Goal: Task Accomplishment & Management: Use online tool/utility

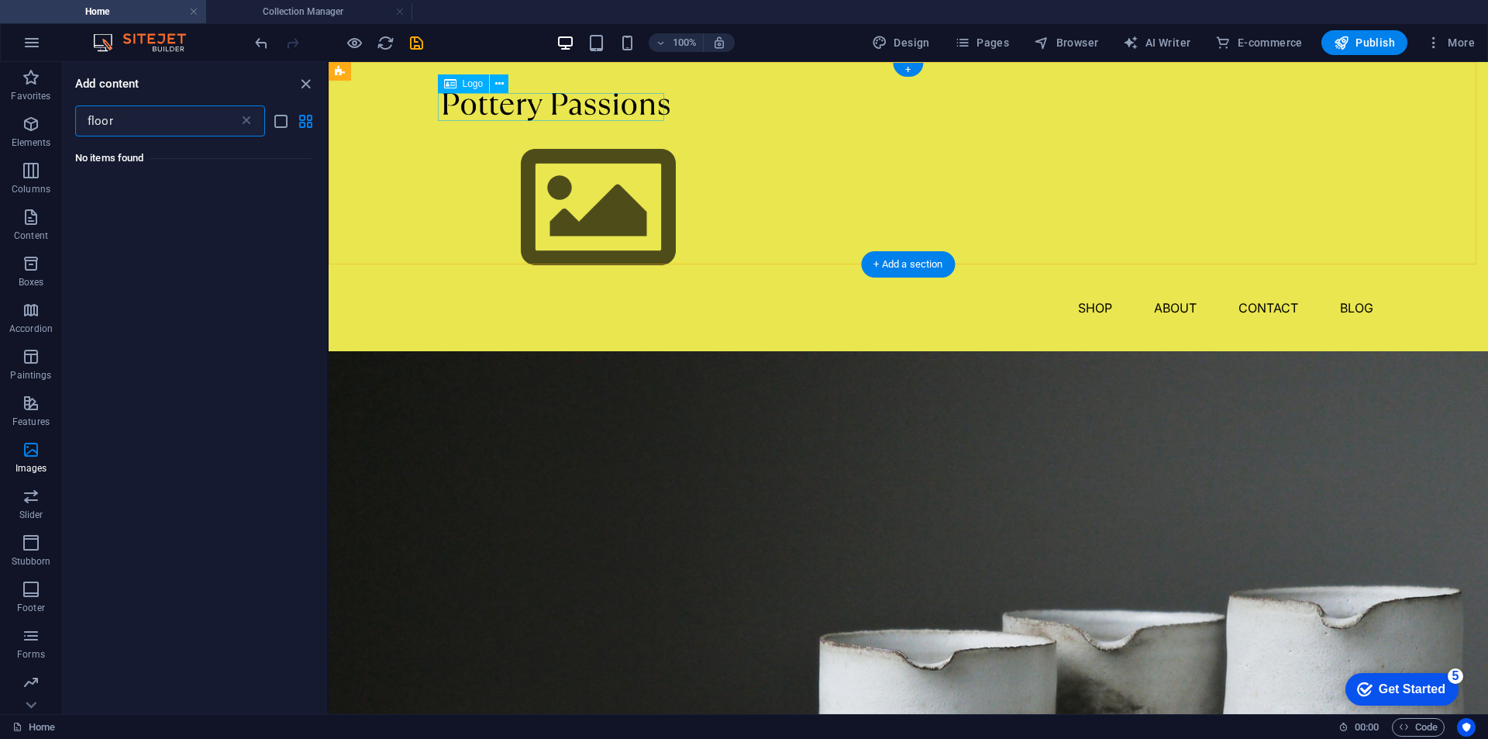
type input "floor"
click at [563, 105] on div at bounding box center [908, 107] width 930 height 28
select select "px"
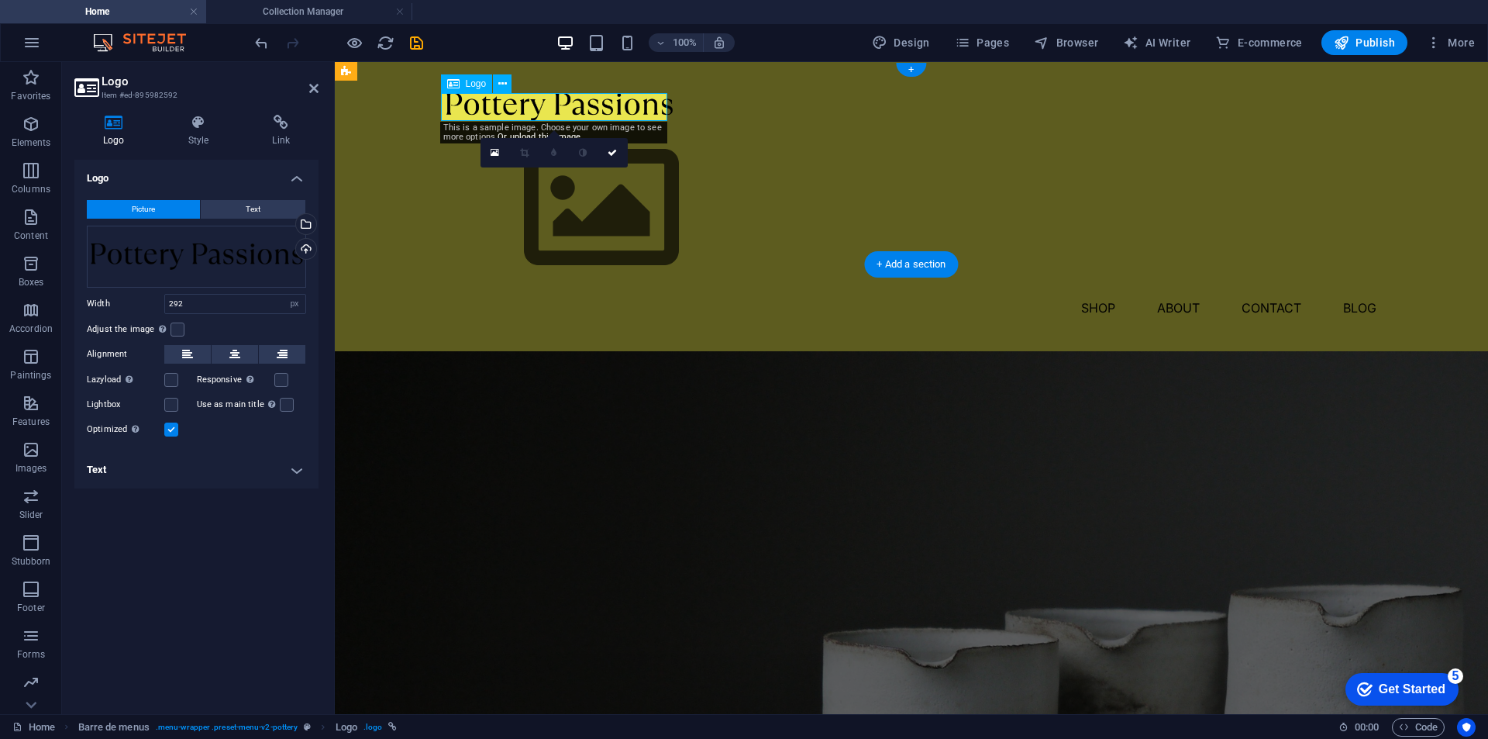
click at [564, 104] on div at bounding box center [911, 107] width 930 height 28
click at [215, 262] on div "Drag files here, click to choose files, or select files from Files or from our …" at bounding box center [196, 257] width 219 height 62
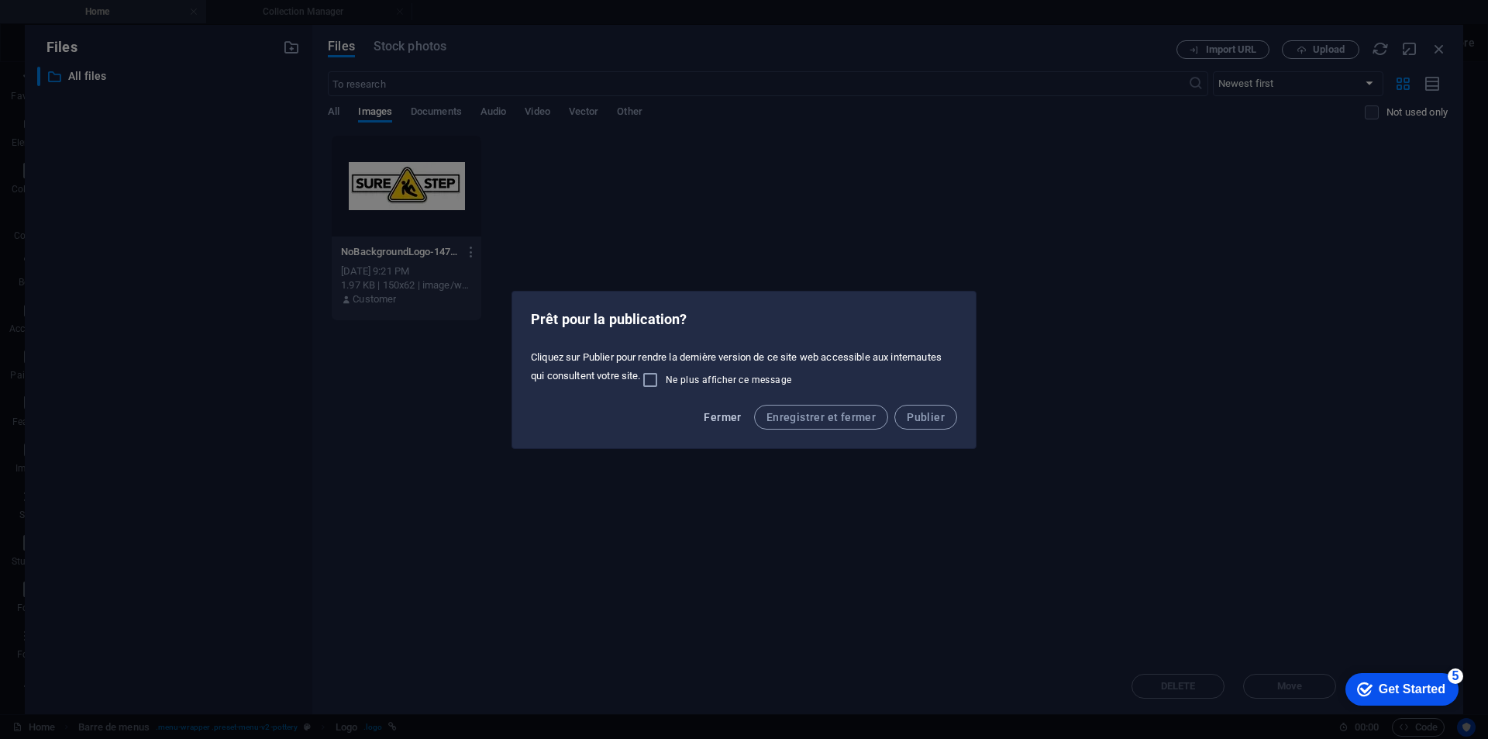
click at [719, 418] on span "Fermer" at bounding box center [722, 417] width 37 height 12
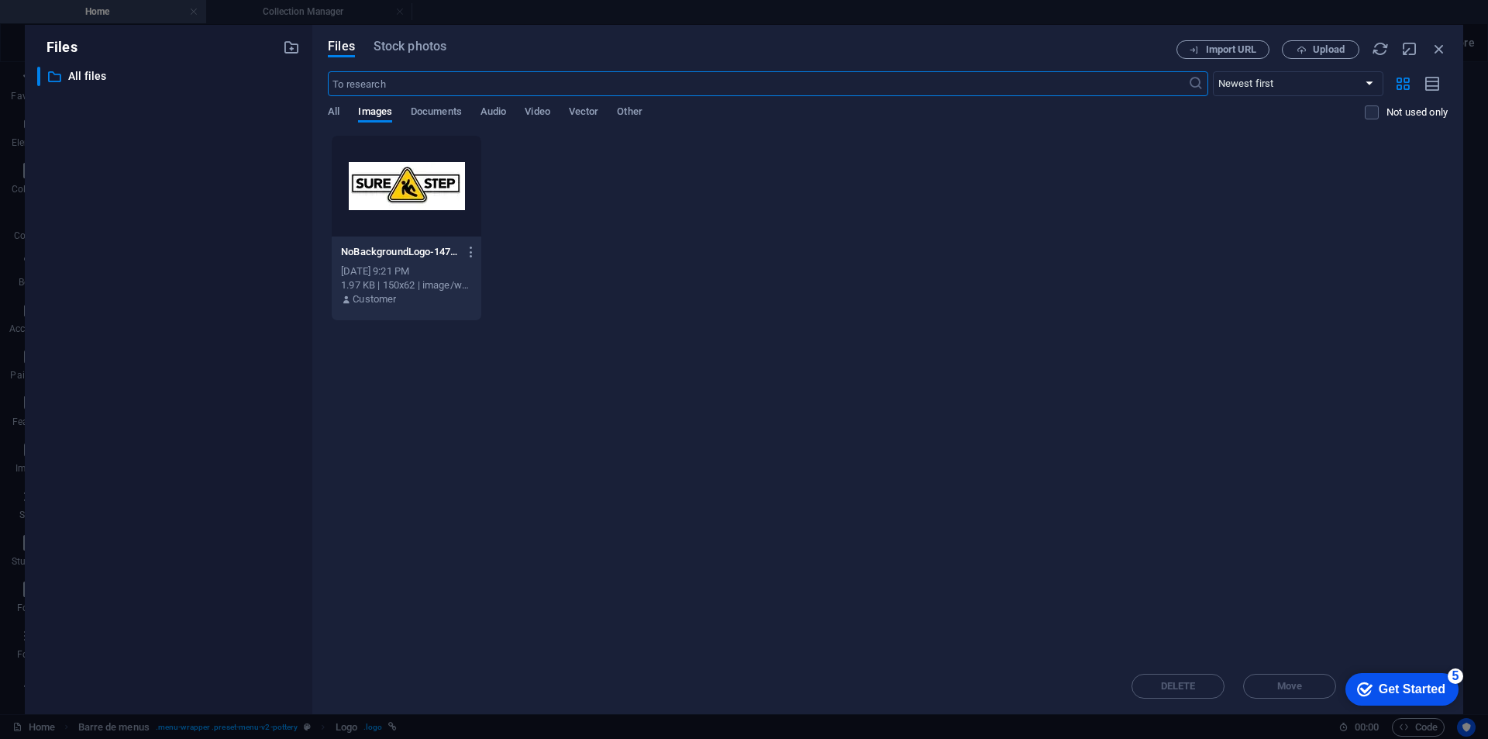
click at [118, 13] on div "Files ​ Tous les fichiers All files Files Stock photos Import URL Upload ​ Newe…" at bounding box center [744, 369] width 1488 height 739
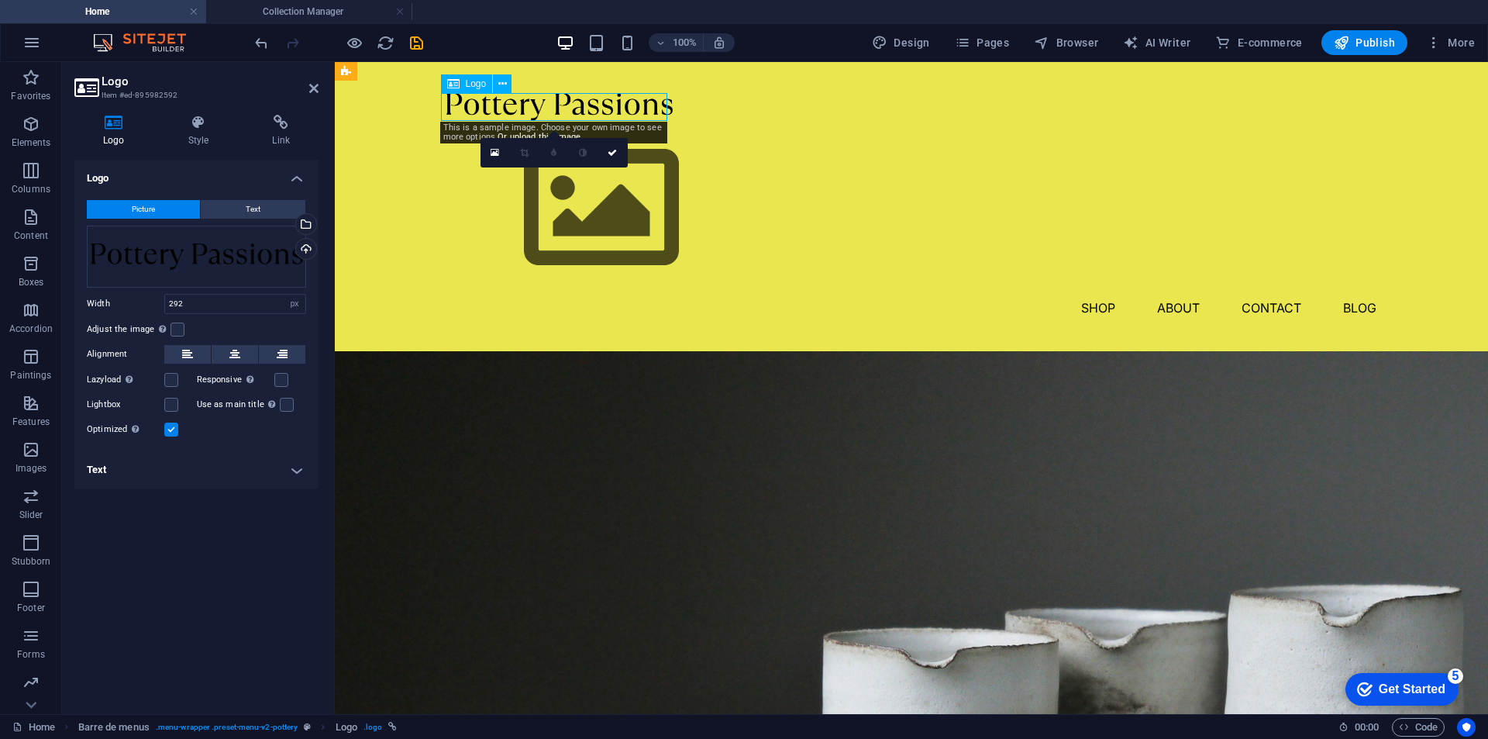
drag, startPoint x: 612, startPoint y: 105, endPoint x: 601, endPoint y: 105, distance: 11.7
click at [601, 105] on div at bounding box center [911, 107] width 930 height 28
click at [565, 295] on nav "Shop About Contact Blog" at bounding box center [911, 307] width 930 height 25
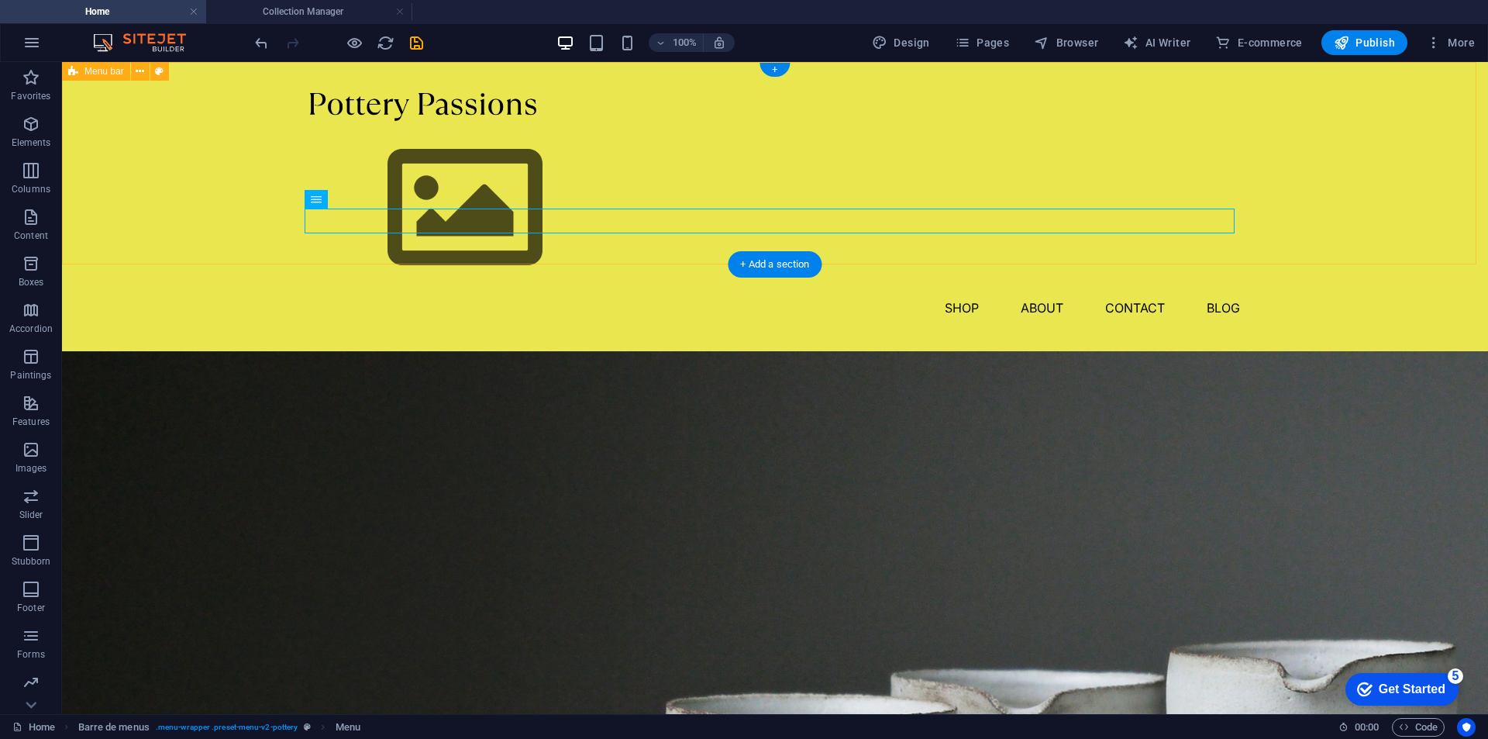
click at [612, 108] on div "Shop About Contact Blog" at bounding box center [775, 206] width 1426 height 289
click at [1039, 295] on nav "Shop About Contact Blog" at bounding box center [775, 307] width 930 height 25
click at [987, 41] on font "Pages" at bounding box center [993, 42] width 33 height 12
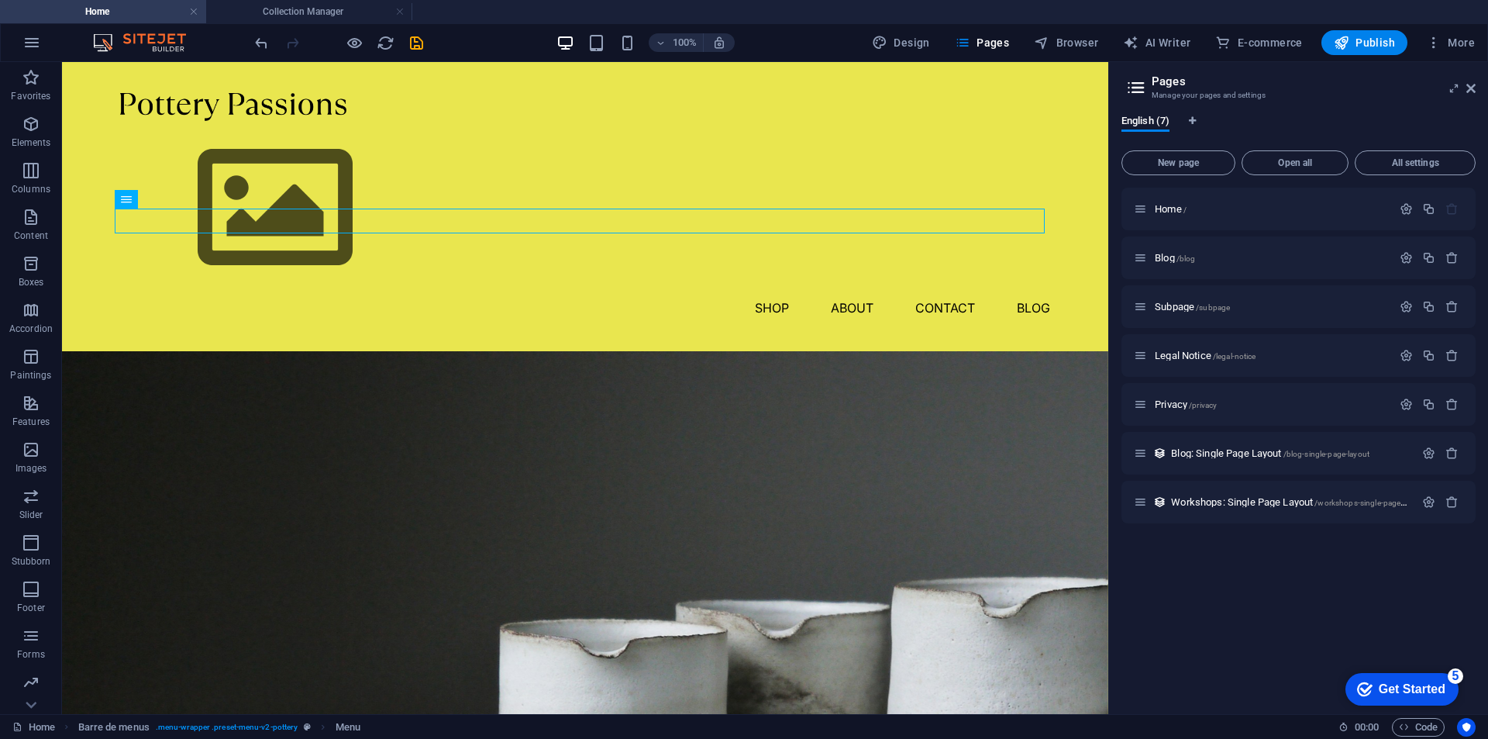
click at [1410, 686] on font "Get Started" at bounding box center [1412, 688] width 67 height 13
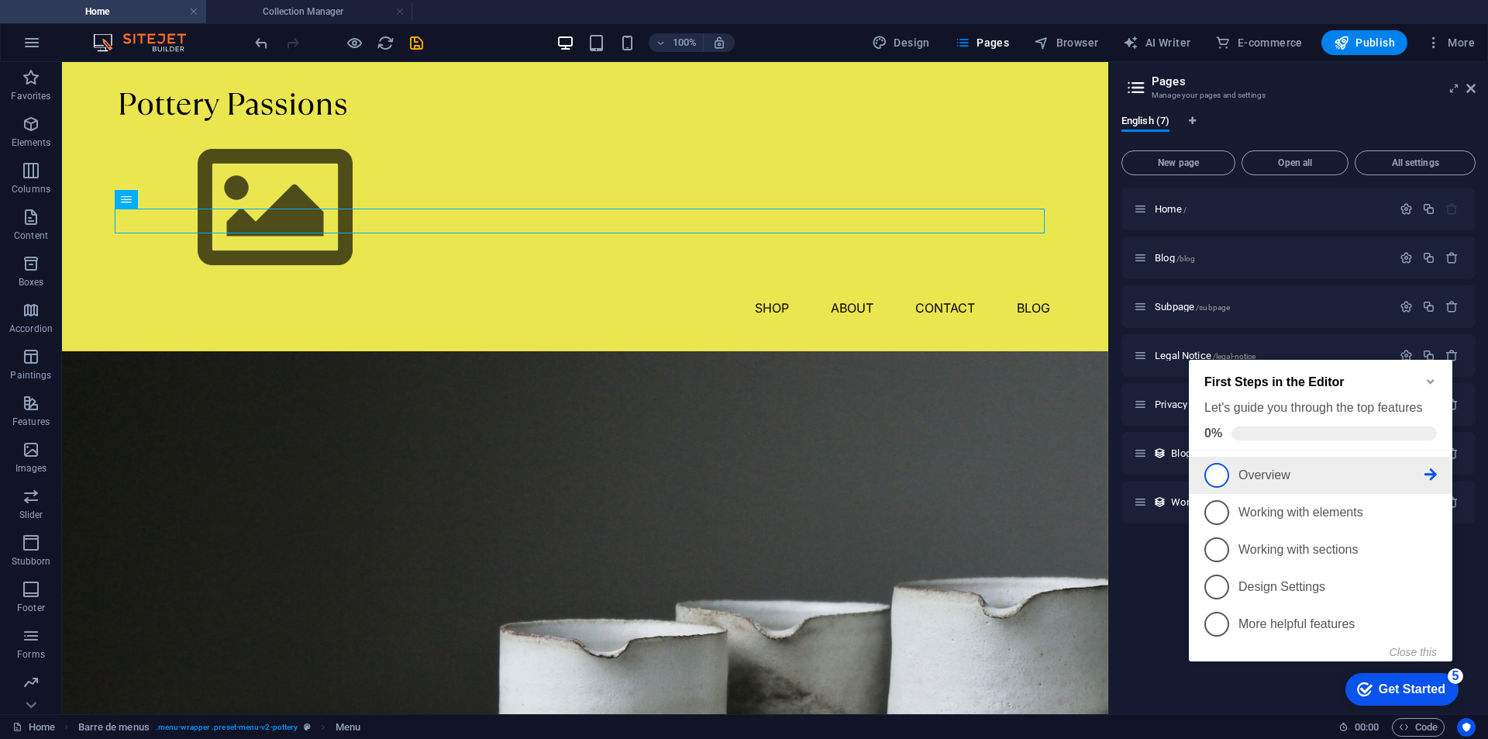
click at [1215, 470] on span "1" at bounding box center [1217, 475] width 25 height 25
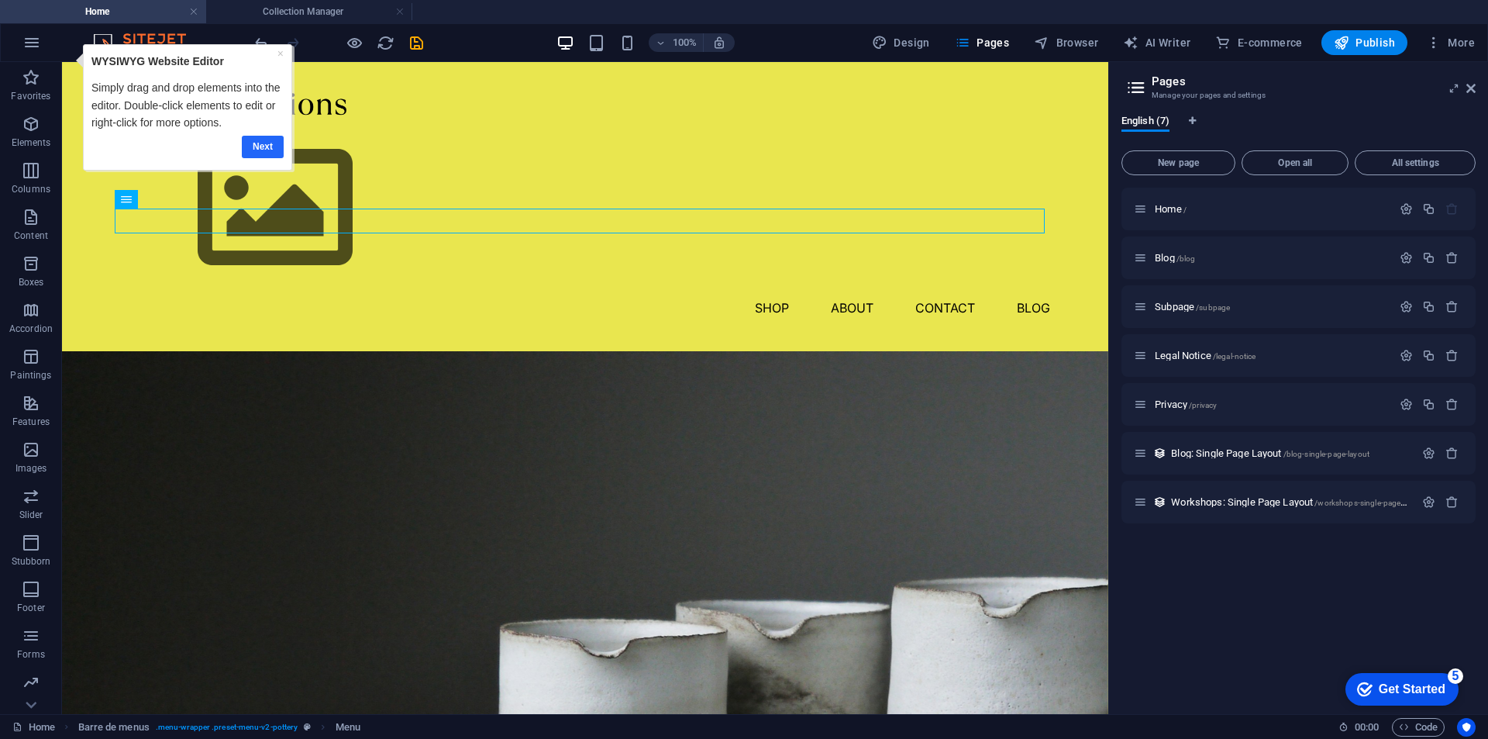
click at [257, 147] on font "Next" at bounding box center [263, 146] width 20 height 11
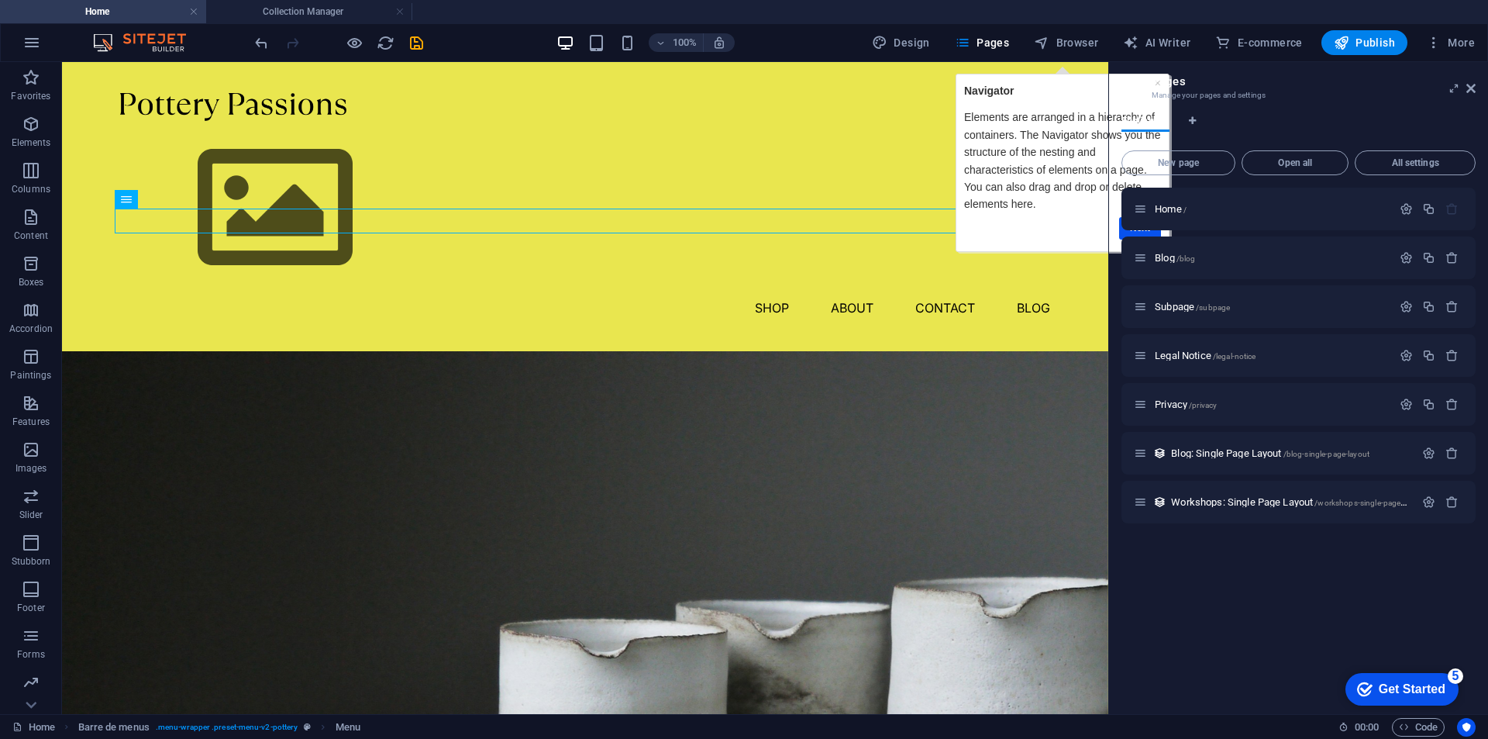
click at [1039, 84] on p "Navigator" at bounding box center [1062, 90] width 197 height 17
drag, startPoint x: 1473, startPoint y: 86, endPoint x: 1397, endPoint y: 33, distance: 92.5
click at [1473, 86] on icon at bounding box center [1470, 88] width 9 height 12
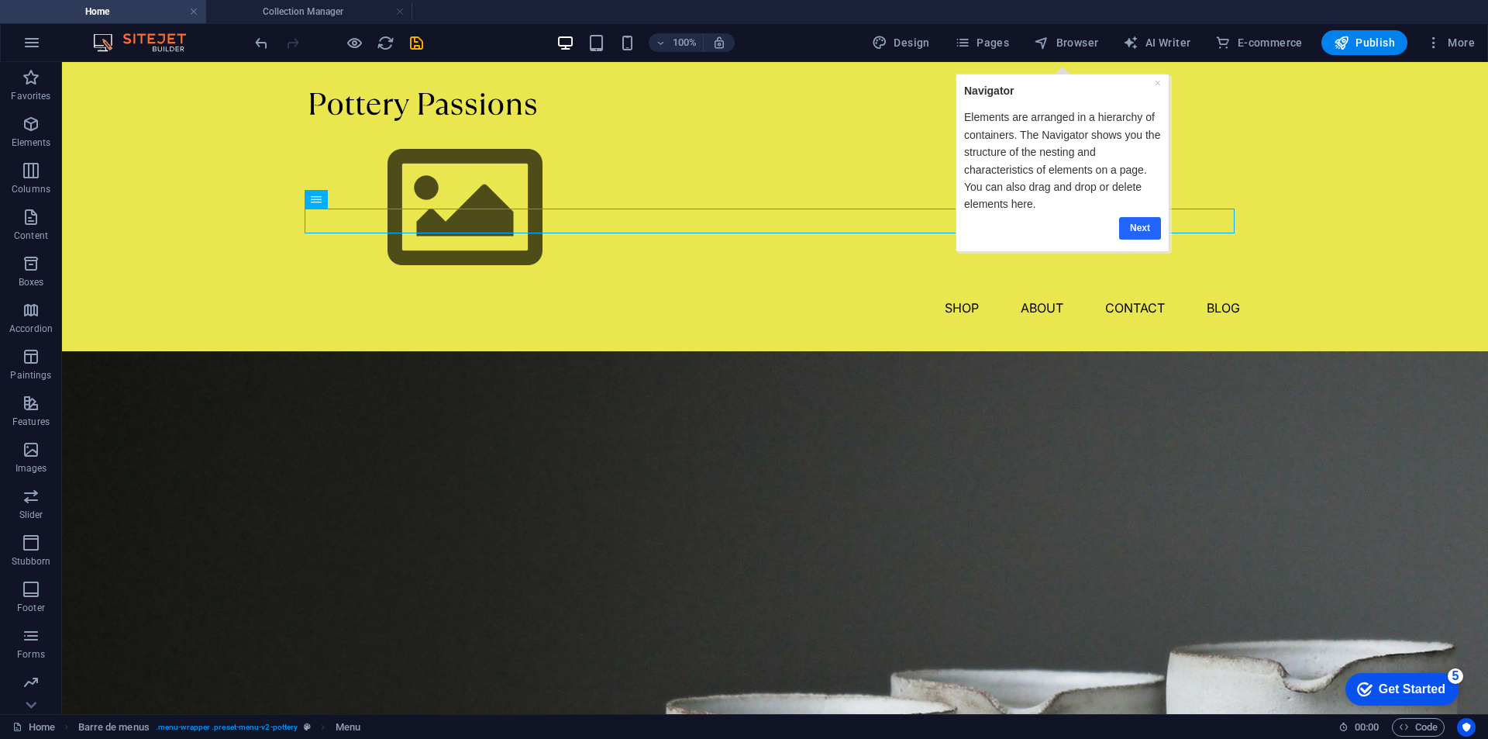
click at [1139, 224] on font "Next" at bounding box center [1140, 227] width 20 height 11
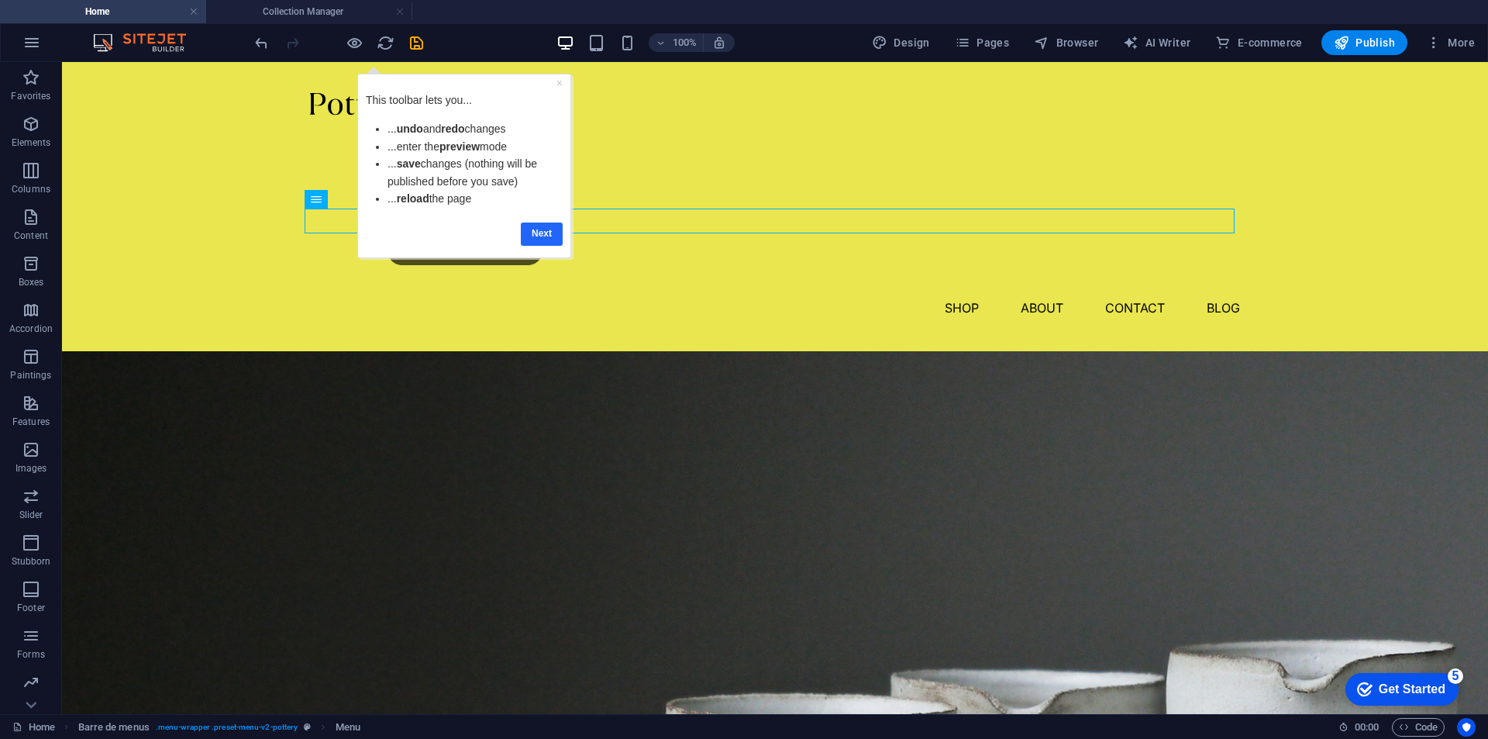
click at [543, 233] on font "Next" at bounding box center [542, 233] width 20 height 11
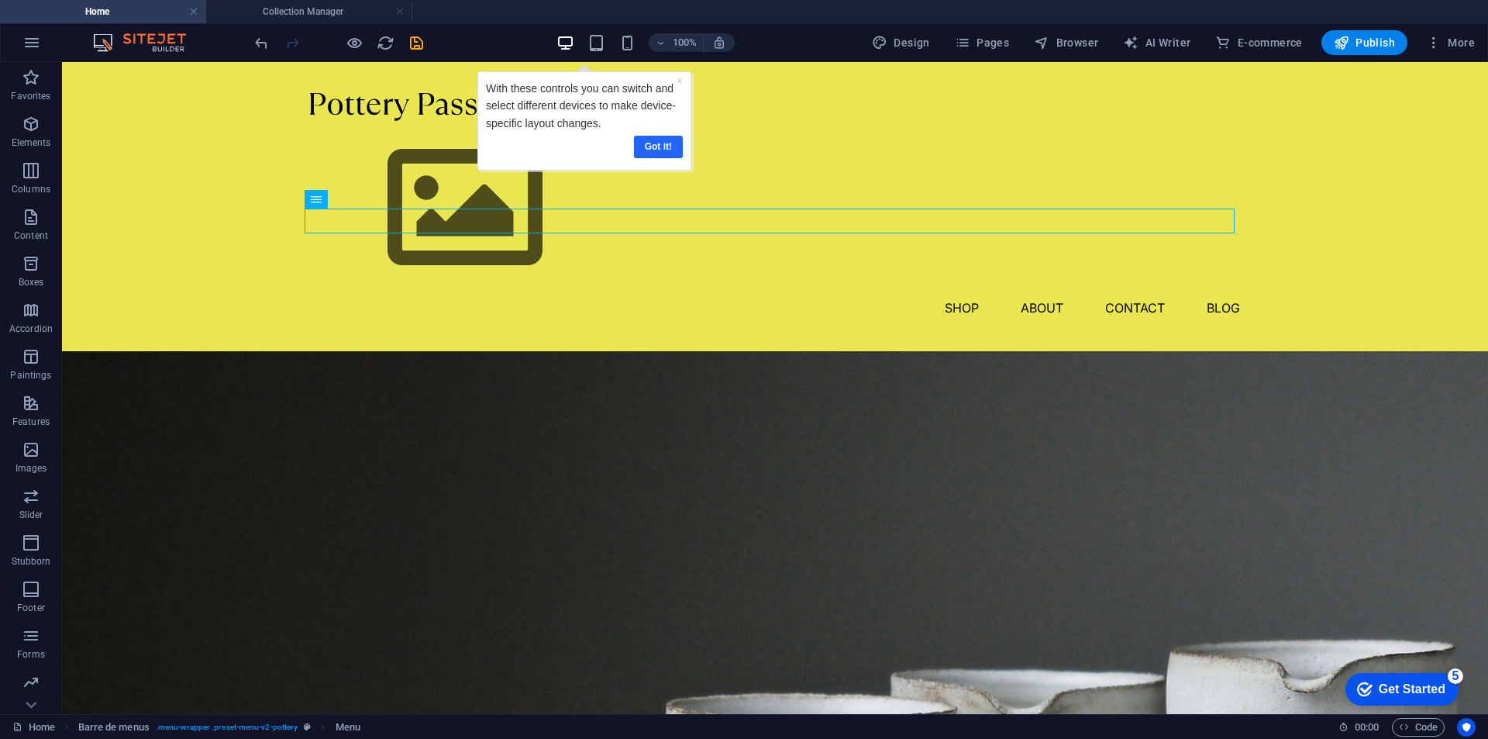
click at [660, 147] on font "Got it!" at bounding box center [657, 146] width 27 height 11
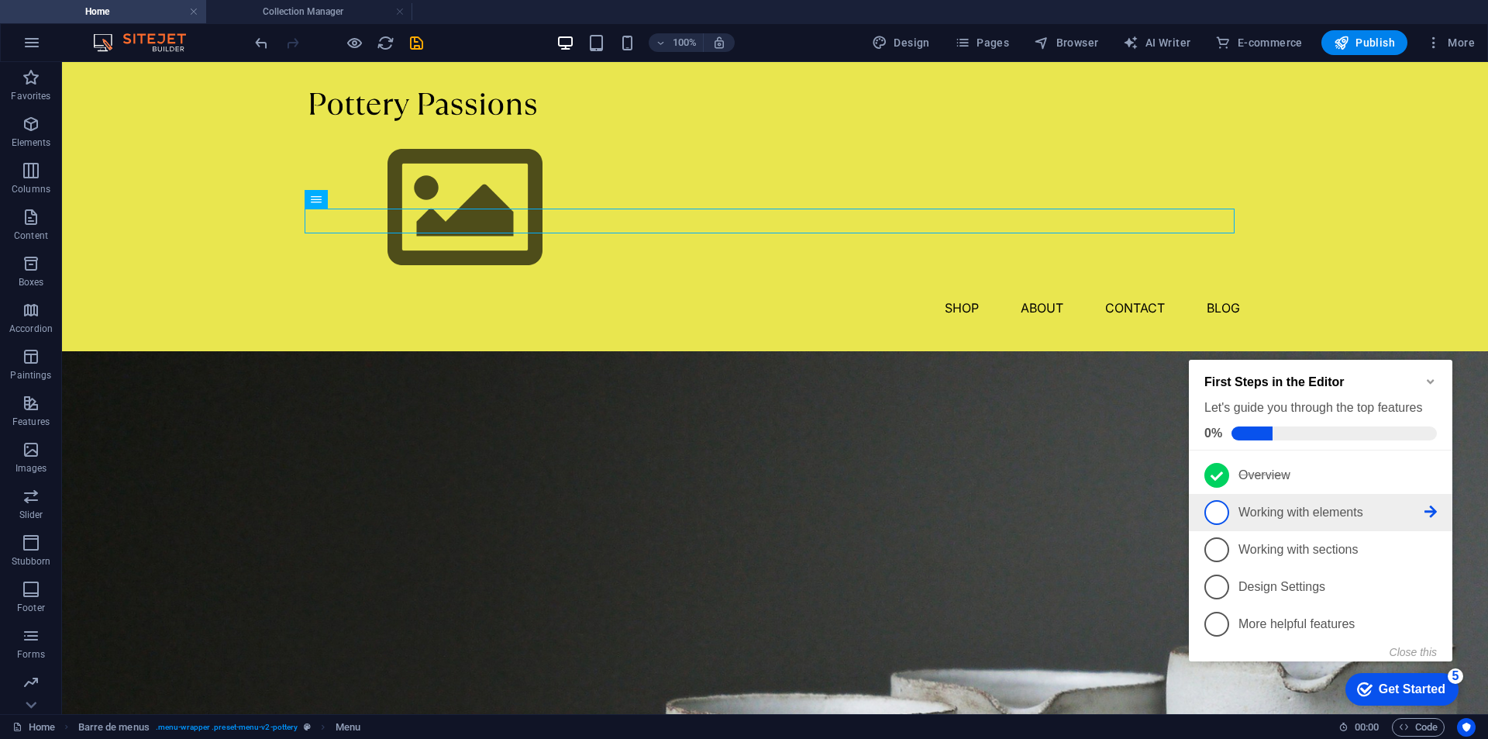
click at [1236, 505] on link "2 Working with elements - incomplete" at bounding box center [1321, 512] width 233 height 25
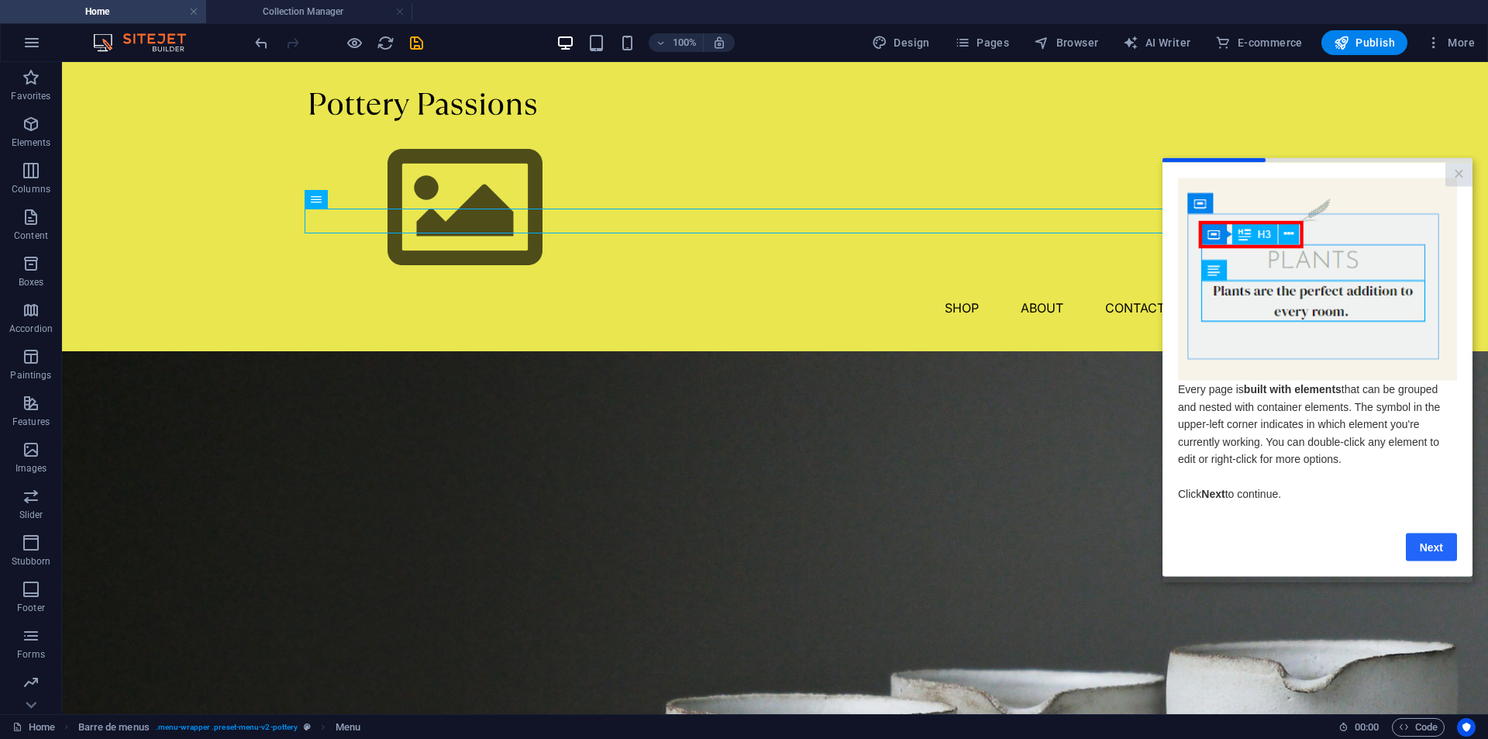
click at [1429, 552] on font "Next" at bounding box center [1431, 546] width 23 height 12
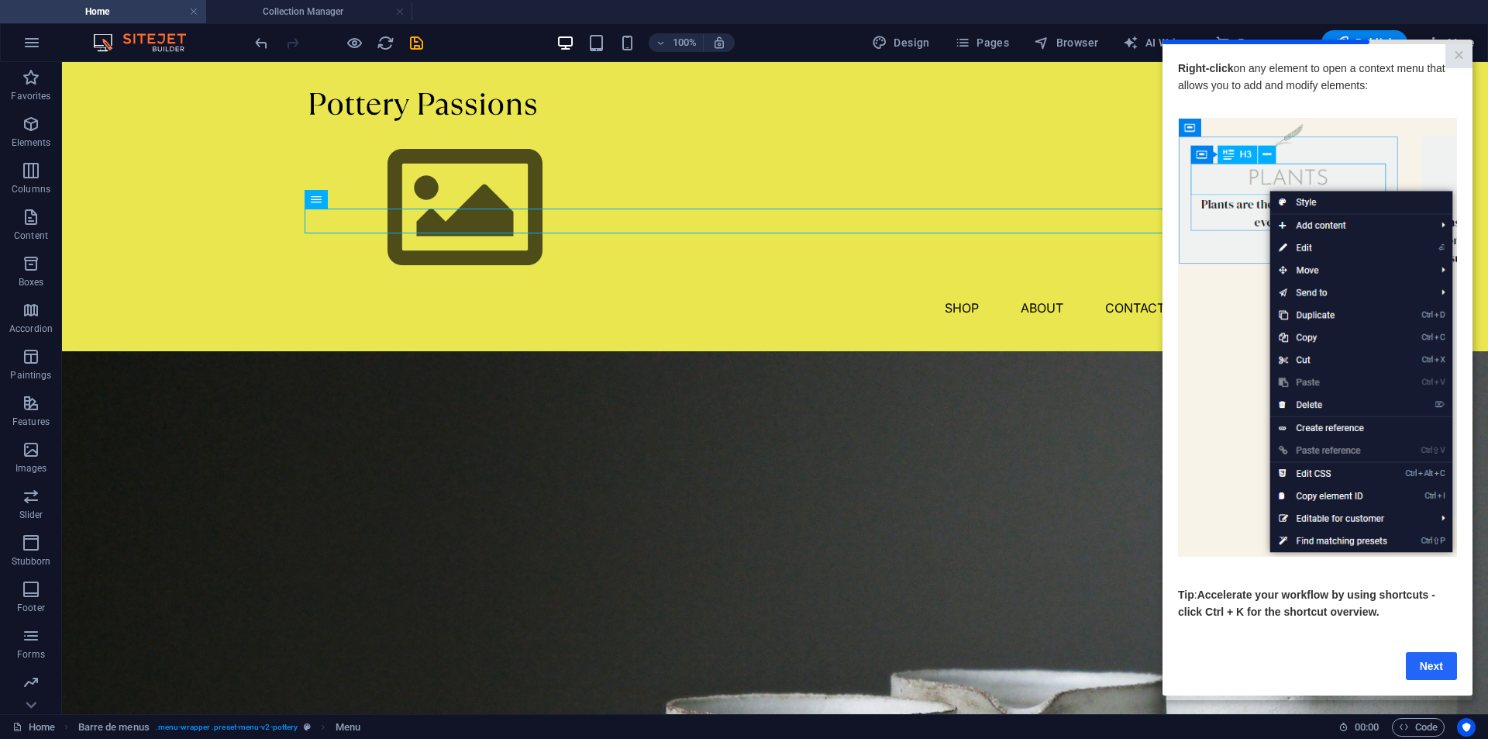
click at [1431, 667] on font "Next" at bounding box center [1431, 665] width 23 height 12
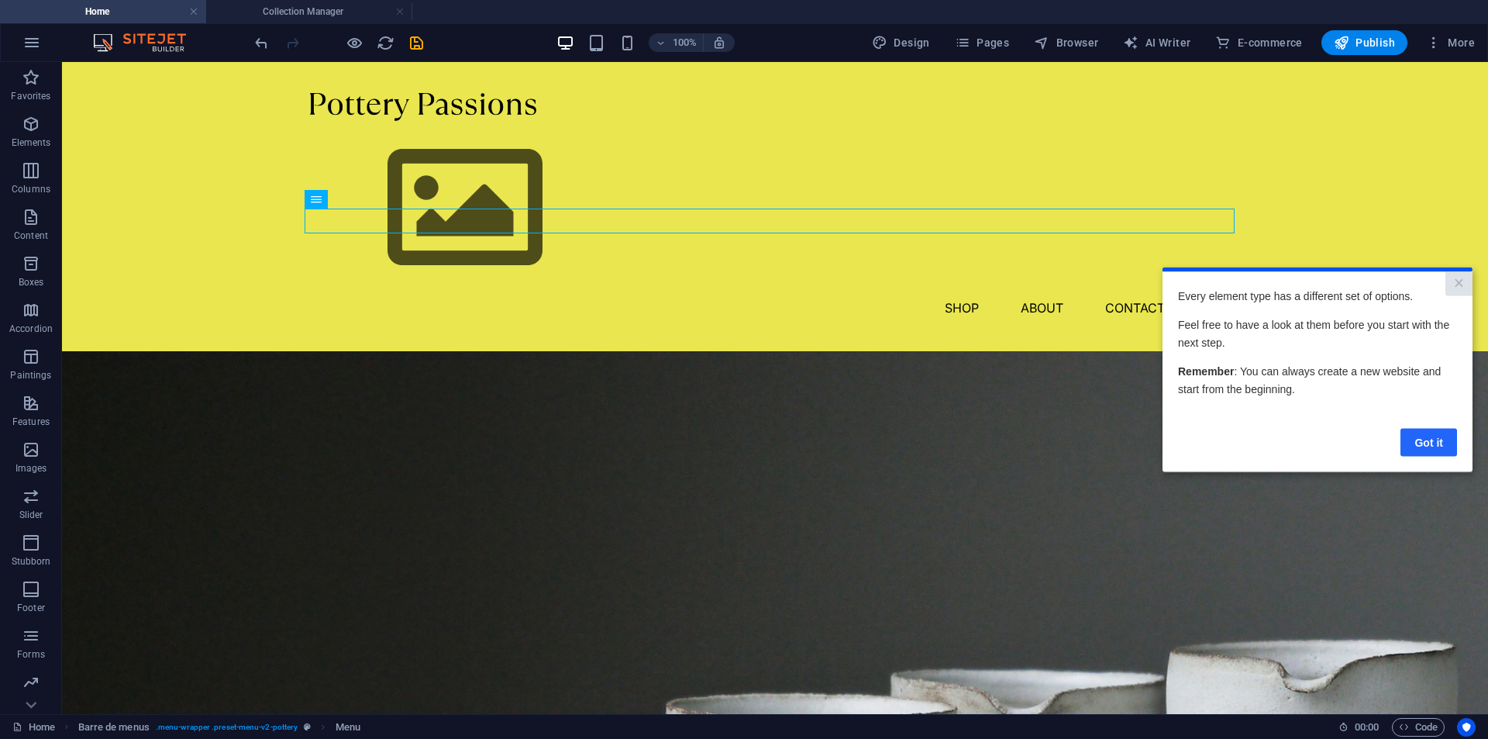
click at [1439, 436] on font "Got it" at bounding box center [1429, 442] width 29 height 12
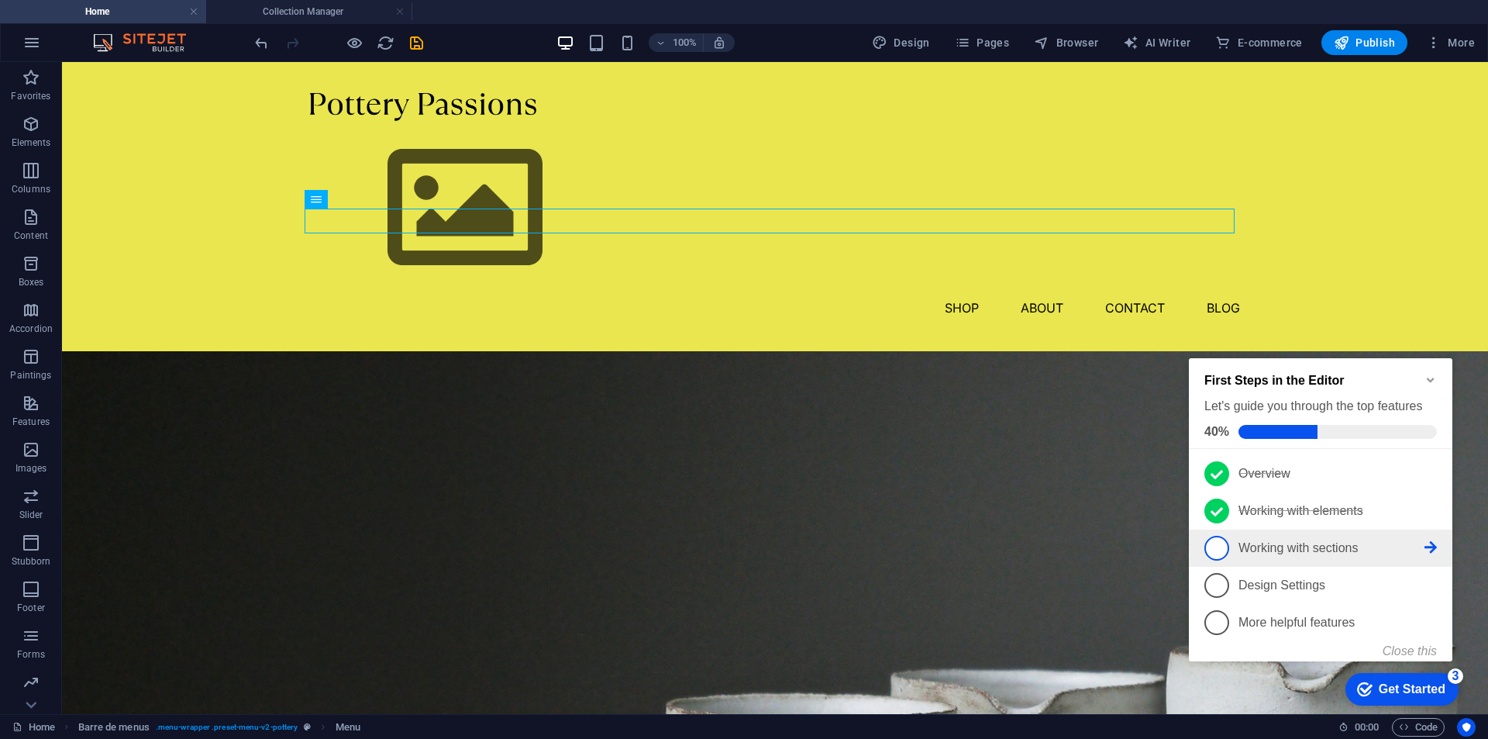
click at [1298, 547] on font "Working with sections" at bounding box center [1298, 547] width 119 height 13
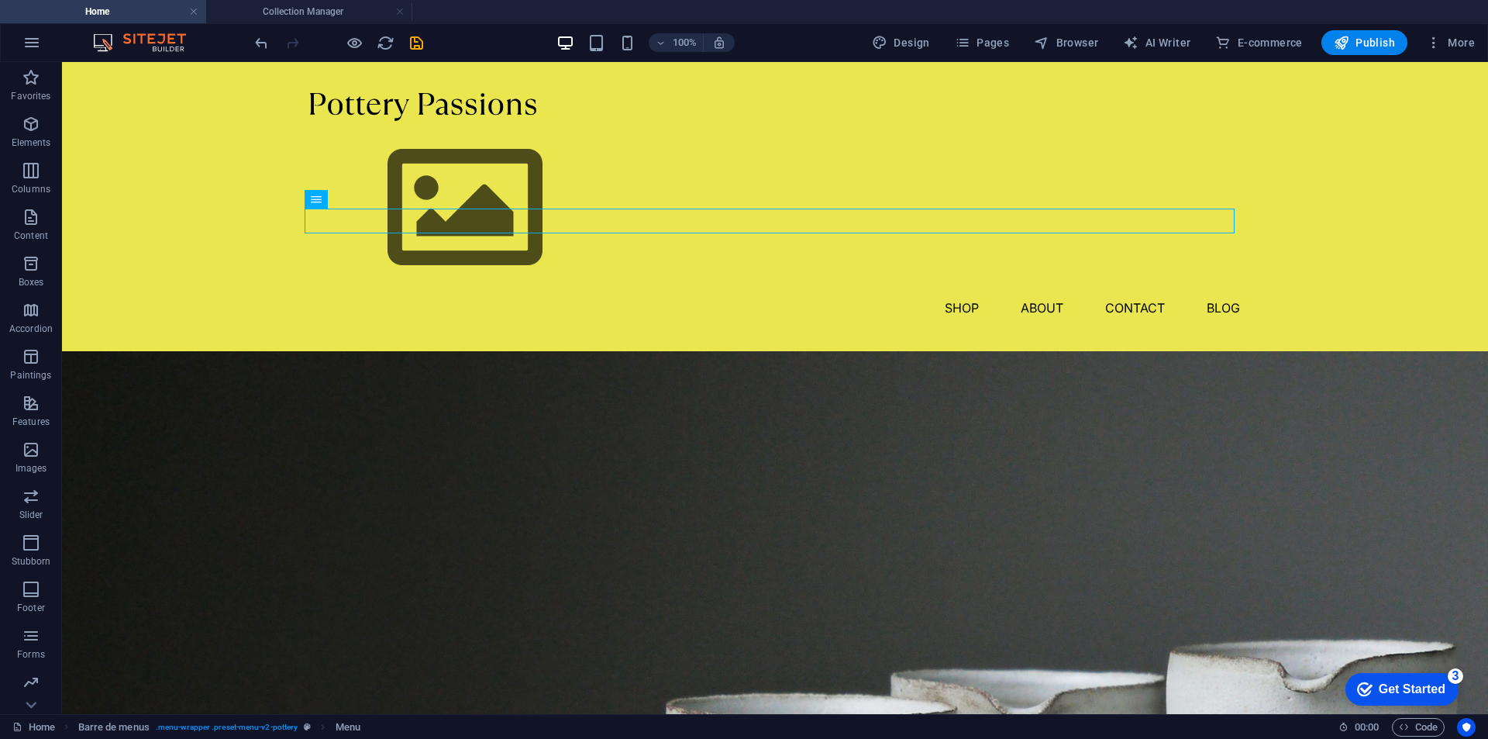
click at [1398, 693] on font "Get Started" at bounding box center [1412, 688] width 67 height 13
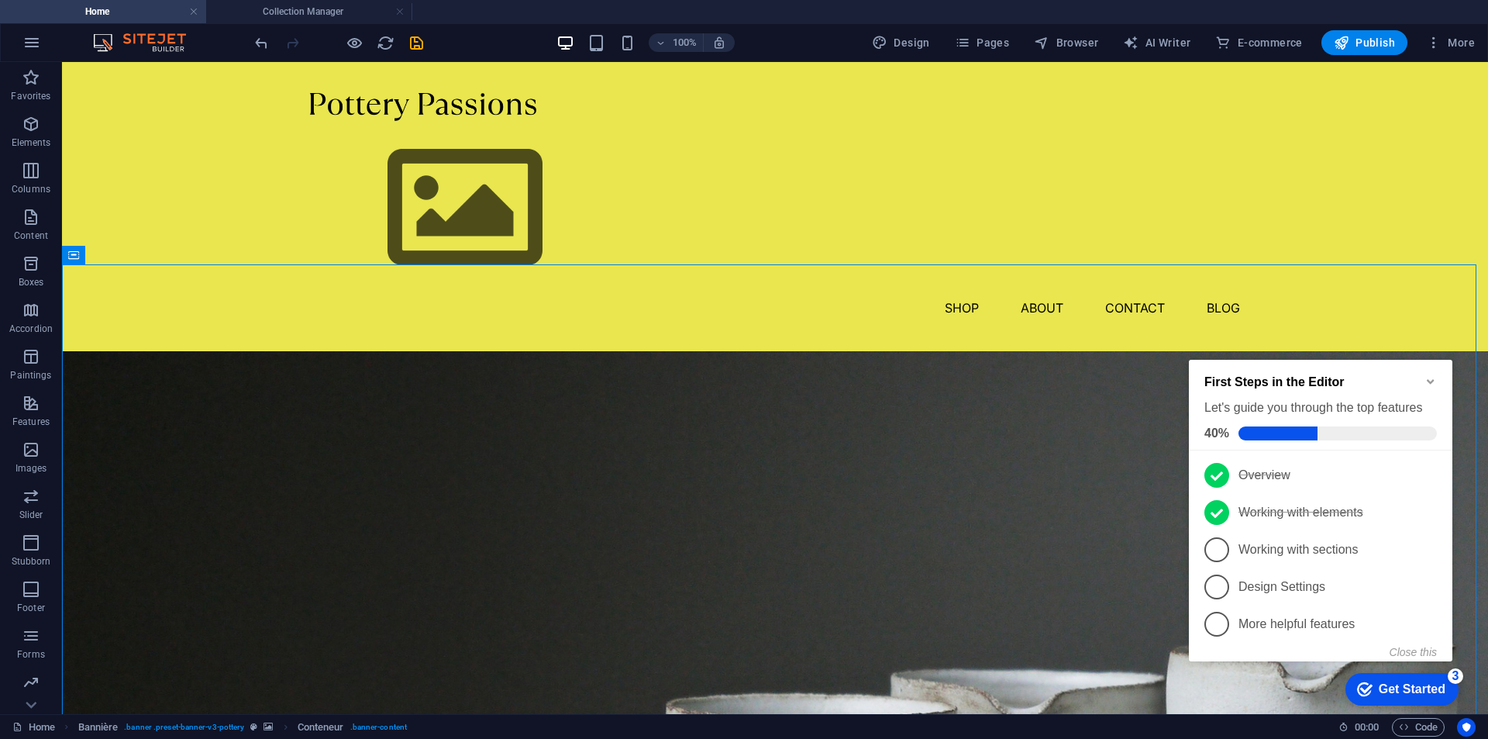
click at [1407, 691] on font "Get Started" at bounding box center [1412, 688] width 67 height 13
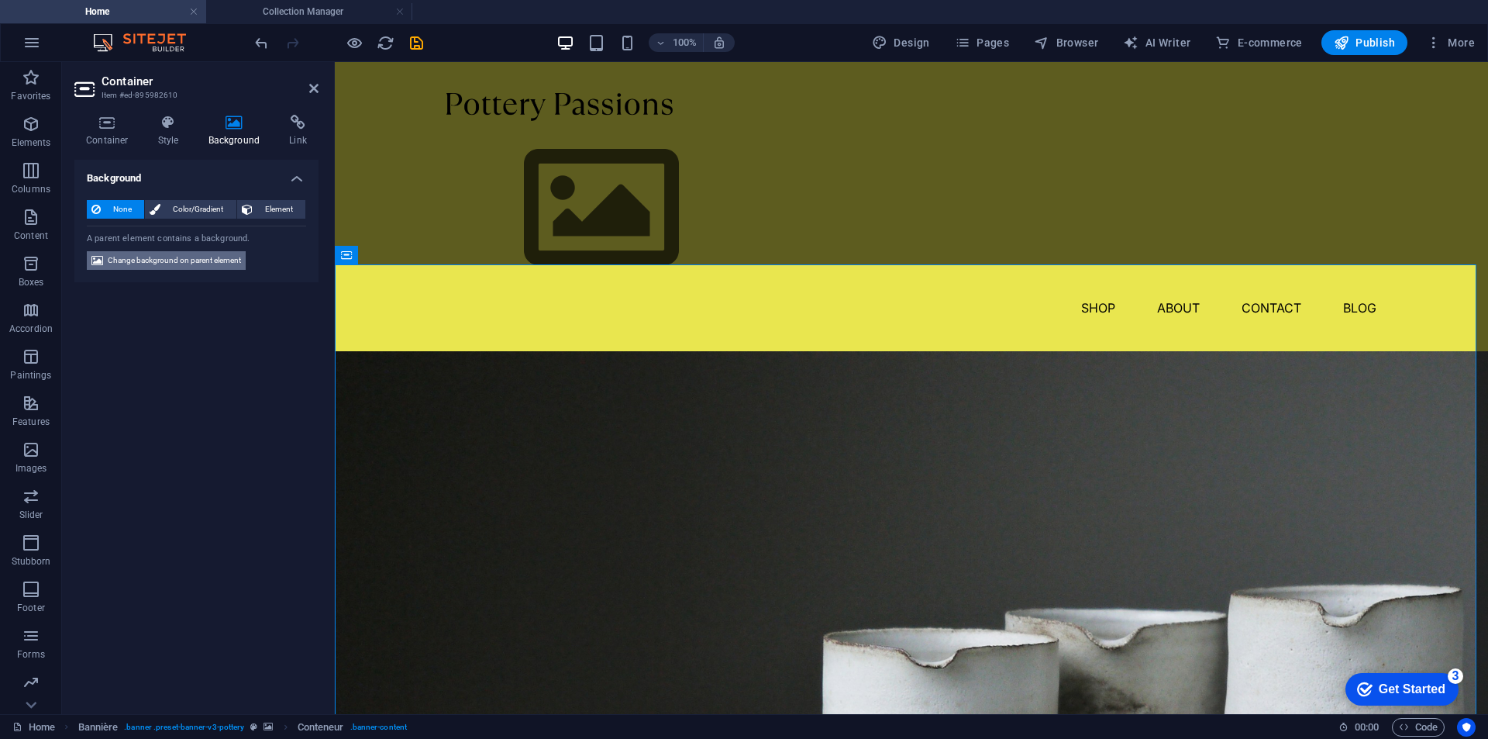
click at [172, 260] on font "Change background on parent element" at bounding box center [174, 260] width 133 height 9
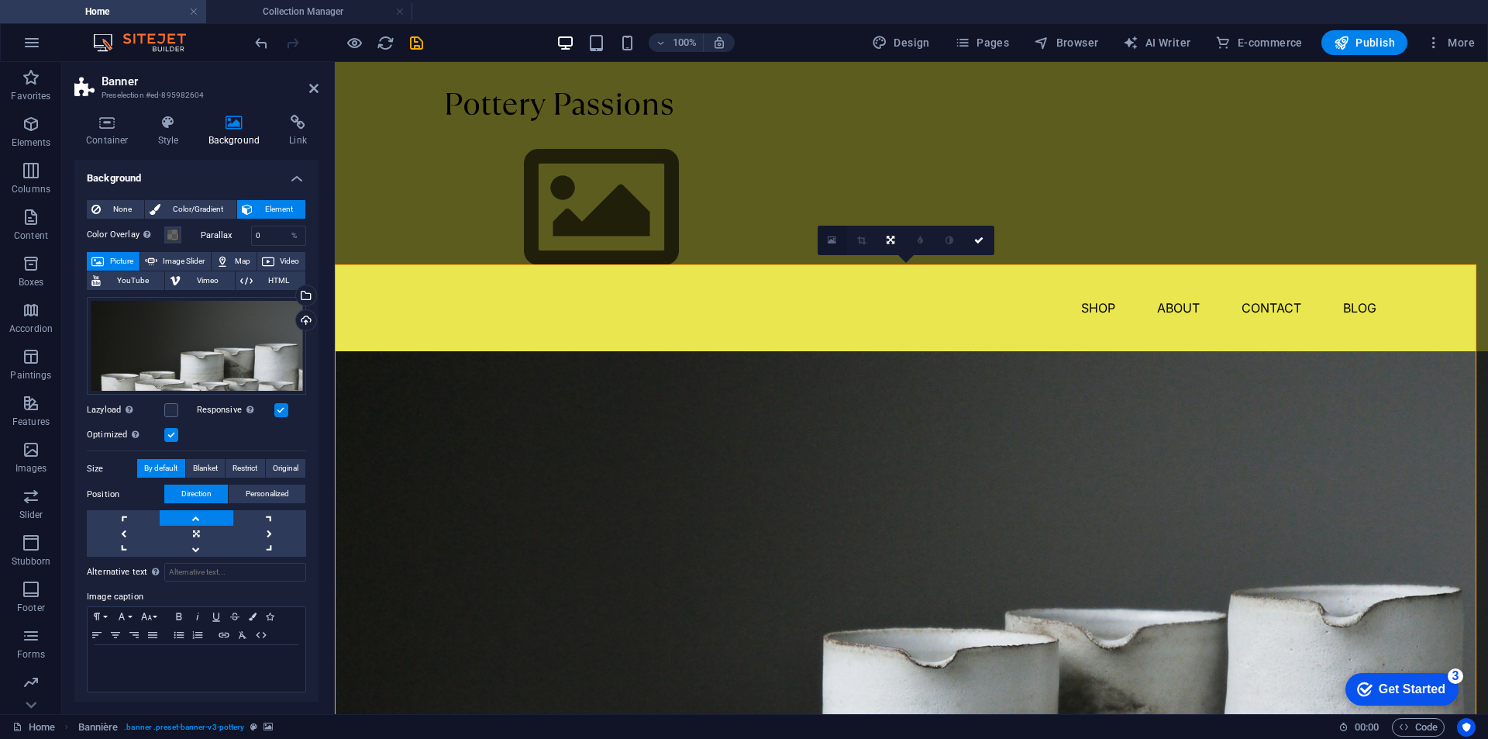
drag, startPoint x: 196, startPoint y: 342, endPoint x: 495, endPoint y: 175, distance: 342.5
click at [830, 237] on icon at bounding box center [832, 240] width 9 height 11
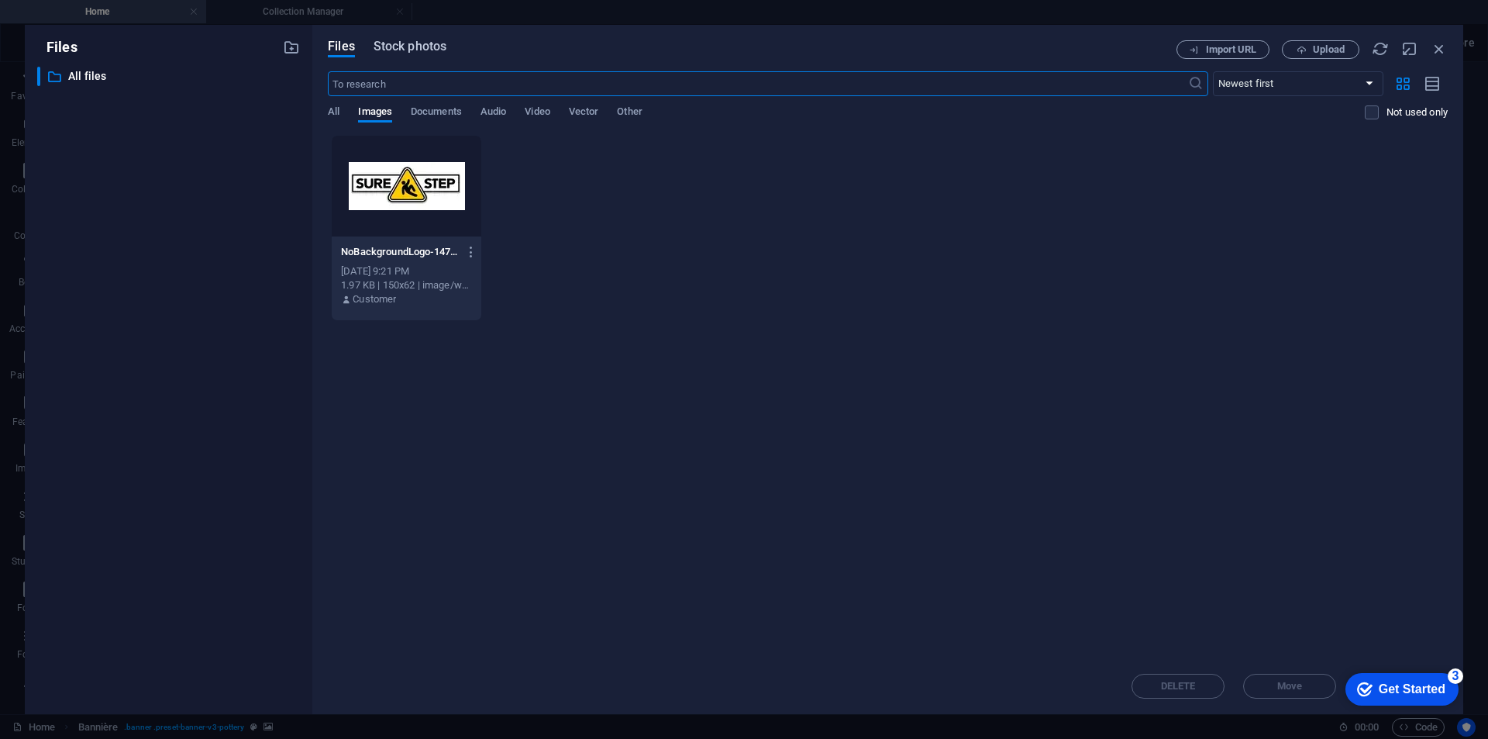
click at [421, 45] on font "Stock photos" at bounding box center [410, 46] width 73 height 15
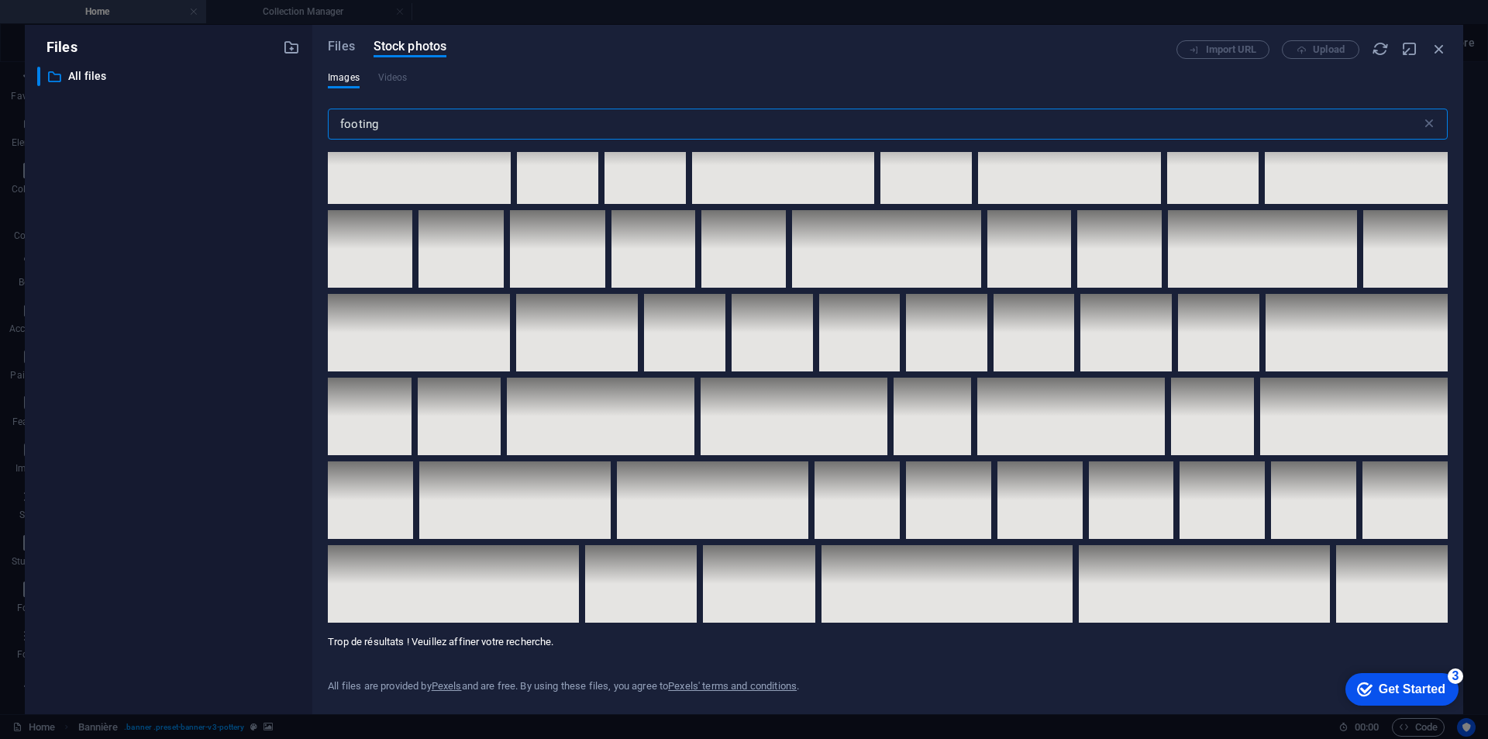
scroll to position [4806, 0]
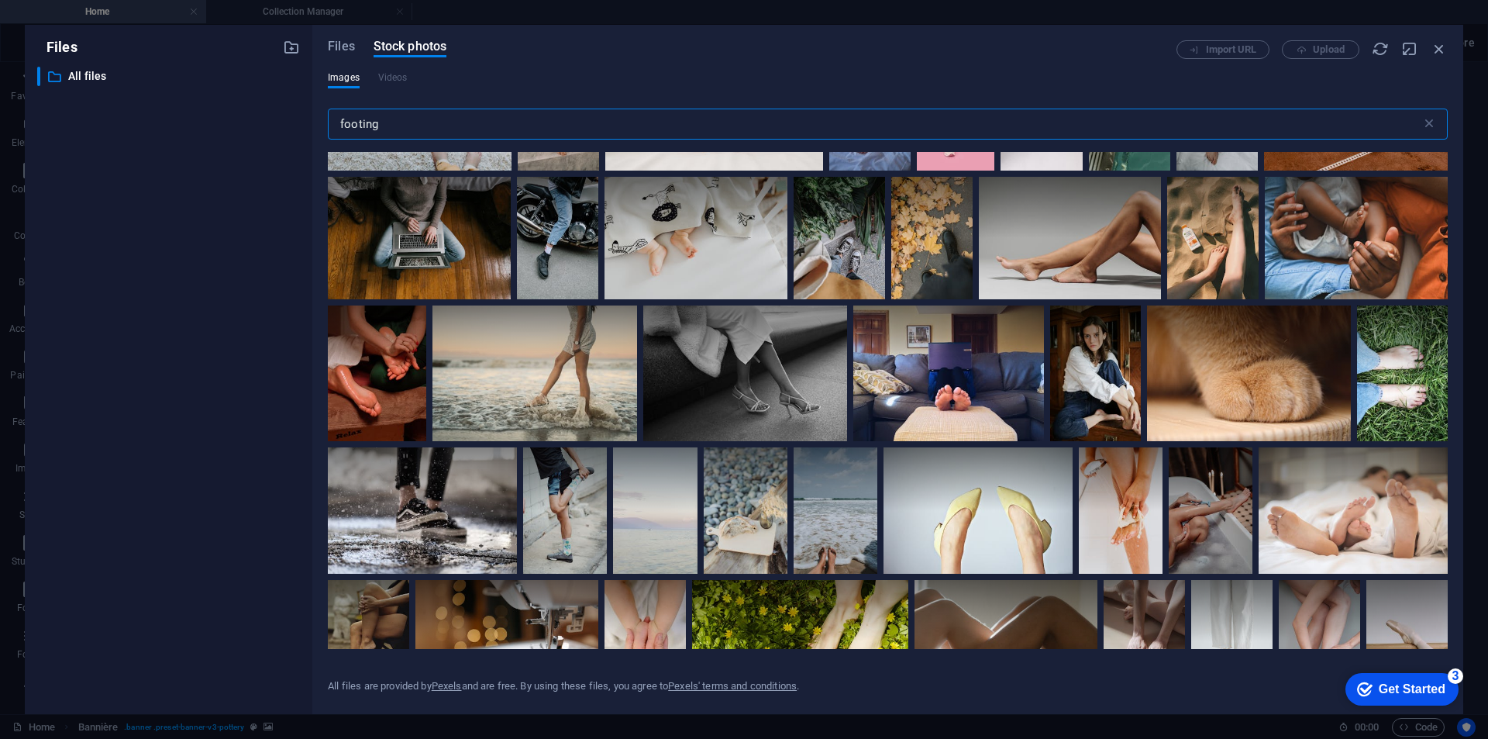
drag, startPoint x: 395, startPoint y: 122, endPoint x: 305, endPoint y: 123, distance: 89.9
click at [305, 123] on div "Files ​ Tous les fichiers All files Files Stock photos Import URL Upload Images…" at bounding box center [744, 369] width 1439 height 689
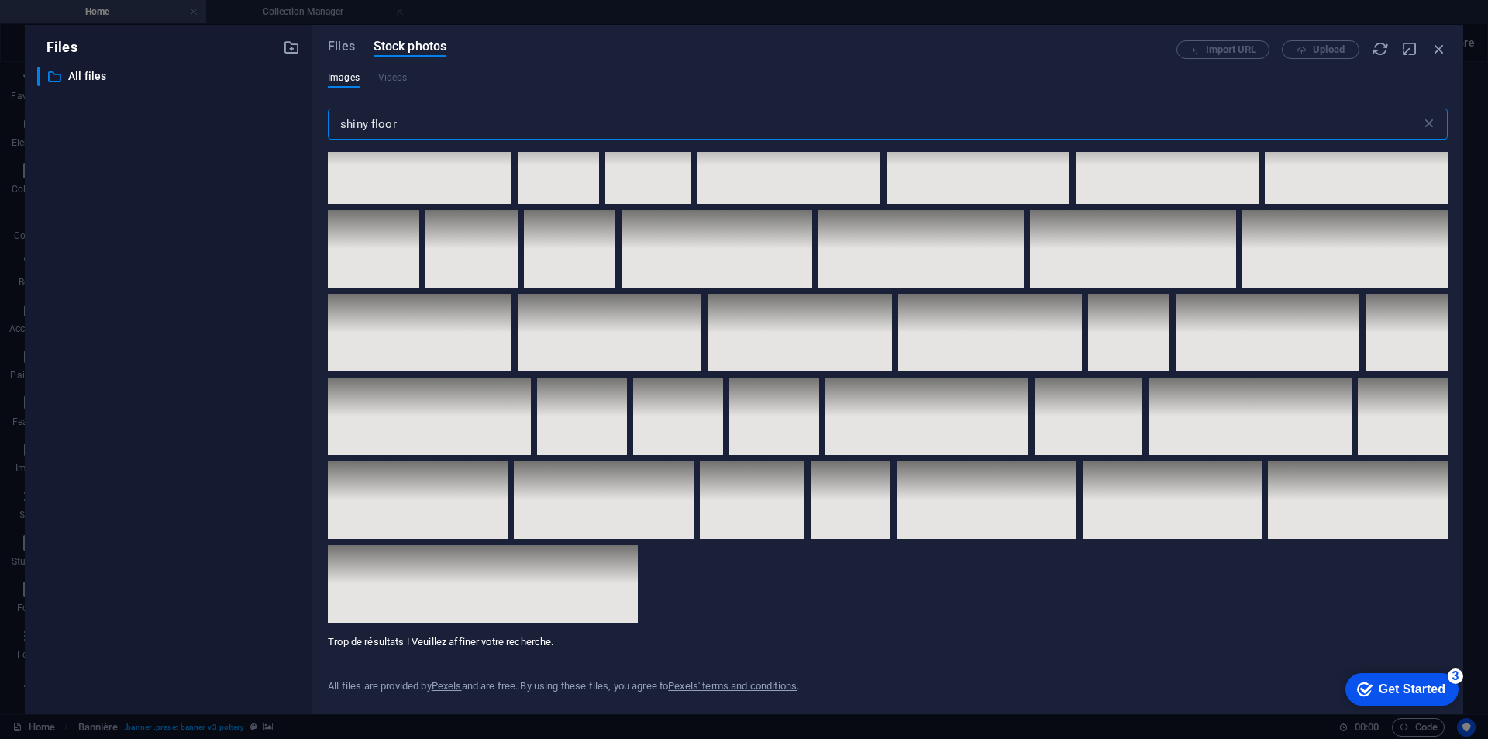
scroll to position [7286, 0]
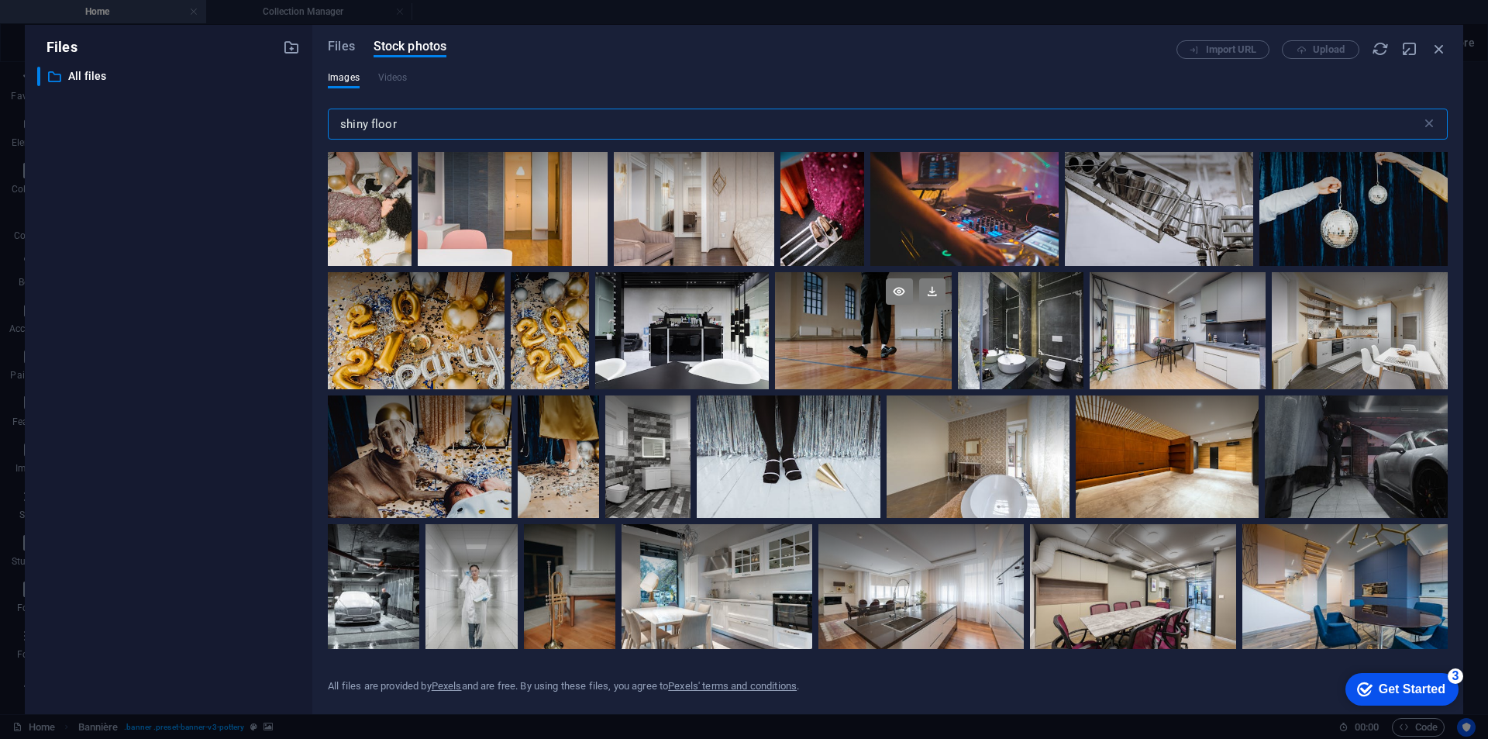
type input "shiny floor"
click at [856, 350] on div at bounding box center [863, 331] width 176 height 118
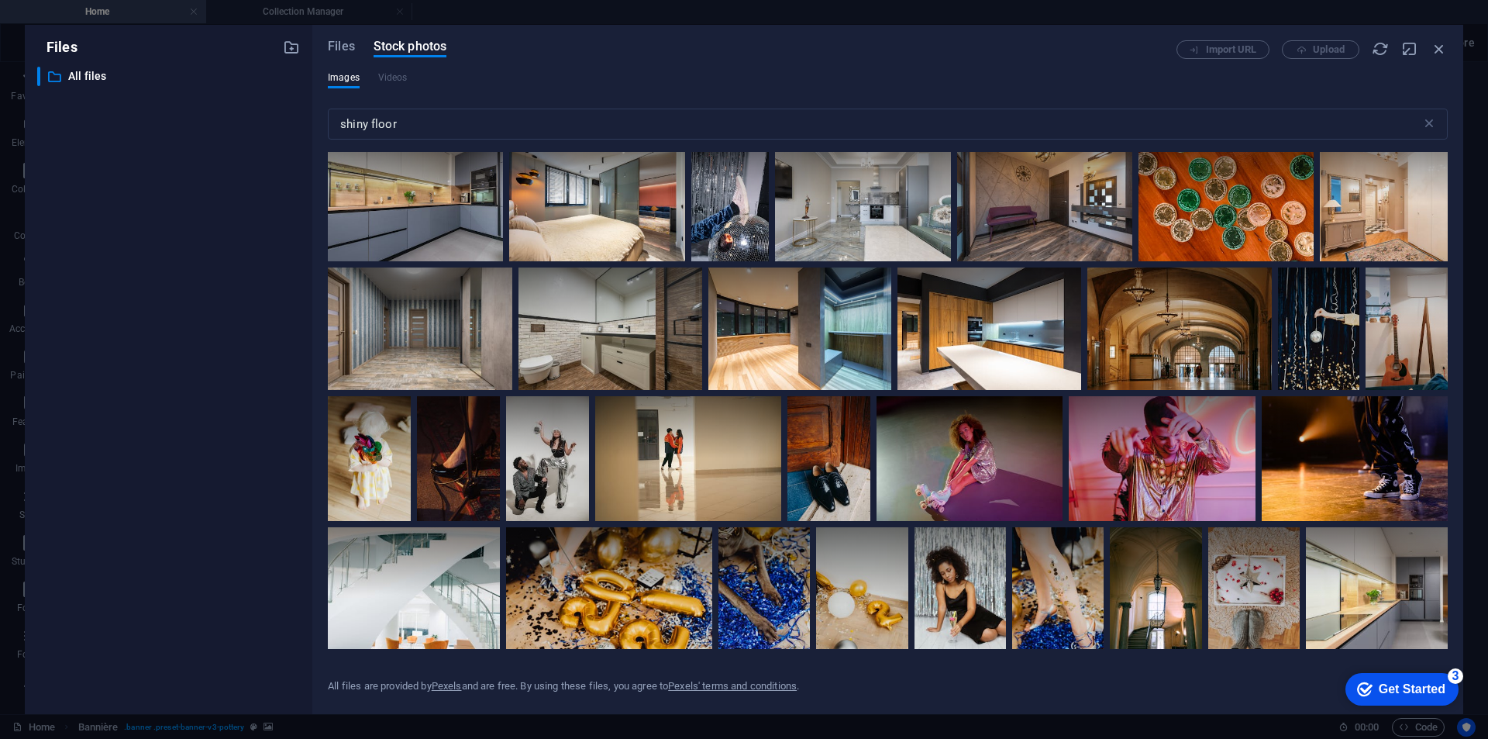
scroll to position [5550, 0]
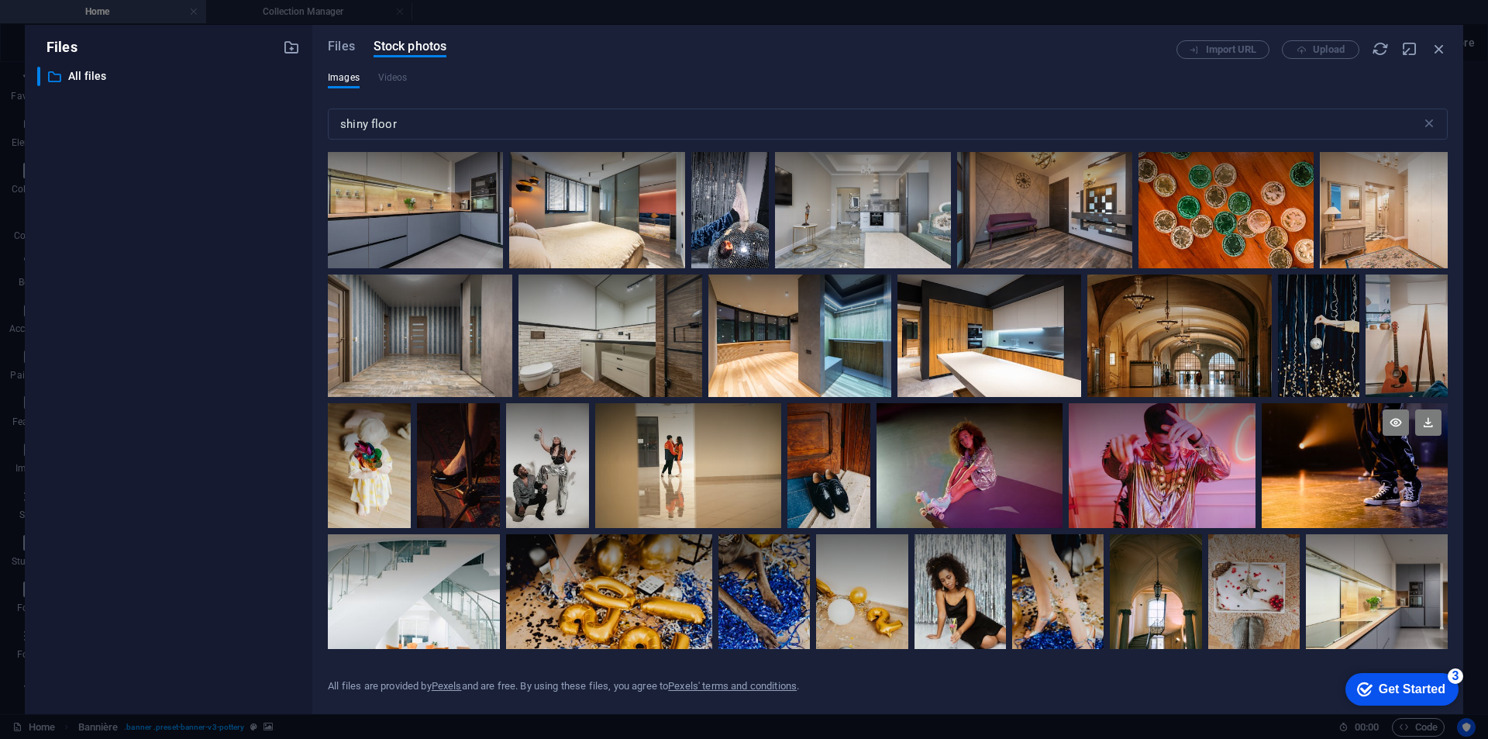
click at [1318, 465] on div at bounding box center [1355, 465] width 186 height 124
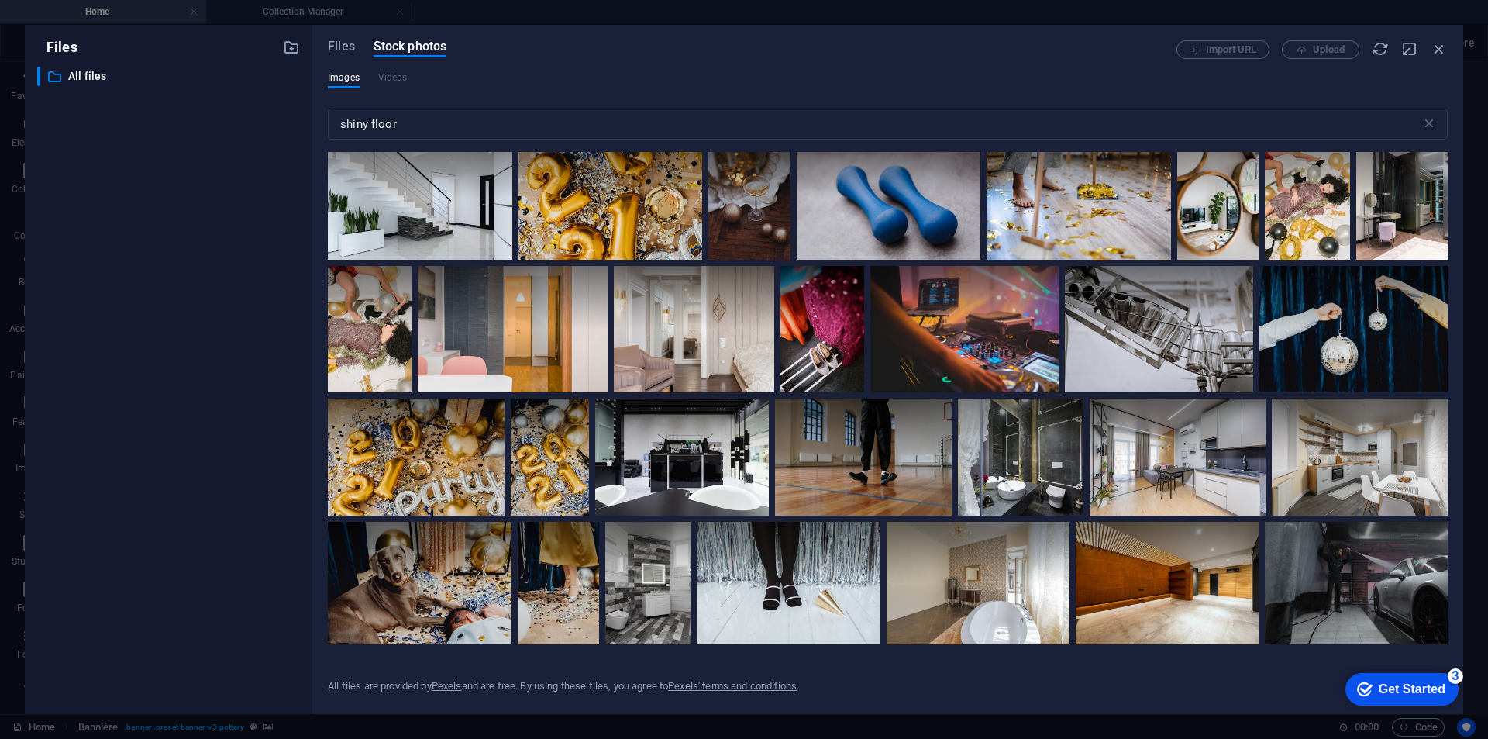
scroll to position [7177, 0]
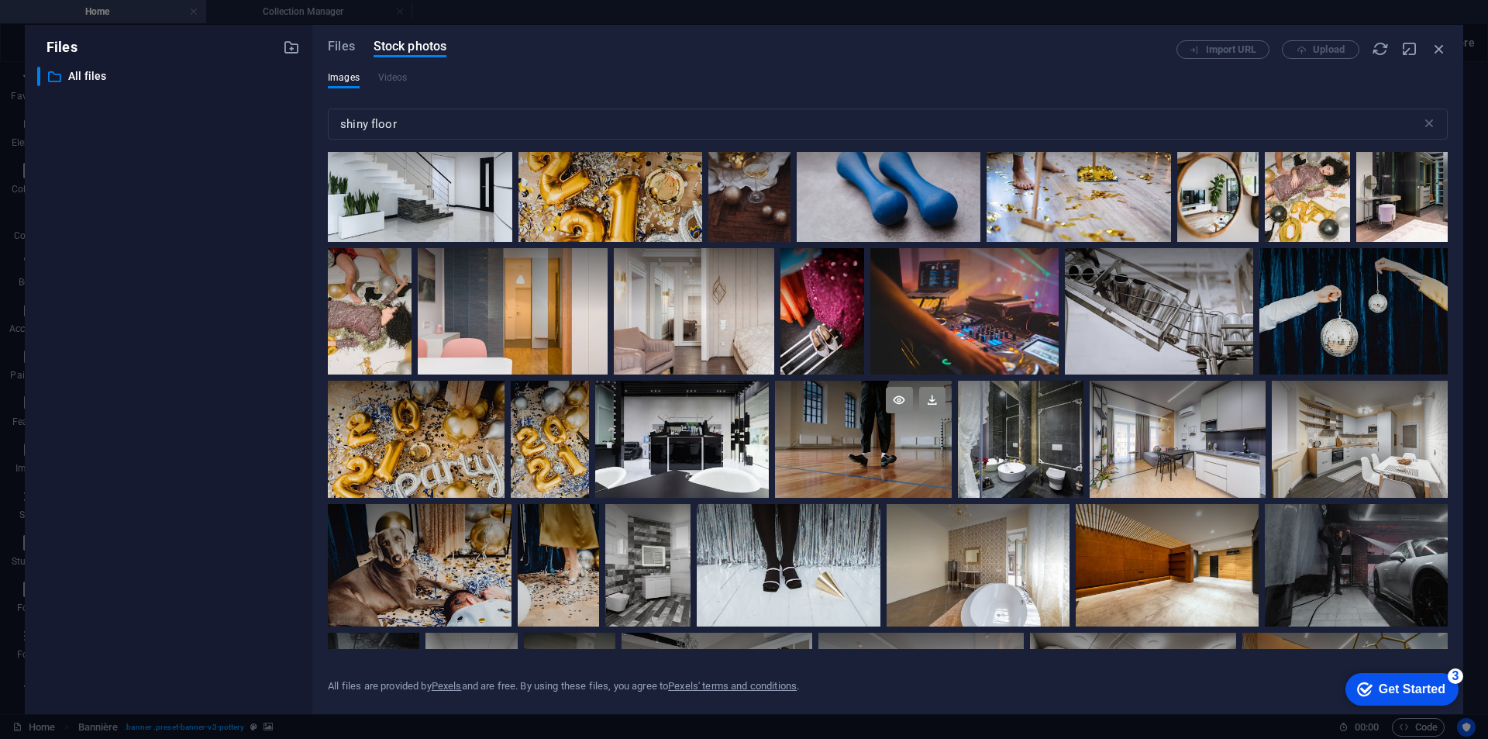
click at [873, 427] on div at bounding box center [863, 410] width 176 height 59
click at [929, 393] on icon at bounding box center [932, 400] width 26 height 26
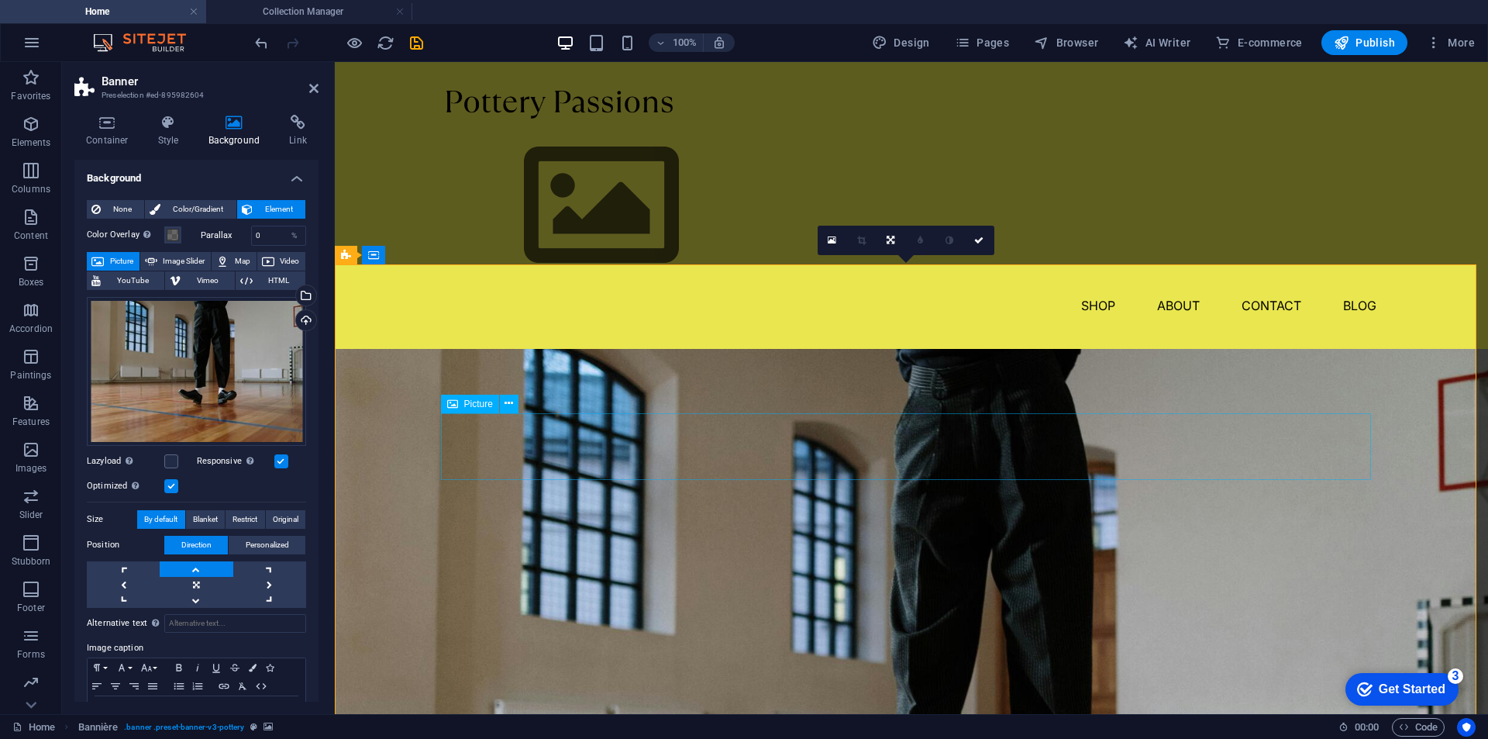
scroll to position [0, 0]
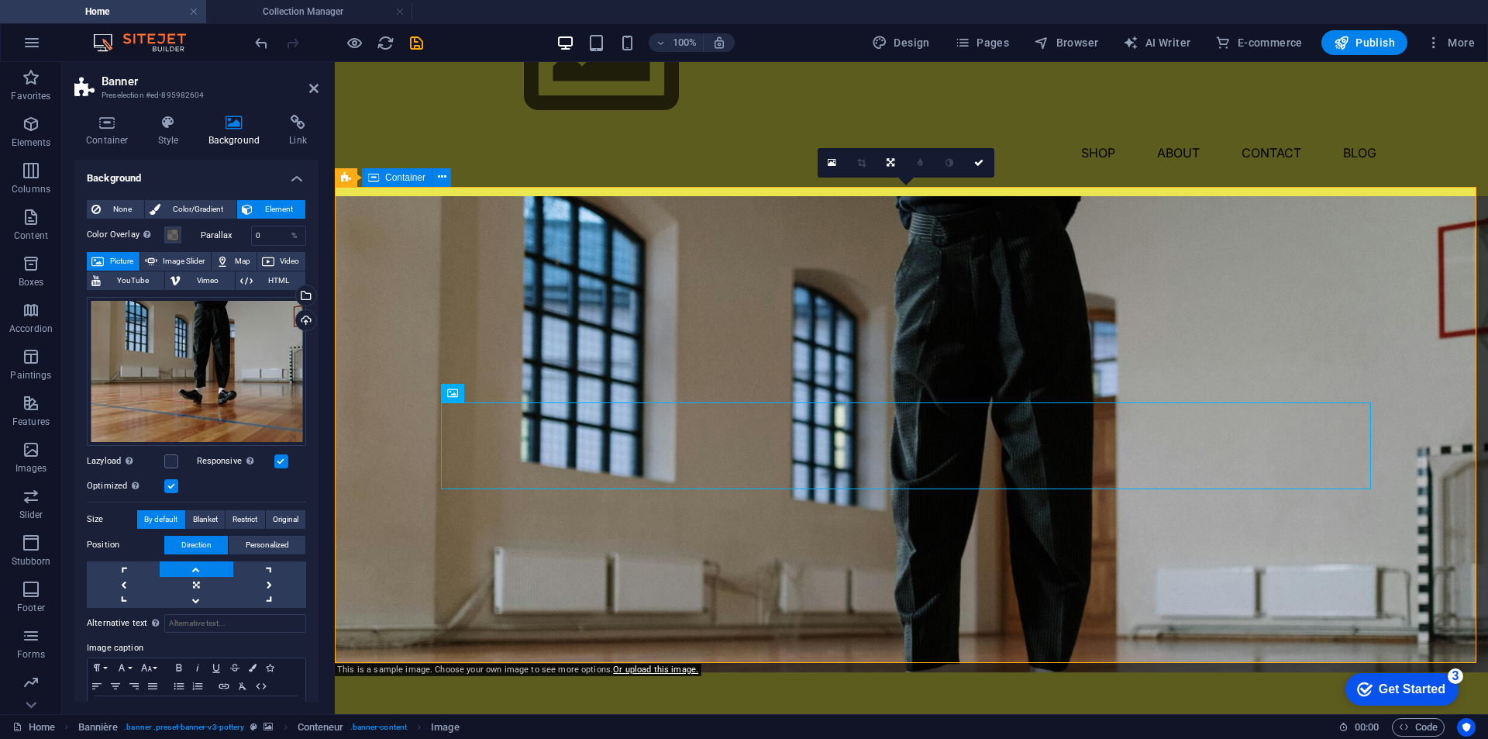
scroll to position [78, 0]
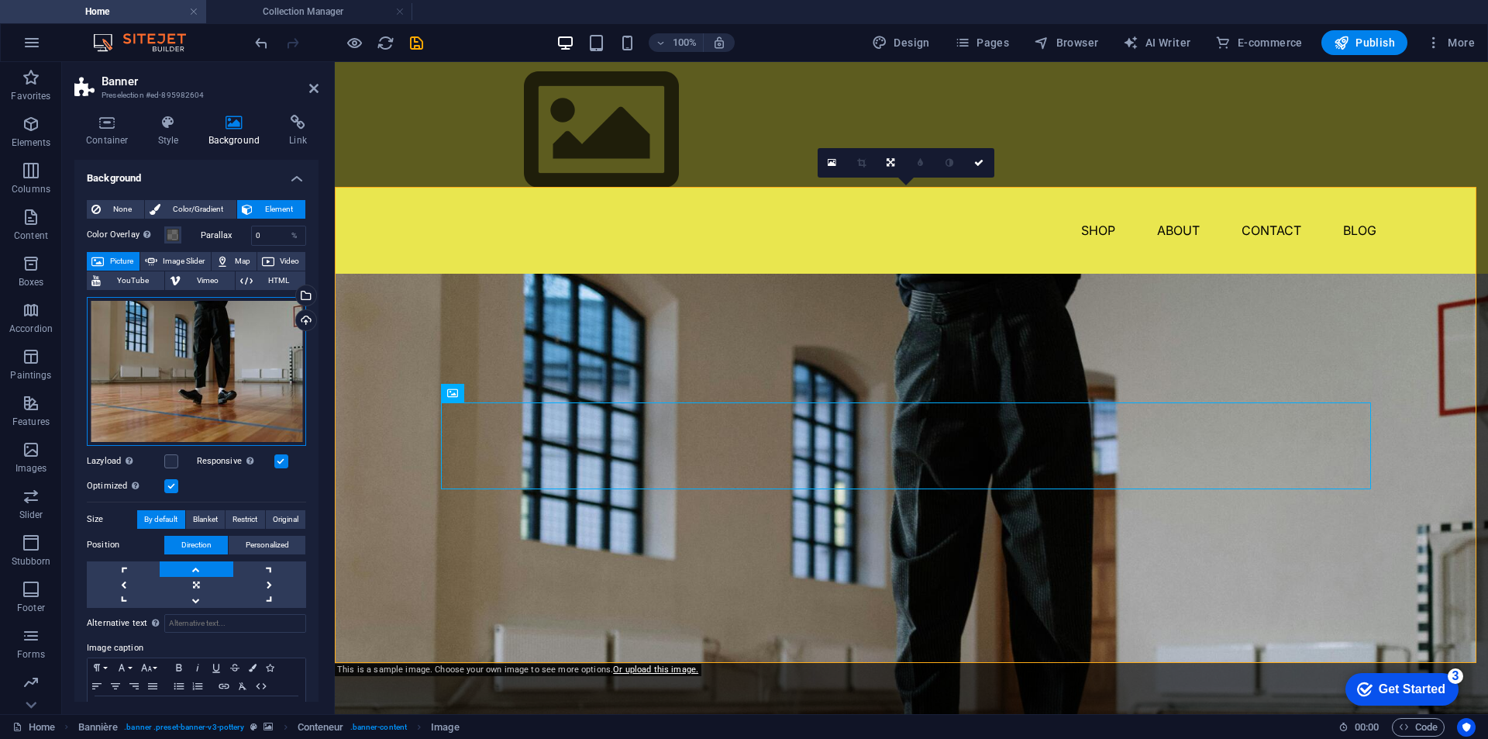
click at [174, 389] on div "Drag files here, click to choose files, or select files from Files or from our …" at bounding box center [196, 371] width 219 height 149
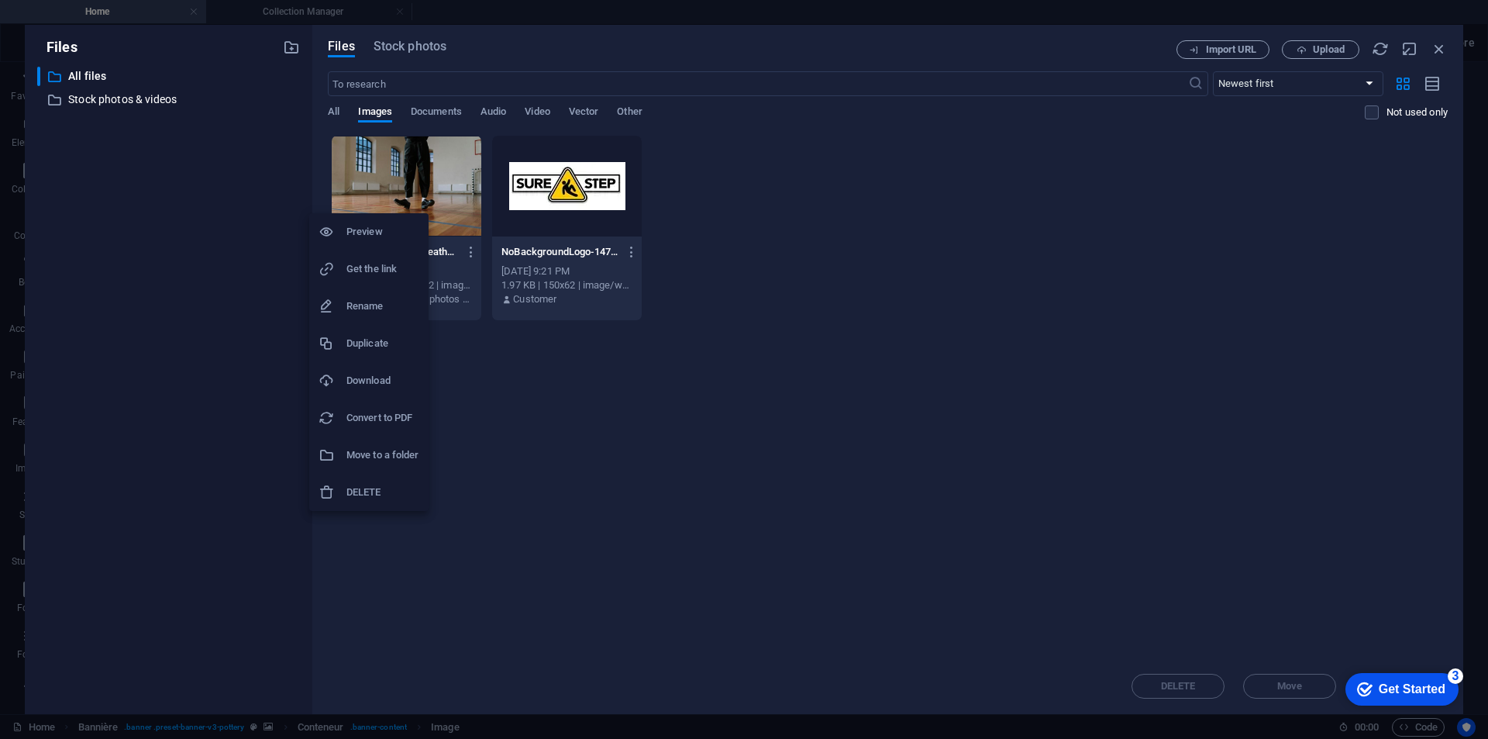
click at [368, 226] on font "Preview" at bounding box center [364, 232] width 36 height 12
click at [101, 15] on div "Files ​ Tous les fichiers All files ​ Stock photos & videos Stock photos & vide…" at bounding box center [744, 369] width 1488 height 739
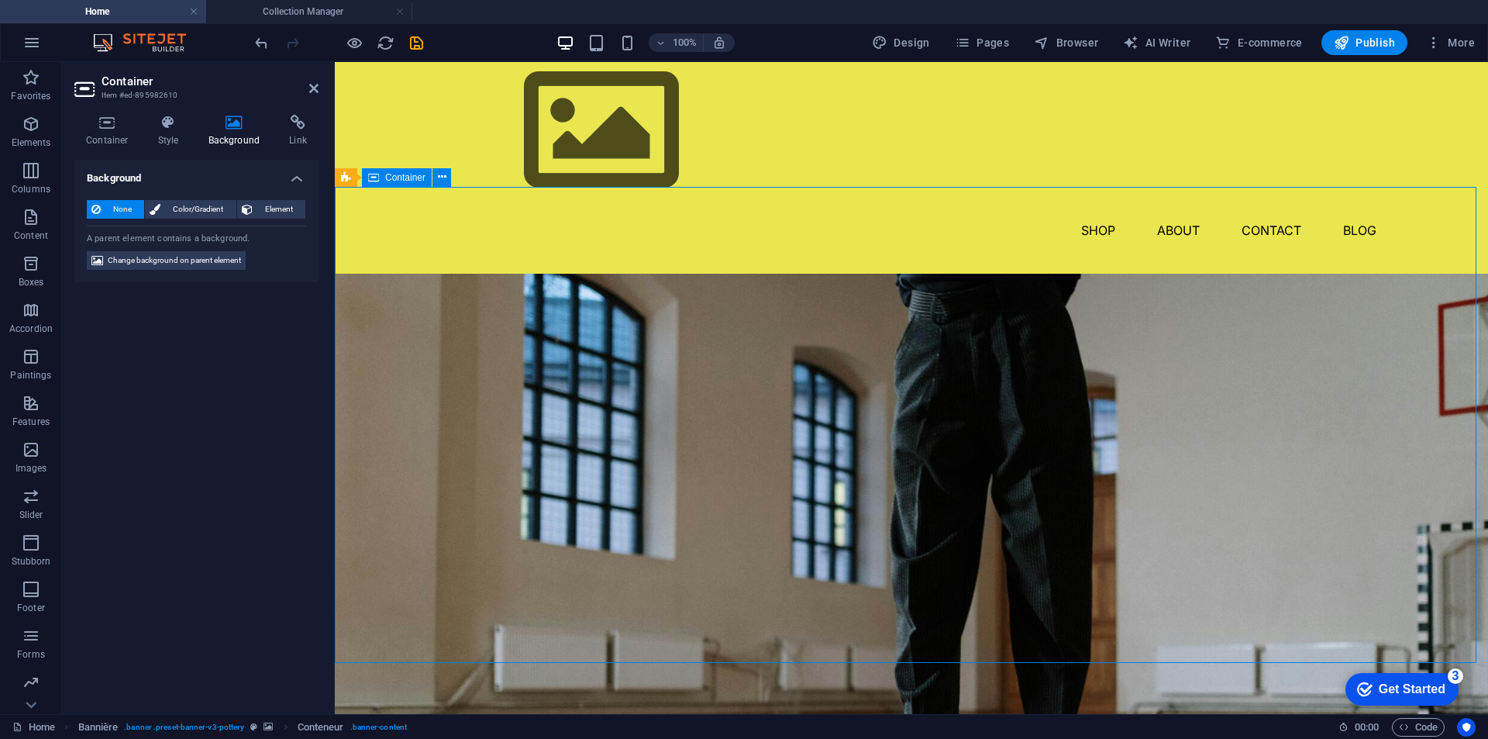
drag, startPoint x: 398, startPoint y: 343, endPoint x: 400, endPoint y: 320, distance: 23.4
drag, startPoint x: 402, startPoint y: 344, endPoint x: 412, endPoint y: 265, distance: 79.8
click at [234, 123] on icon at bounding box center [234, 123] width 75 height 16
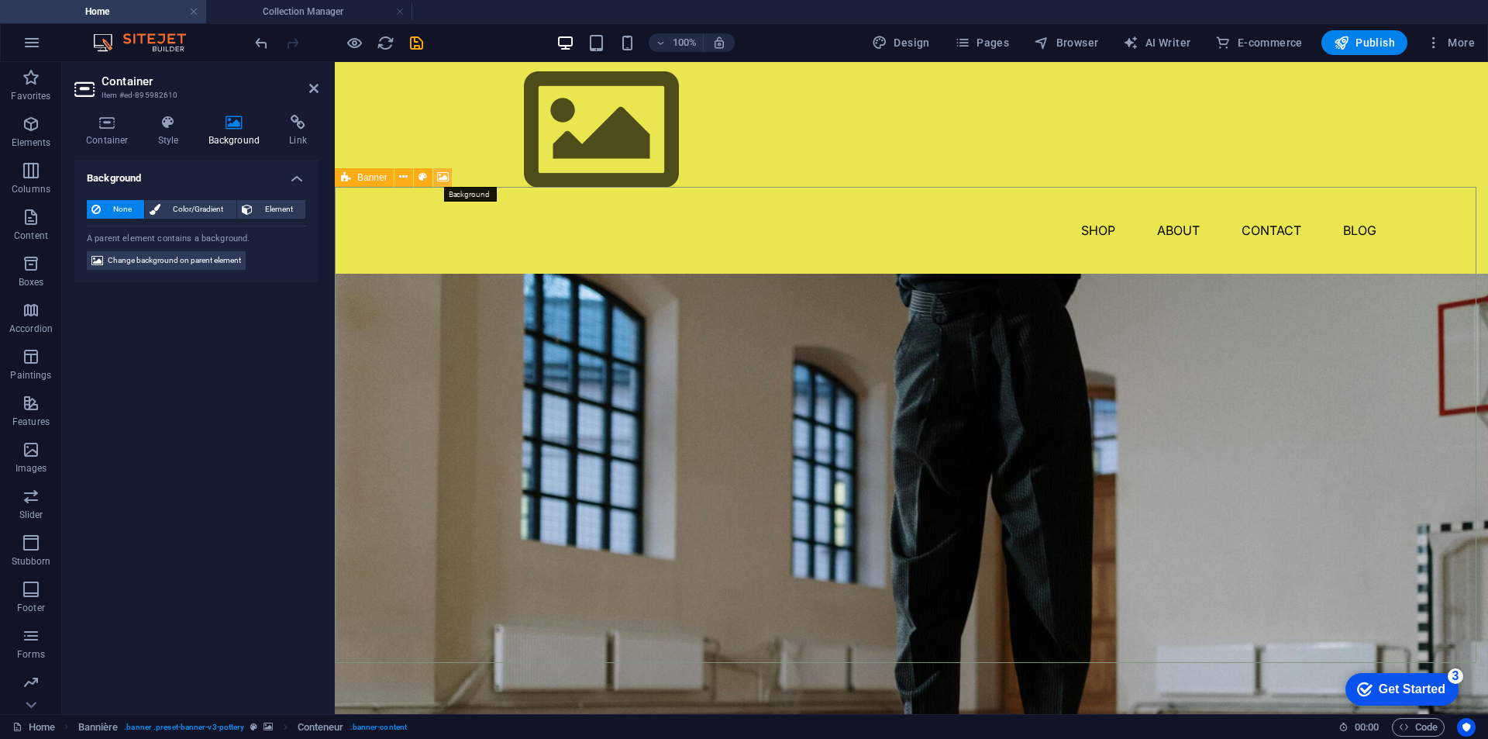
click at [443, 175] on icon at bounding box center [443, 177] width 12 height 16
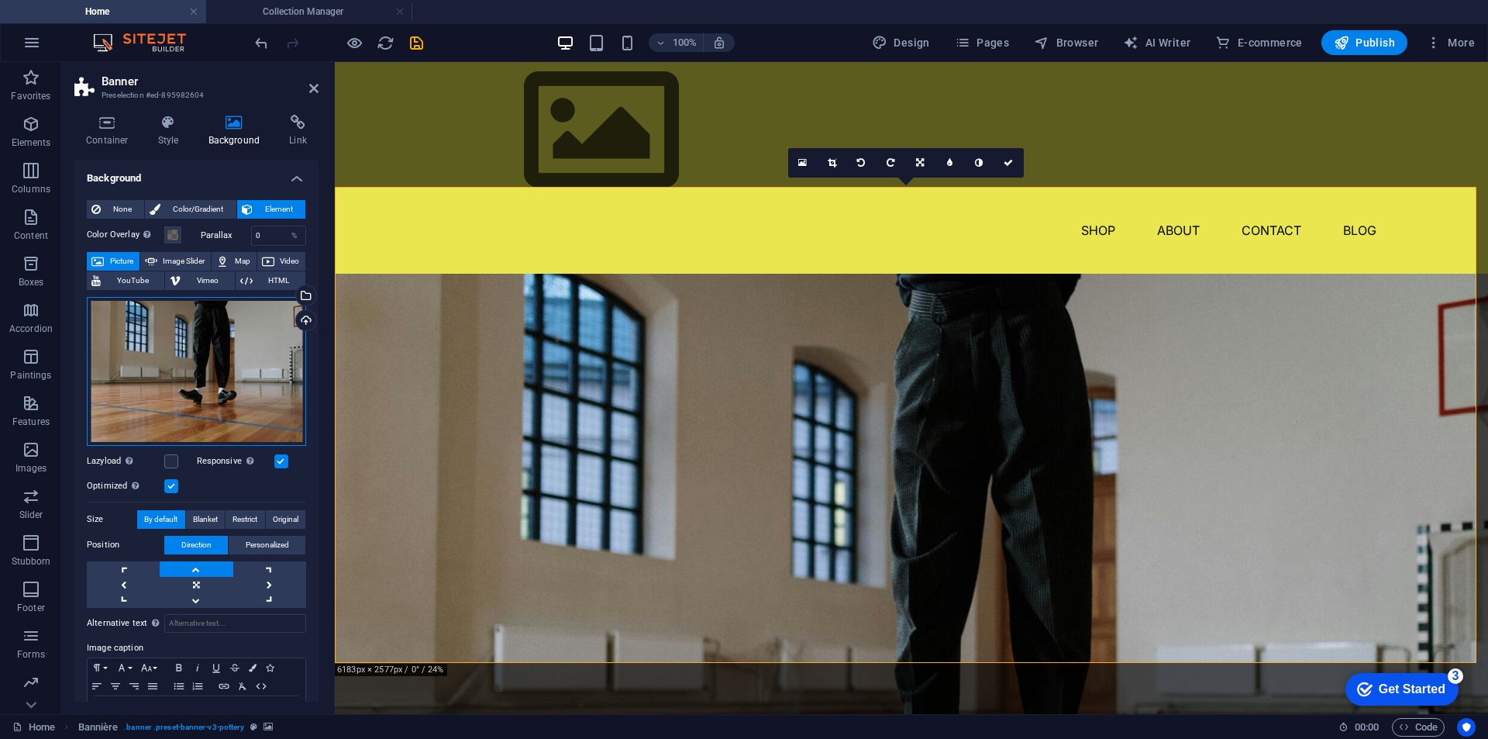
drag, startPoint x: 255, startPoint y: 377, endPoint x: 255, endPoint y: 353, distance: 24.0
click at [255, 353] on div "Drag files here, click to choose files, or select files from Files or from our …" at bounding box center [196, 371] width 219 height 149
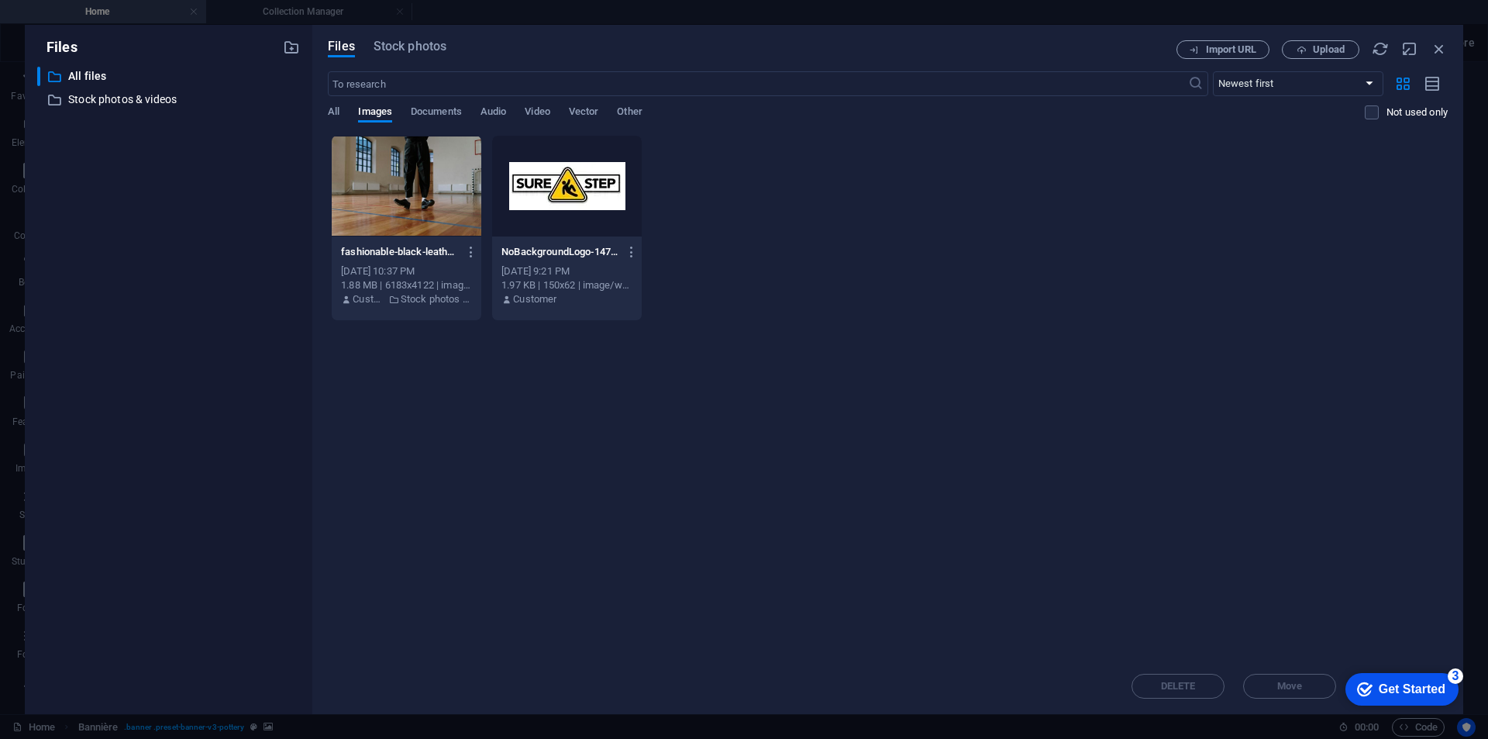
click at [98, 16] on div "Files ​ Tous les fichiers All files ​ Stock photos & videos Stock photos & vide…" at bounding box center [744, 369] width 1488 height 739
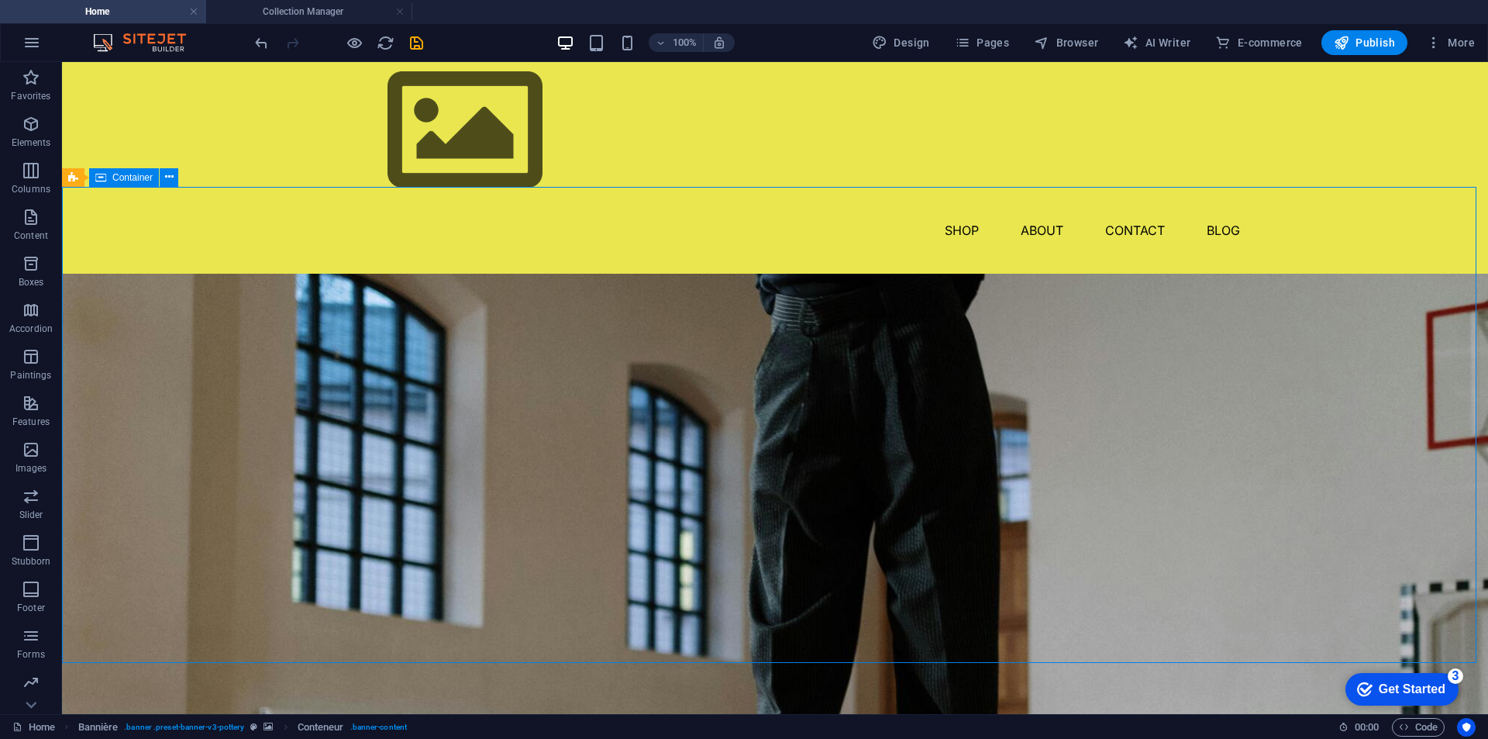
drag, startPoint x: 256, startPoint y: 605, endPoint x: 529, endPoint y: 591, distance: 274.0
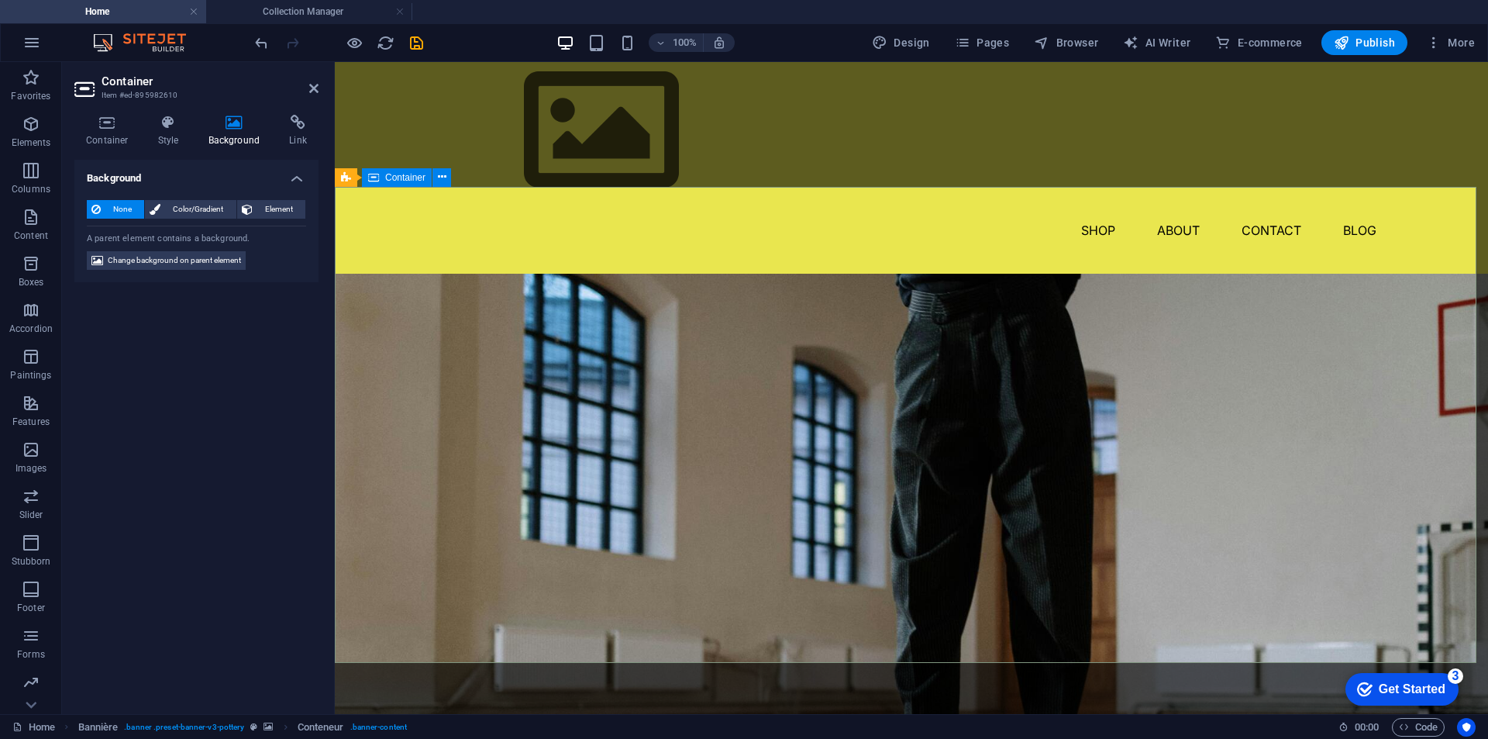
click at [264, 207] on span "Element" at bounding box center [278, 209] width 43 height 19
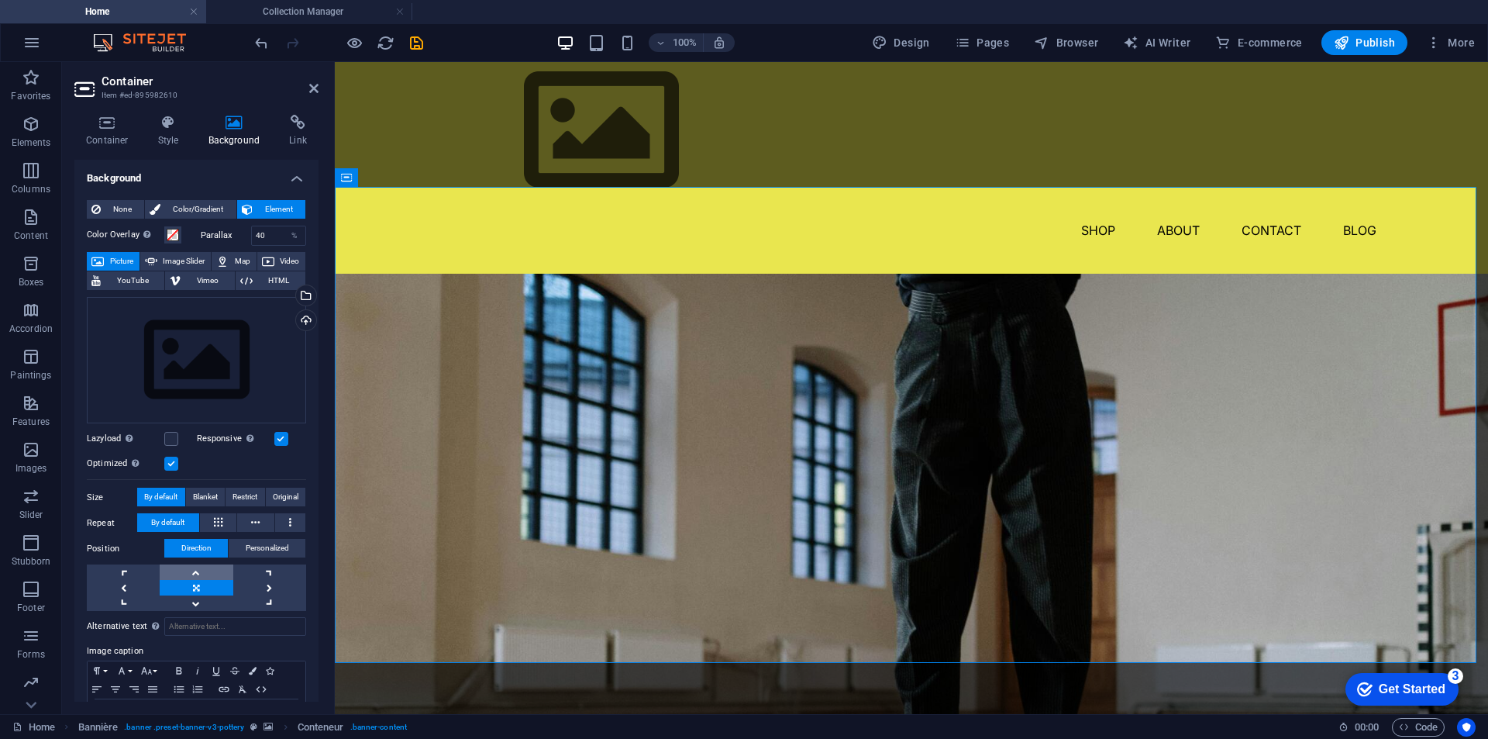
click at [195, 570] on link at bounding box center [196, 572] width 73 height 16
click at [194, 570] on link at bounding box center [196, 572] width 73 height 16
click at [193, 567] on link at bounding box center [196, 572] width 73 height 16
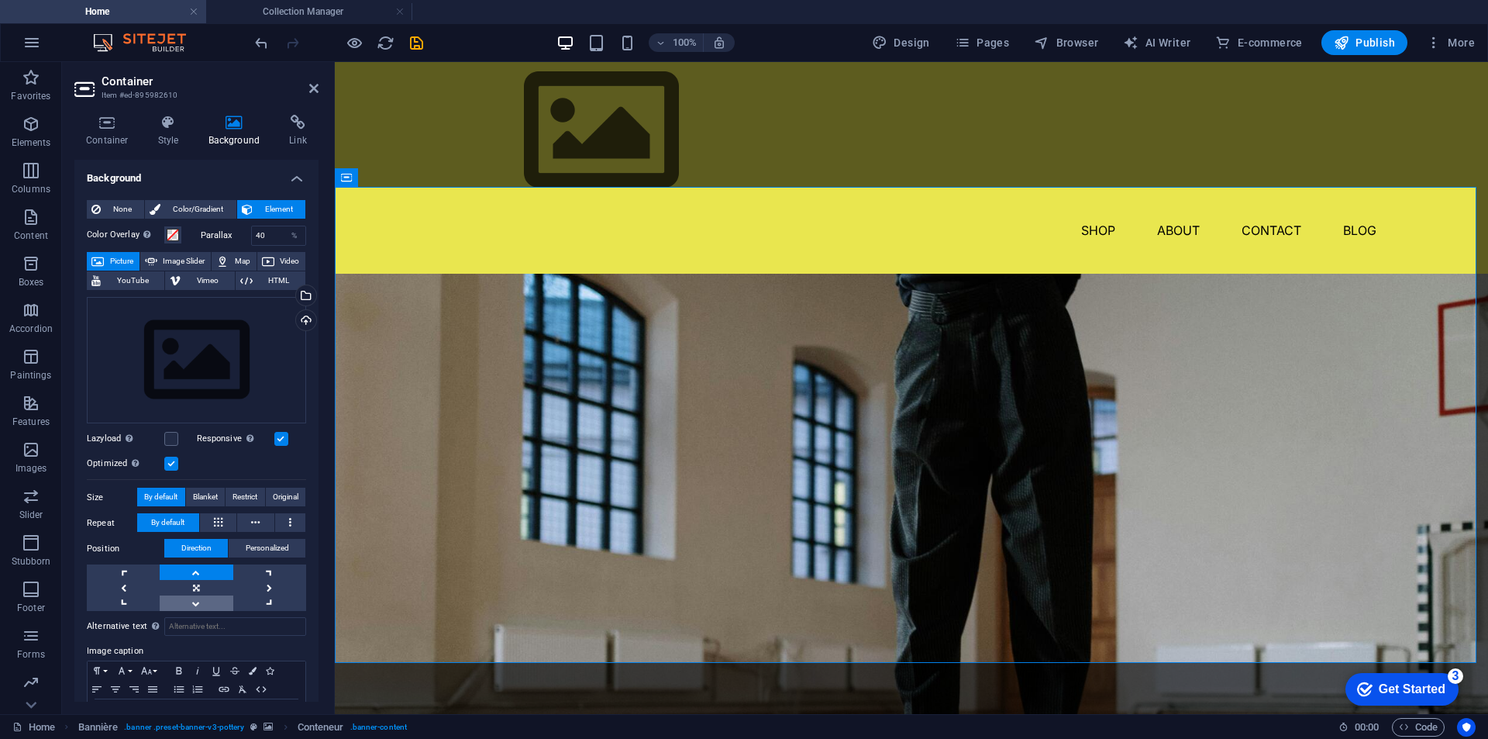
click at [195, 600] on link at bounding box center [196, 603] width 73 height 16
drag, startPoint x: 488, startPoint y: 615, endPoint x: 491, endPoint y: 582, distance: 32.8
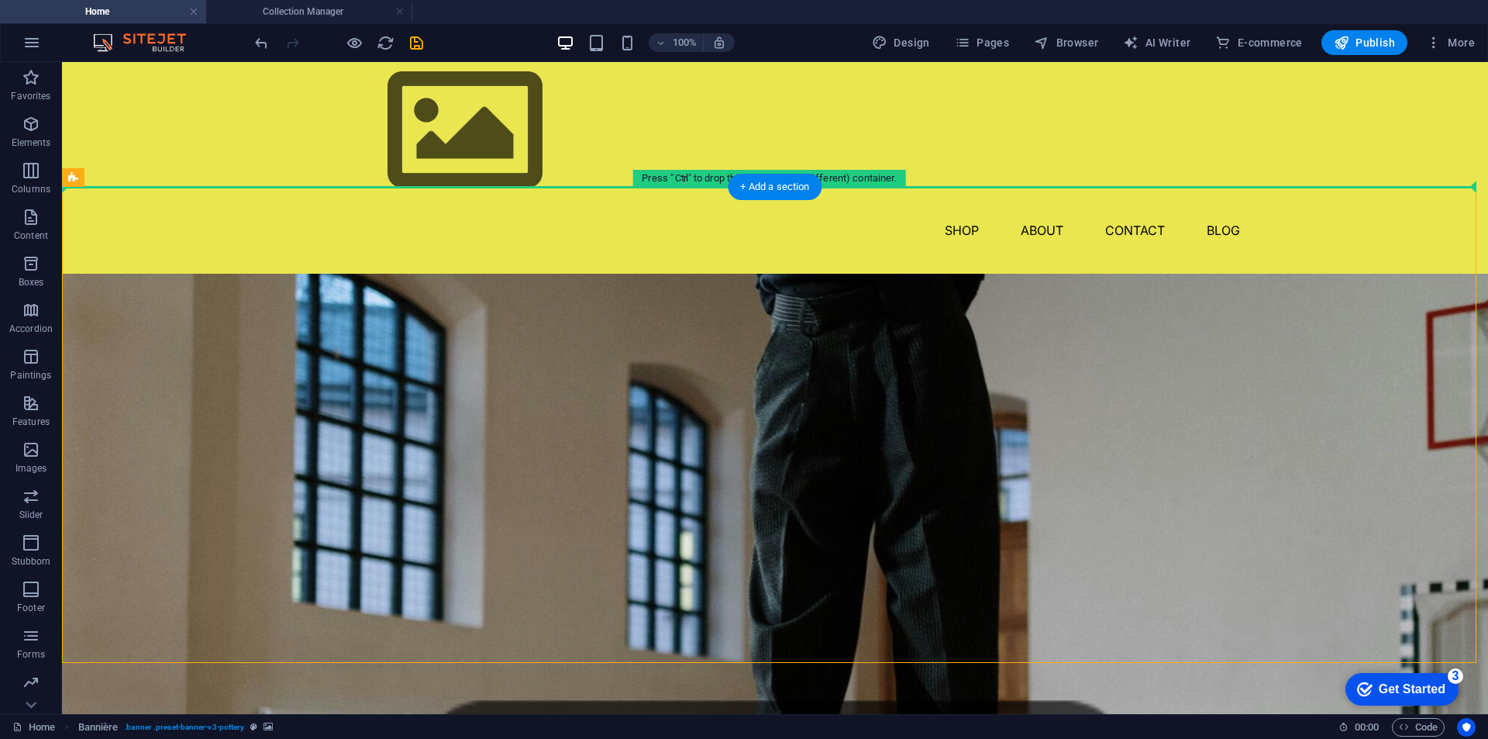
drag, startPoint x: 409, startPoint y: 244, endPoint x: 347, endPoint y: 174, distance: 93.3
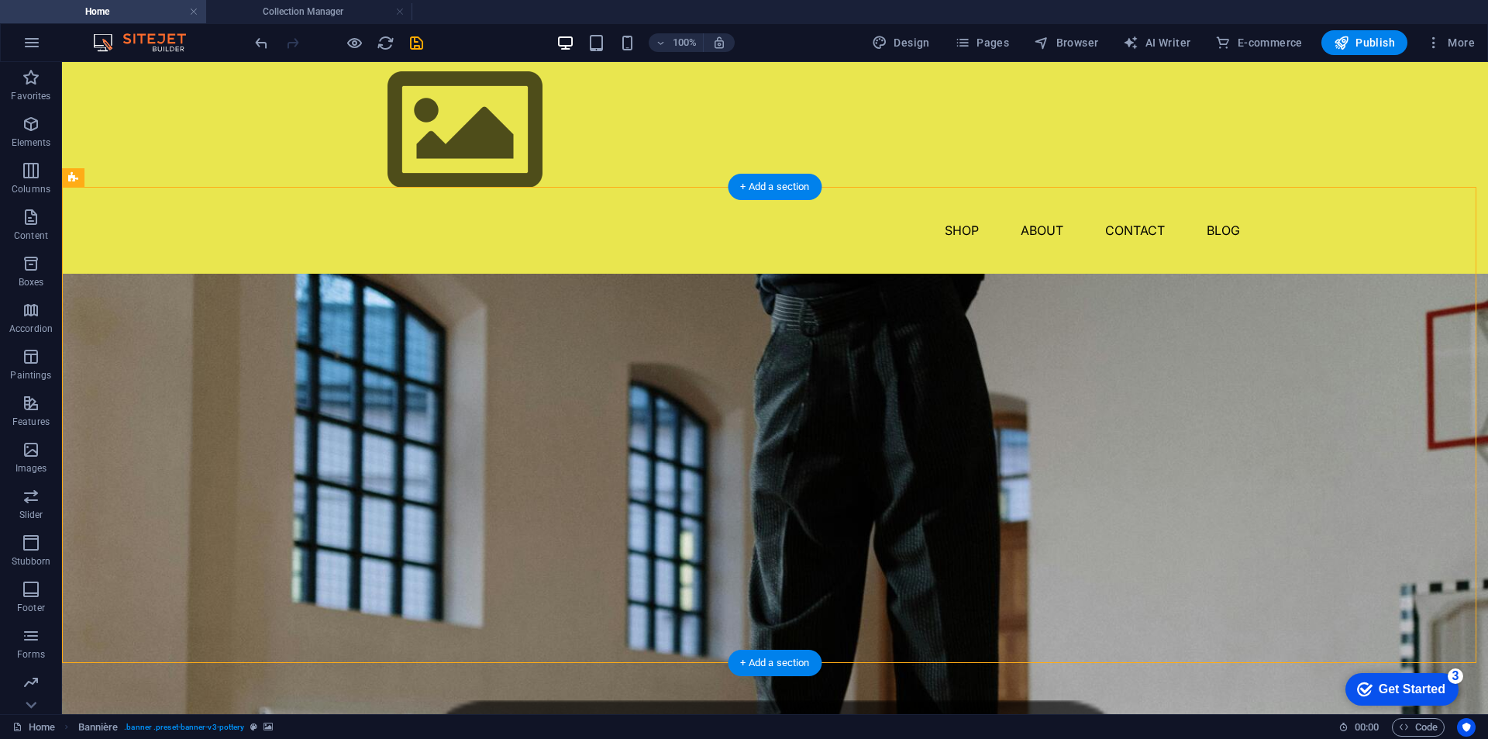
drag, startPoint x: 203, startPoint y: 511, endPoint x: 212, endPoint y: 405, distance: 106.5
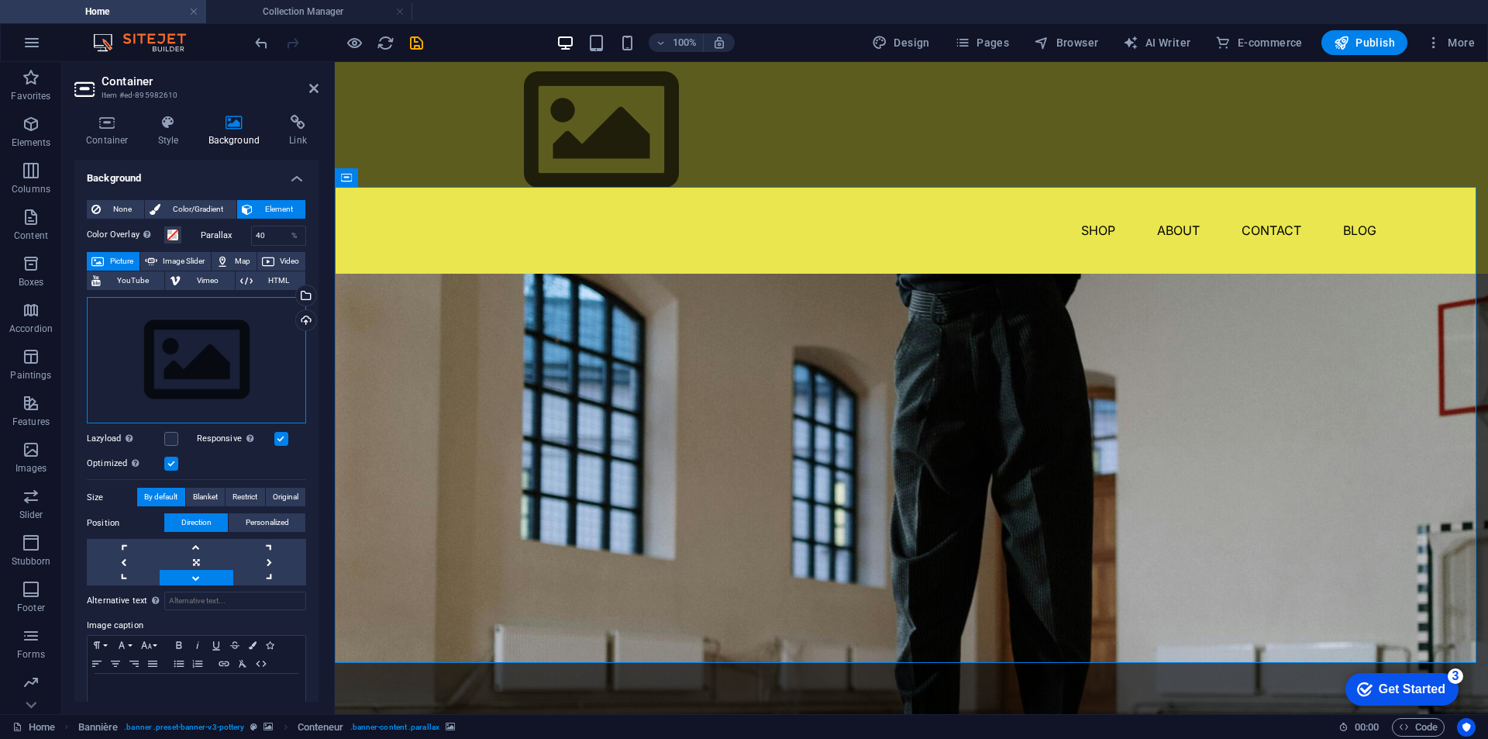
drag, startPoint x: 175, startPoint y: 381, endPoint x: 177, endPoint y: 353, distance: 28.0
click at [177, 353] on div "Drag files here, click to choose files, or select files from Files or from our …" at bounding box center [196, 360] width 219 height 127
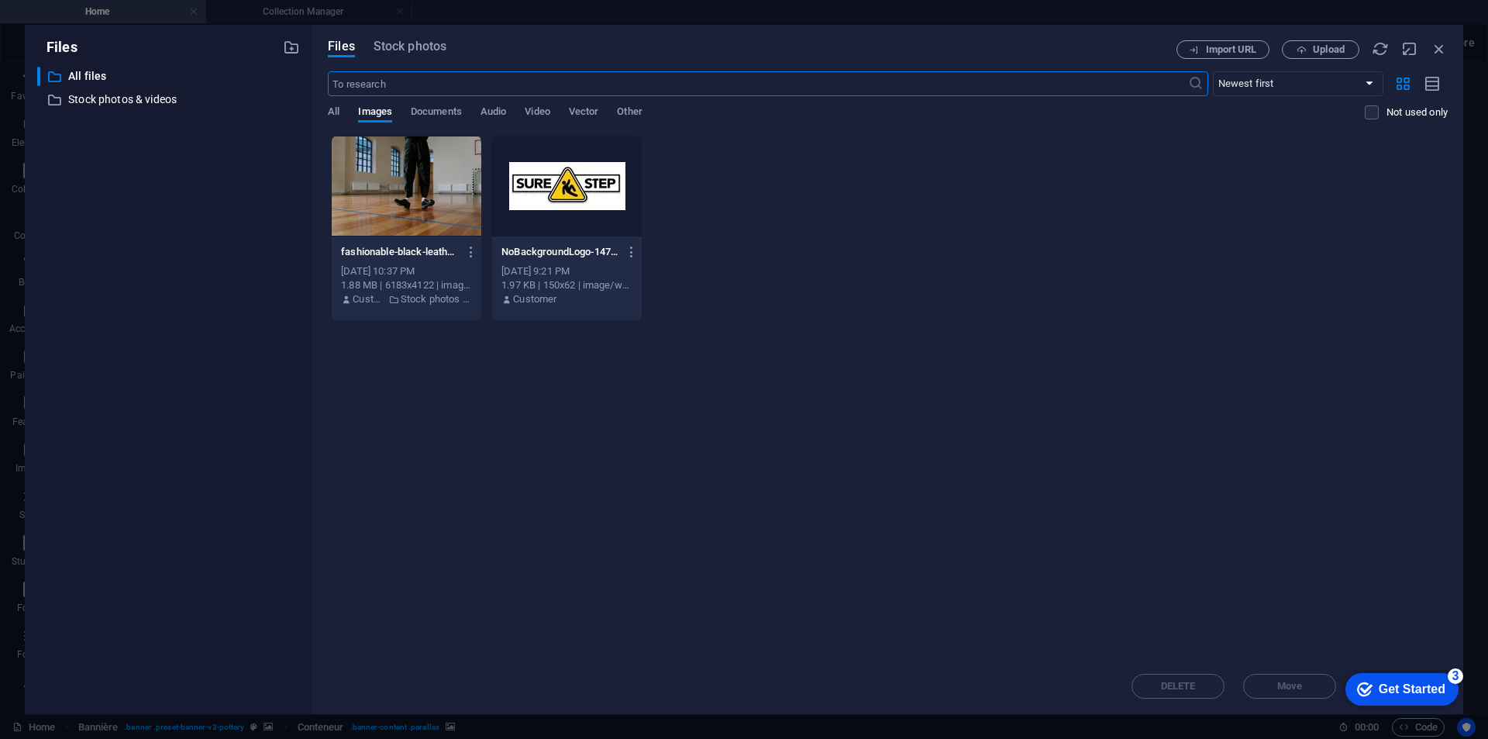
click at [397, 204] on div at bounding box center [407, 186] width 150 height 101
click at [397, 204] on div "1" at bounding box center [407, 186] width 150 height 101
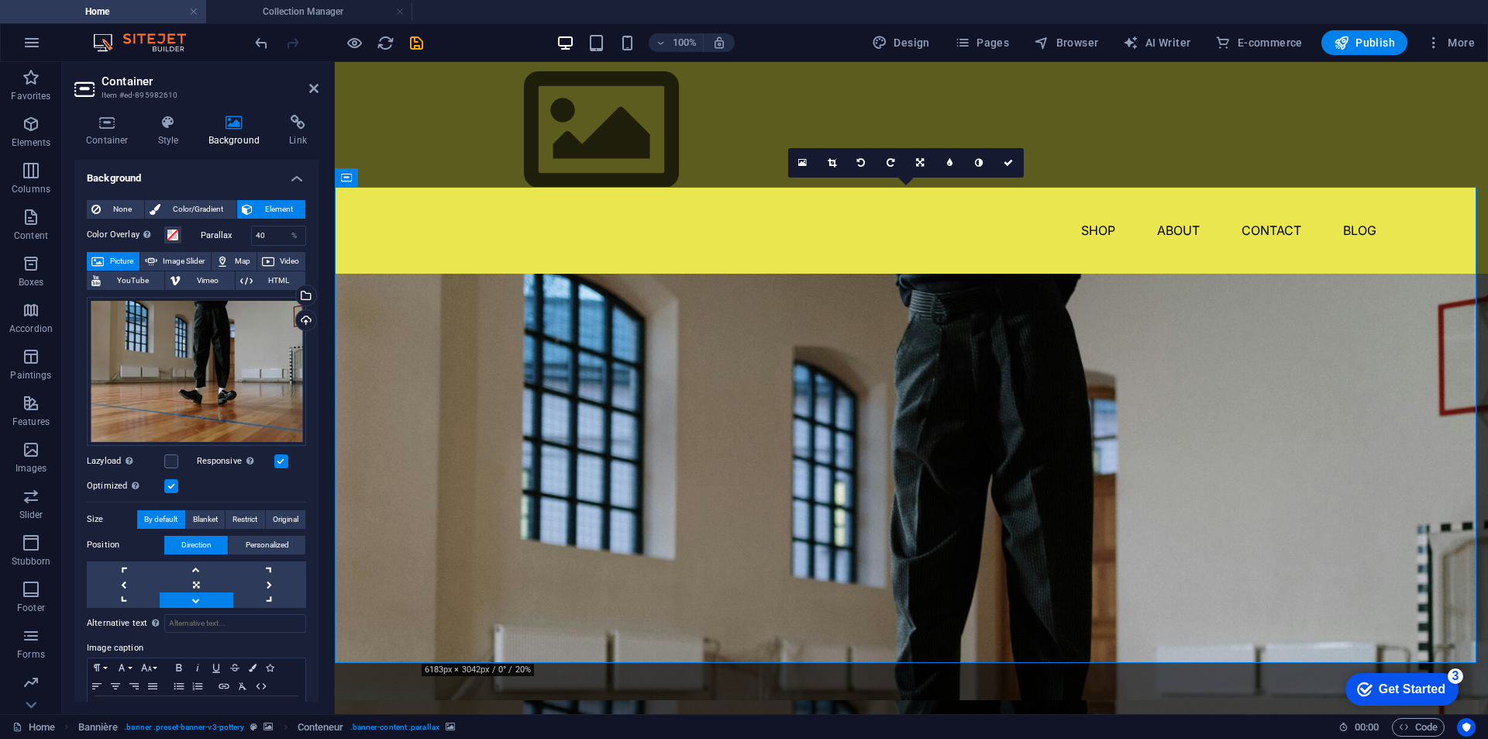
drag, startPoint x: 635, startPoint y: 616, endPoint x: 636, endPoint y: 578, distance: 38.0
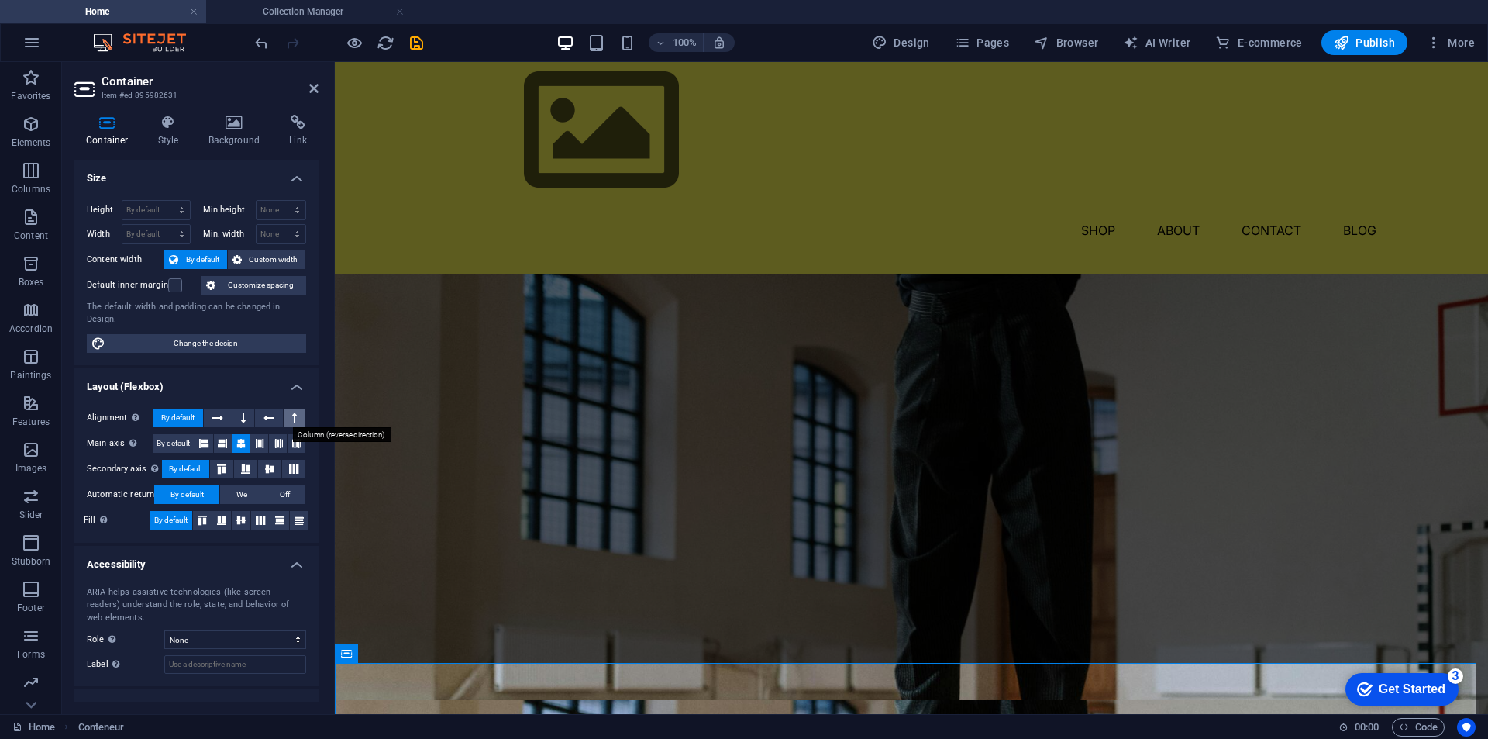
click at [292, 418] on icon at bounding box center [294, 417] width 5 height 19
click at [172, 414] on font "By default" at bounding box center [177, 417] width 33 height 9
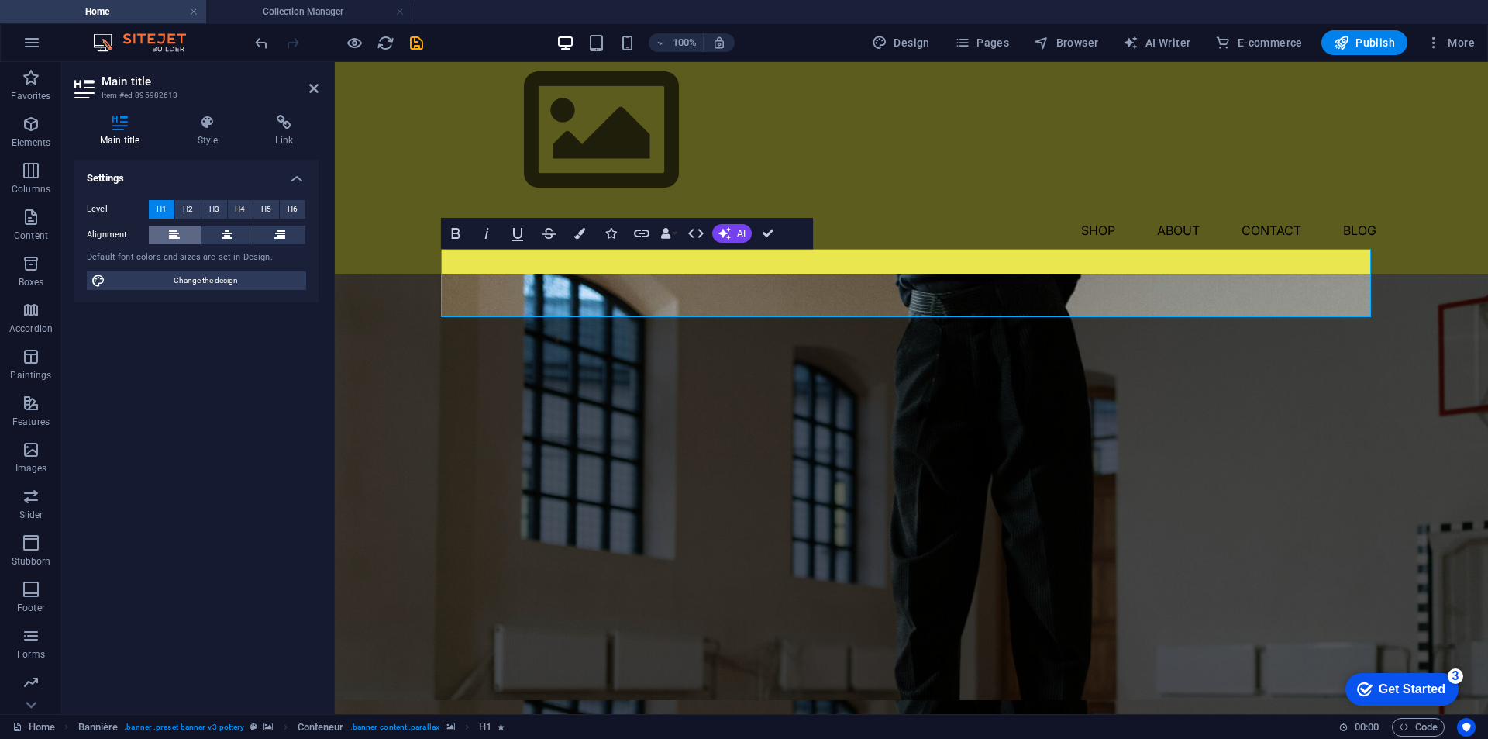
click at [175, 234] on icon at bounding box center [174, 235] width 11 height 19
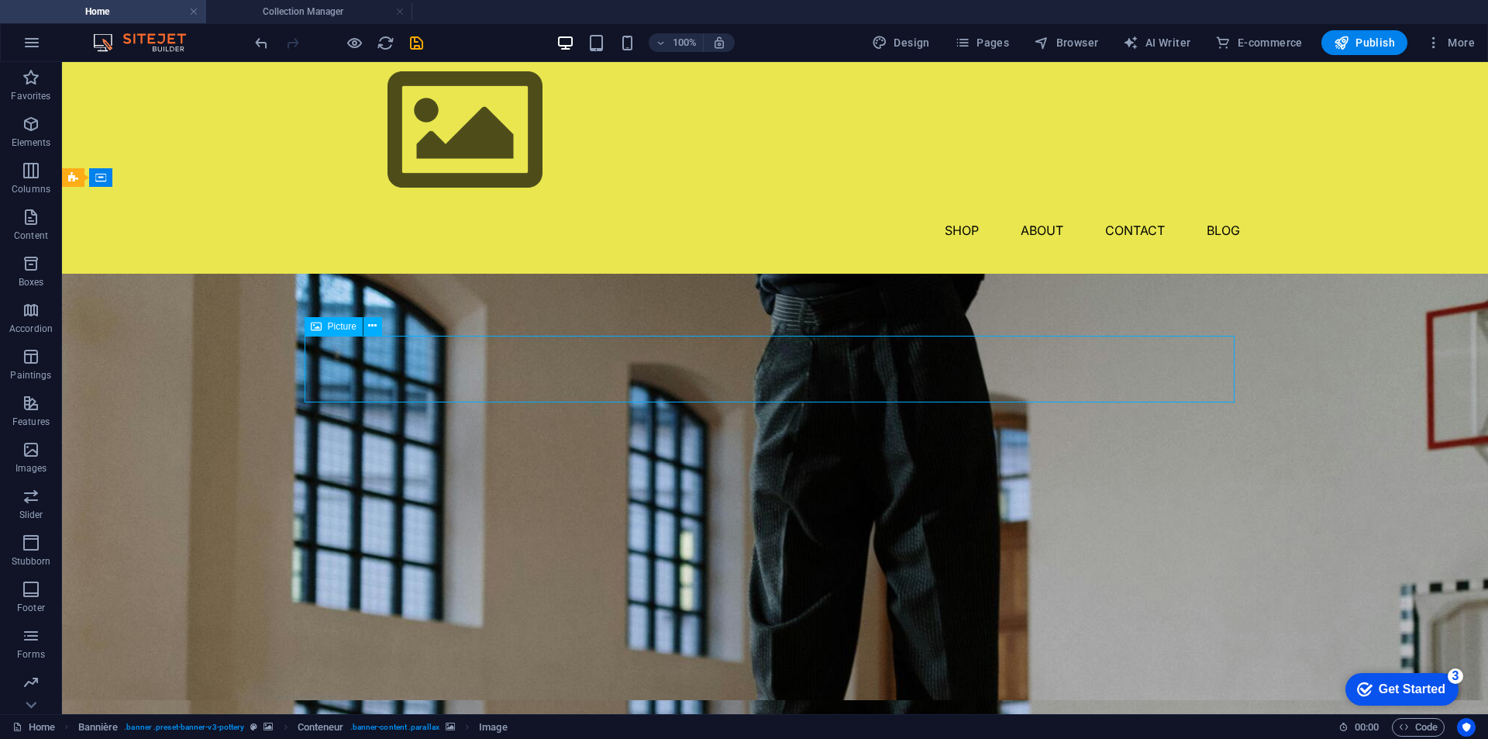
select select "px"
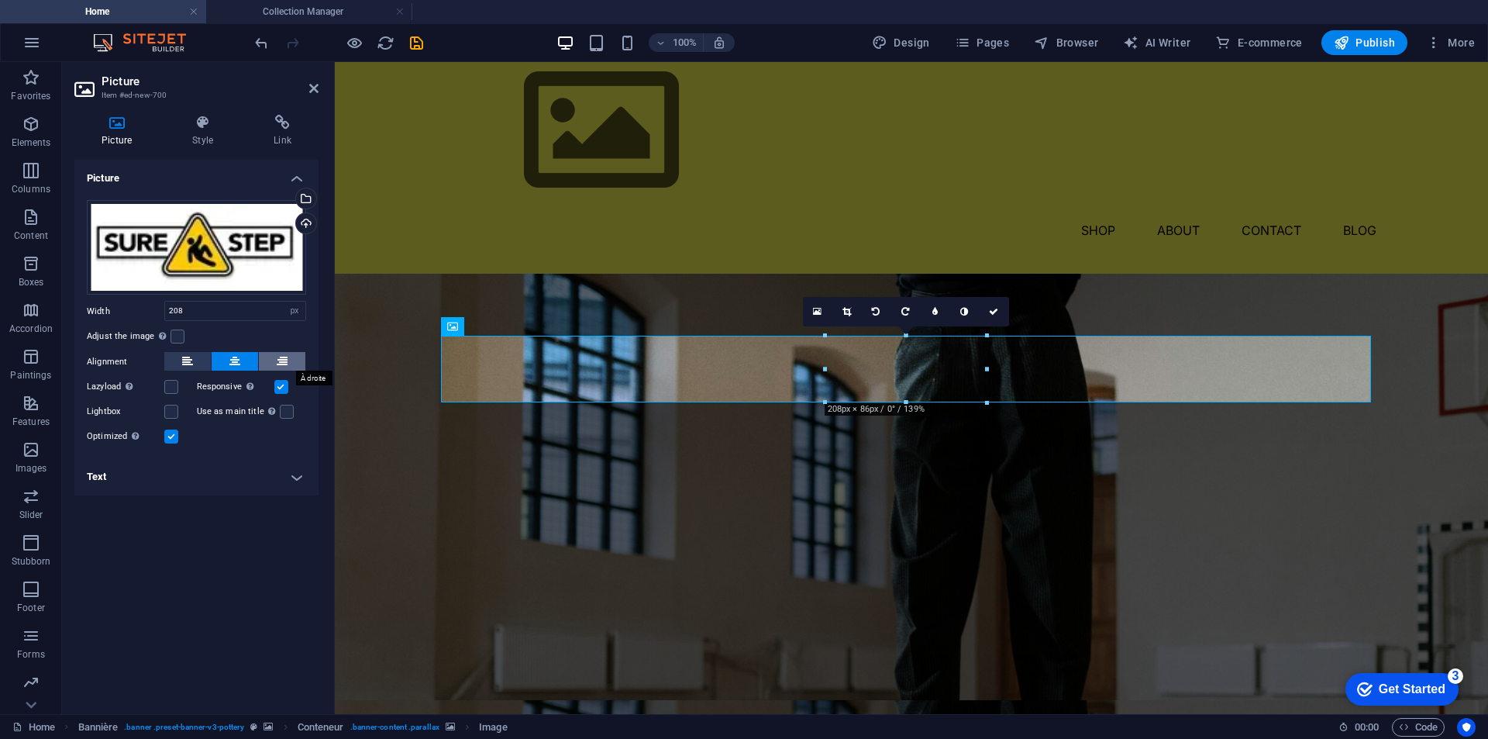
click at [293, 360] on button at bounding box center [282, 361] width 47 height 19
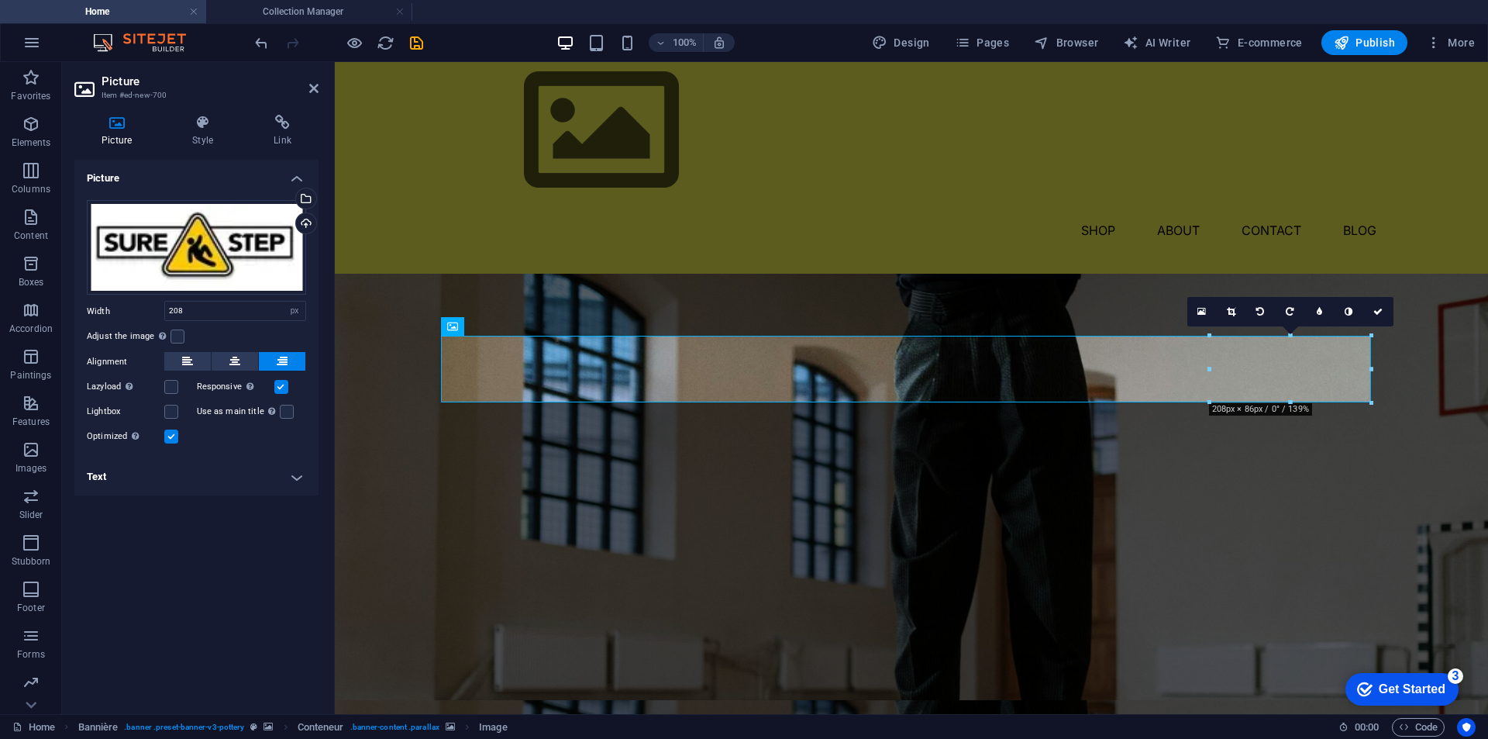
click at [1209, 326] on div "16:10 16:9 4:3 1:1 1:2 0" at bounding box center [1290, 311] width 206 height 29
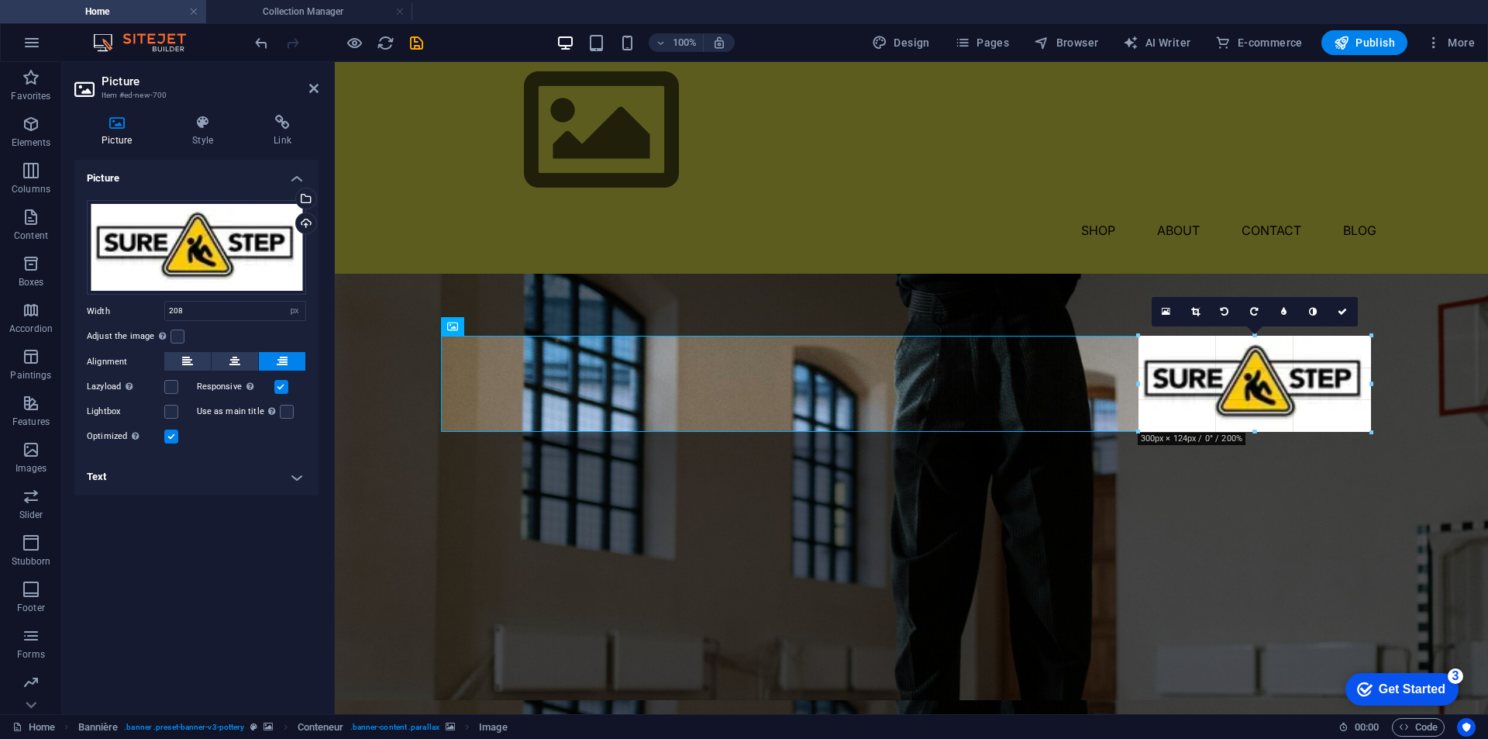
drag, startPoint x: 1206, startPoint y: 338, endPoint x: 701, endPoint y: 199, distance: 523.3
type input "300"
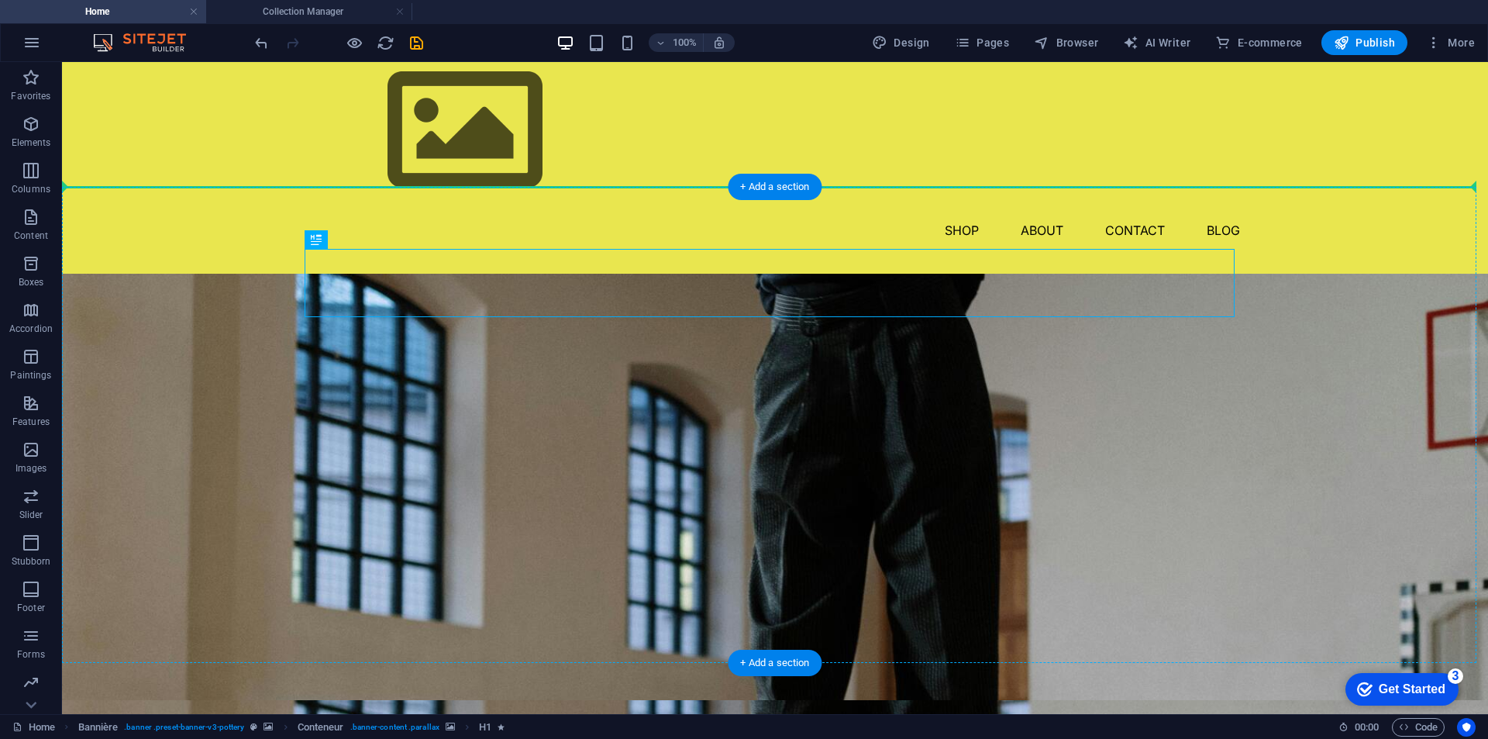
drag, startPoint x: 376, startPoint y: 303, endPoint x: 298, endPoint y: 288, distance: 79.0
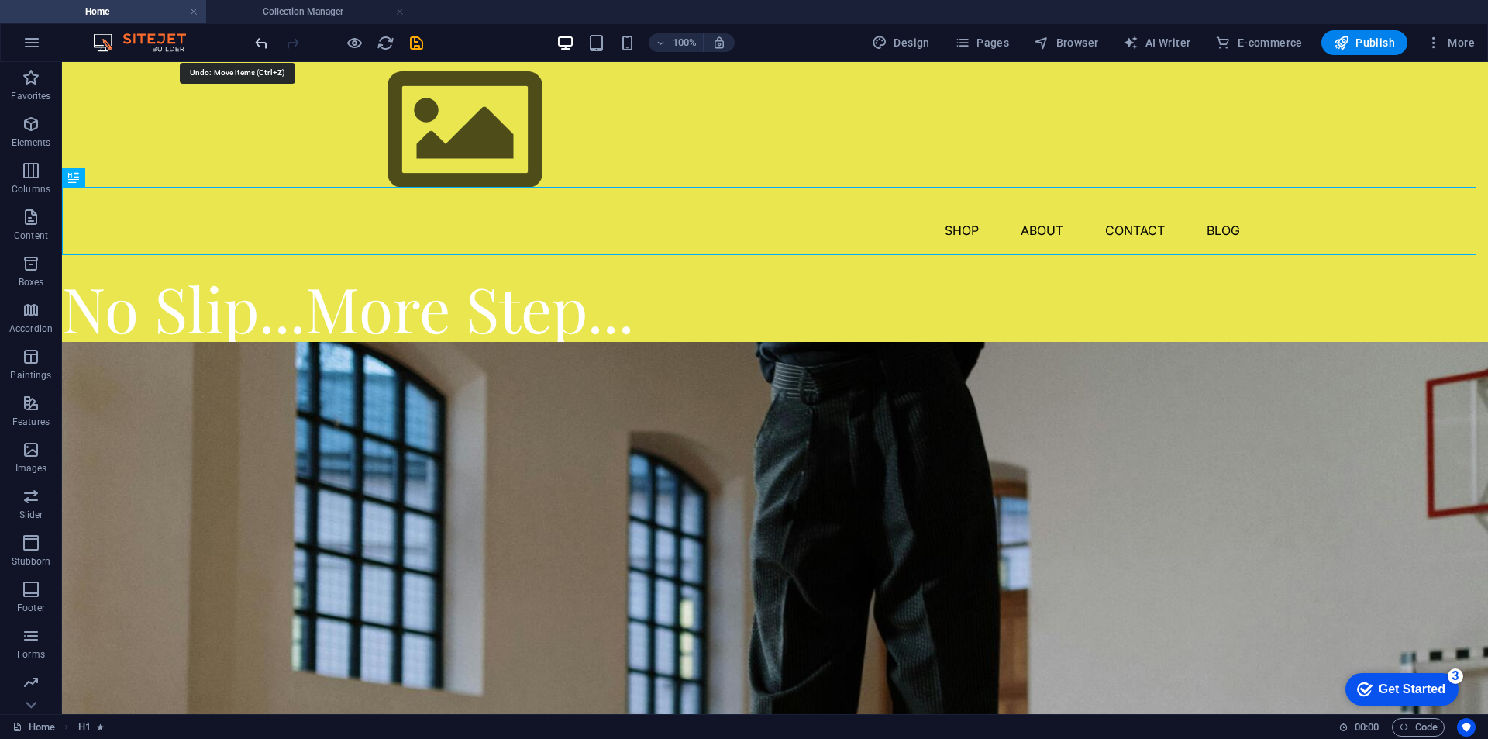
click at [260, 44] on icon "undo" at bounding box center [262, 43] width 18 height 18
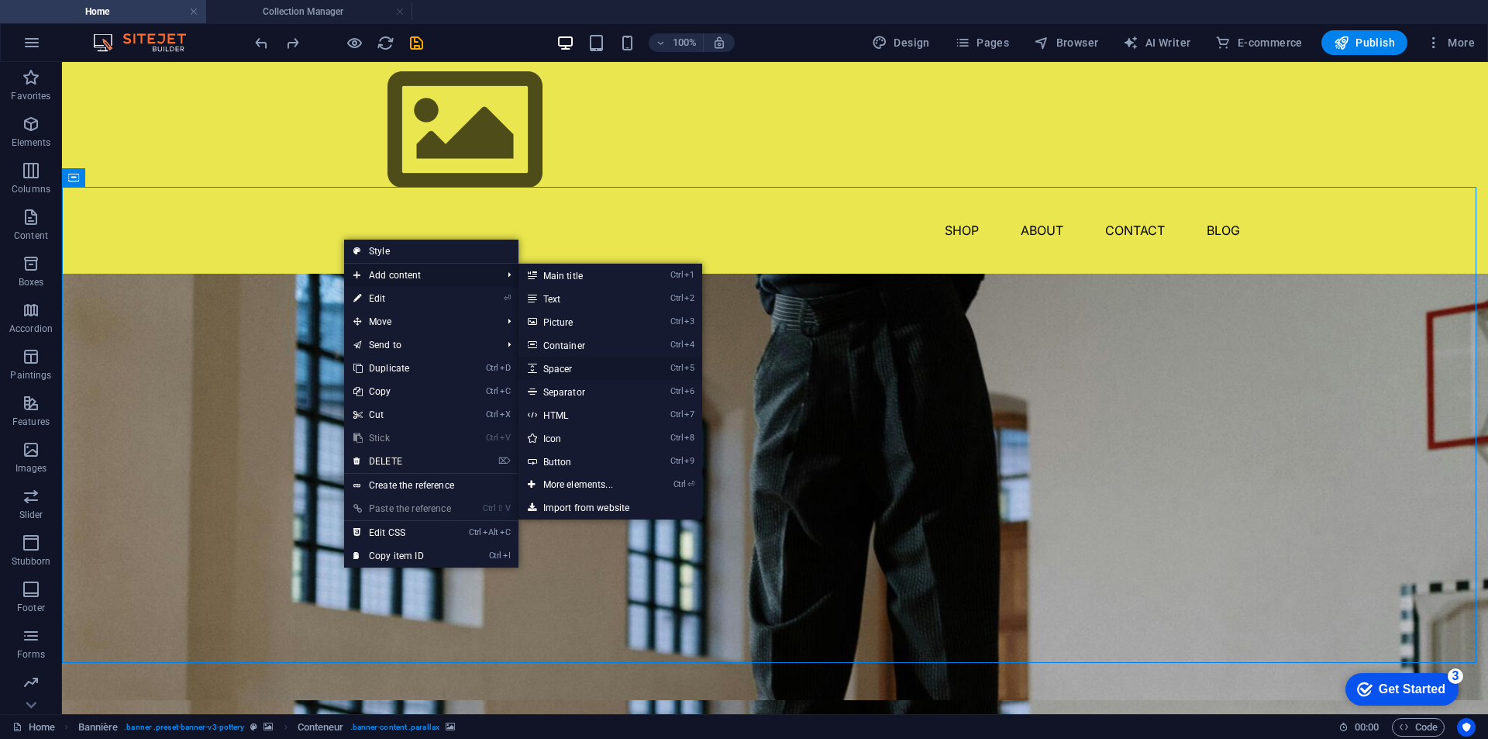
click at [564, 367] on font "Spacer" at bounding box center [557, 369] width 29 height 11
select select "px"
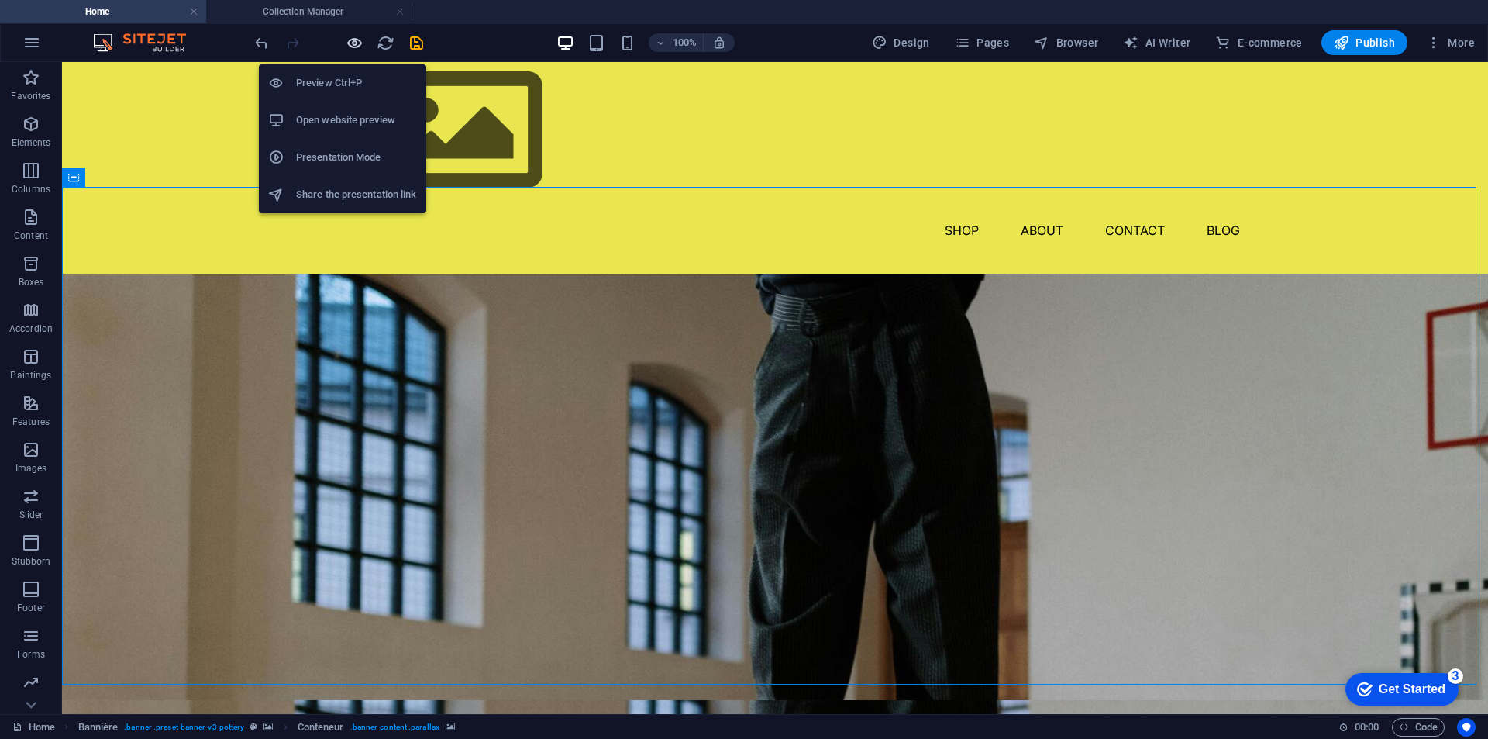
click at [351, 46] on icon "button" at bounding box center [355, 43] width 18 height 18
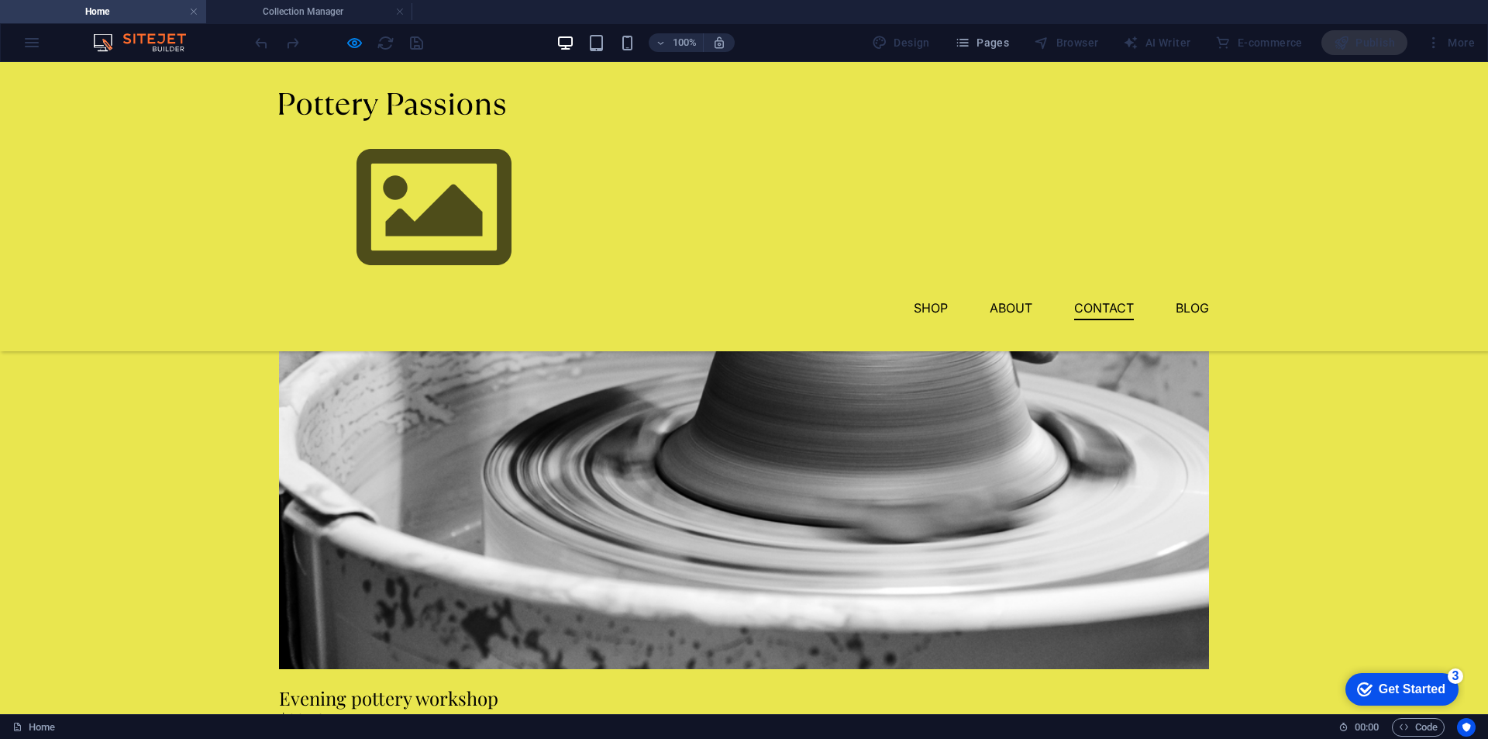
scroll to position [3889, 0]
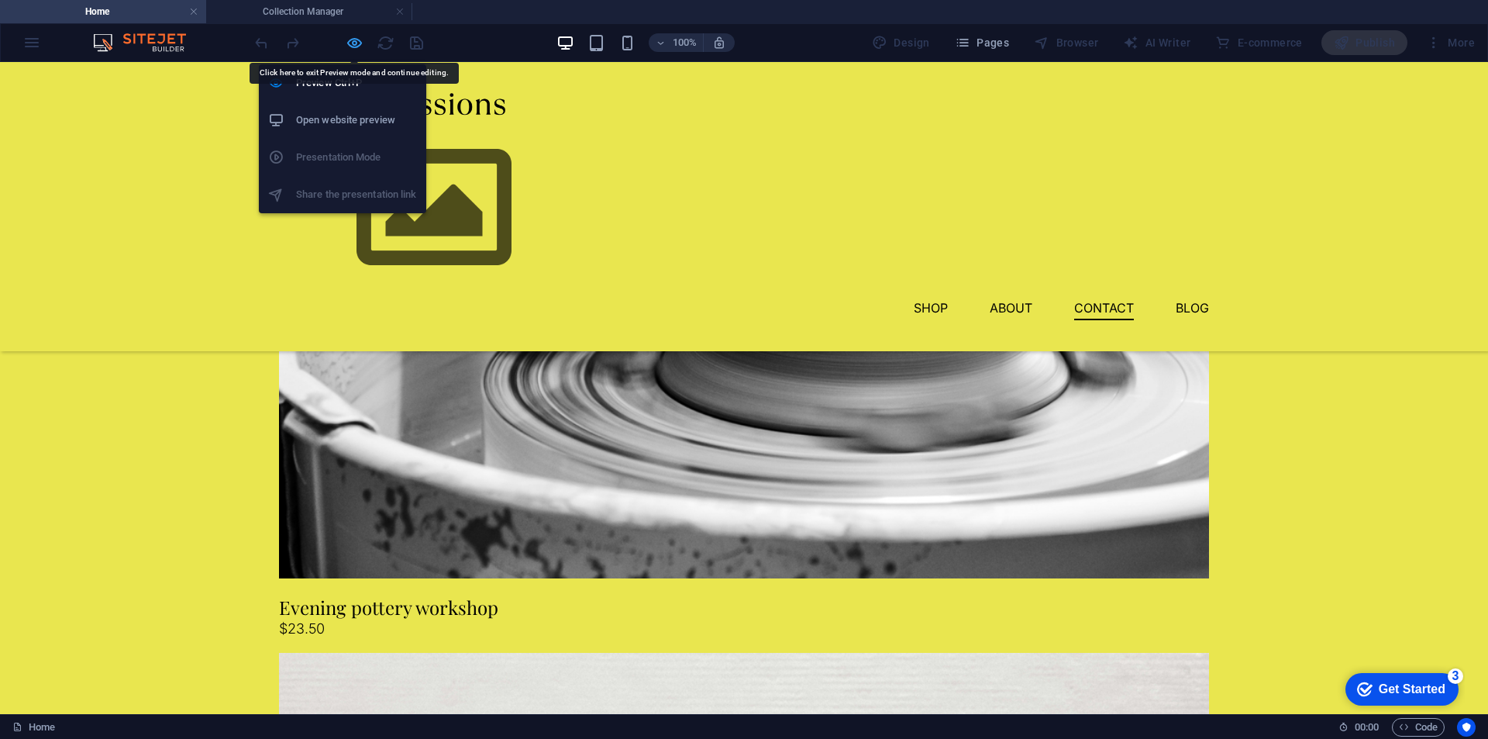
click at [352, 43] on icon "button" at bounding box center [355, 43] width 18 height 18
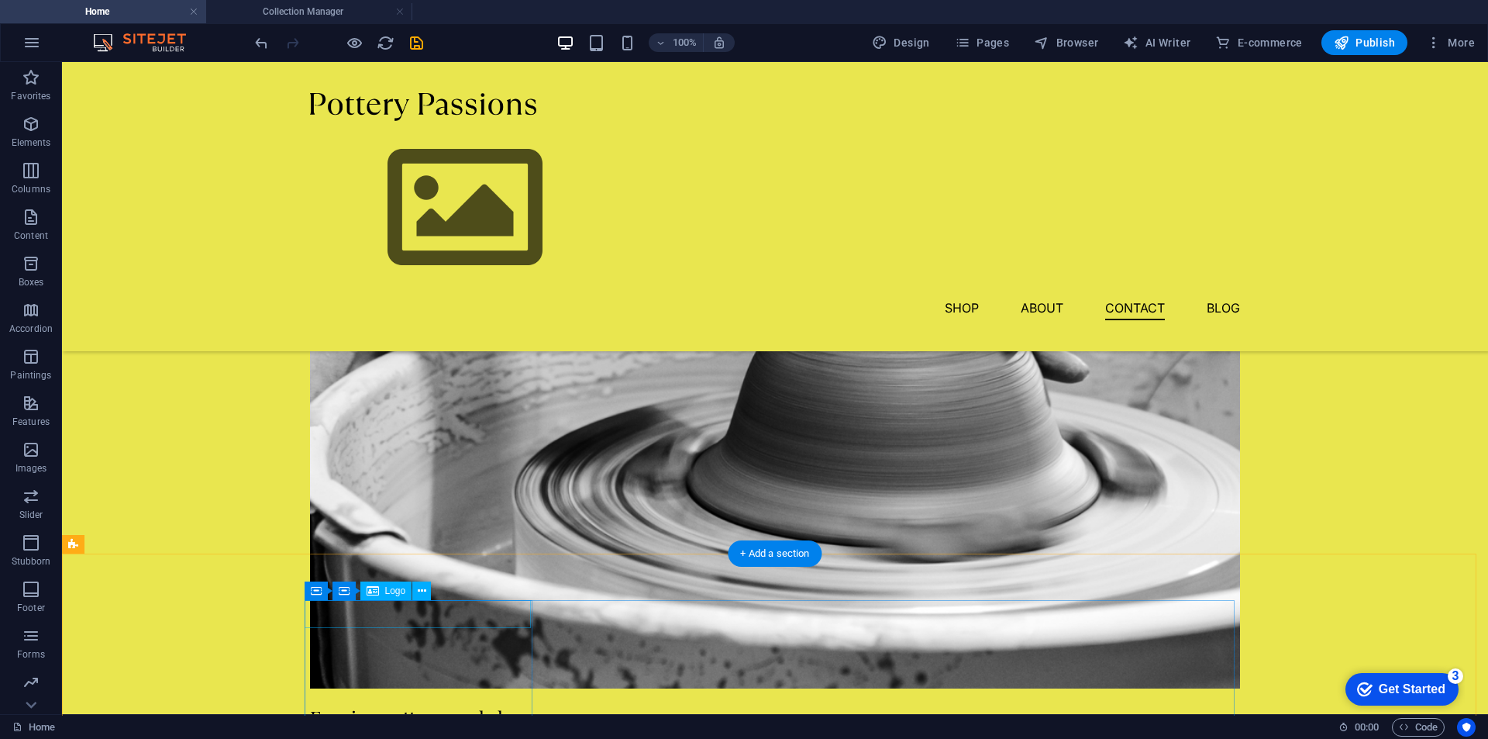
select select "px"
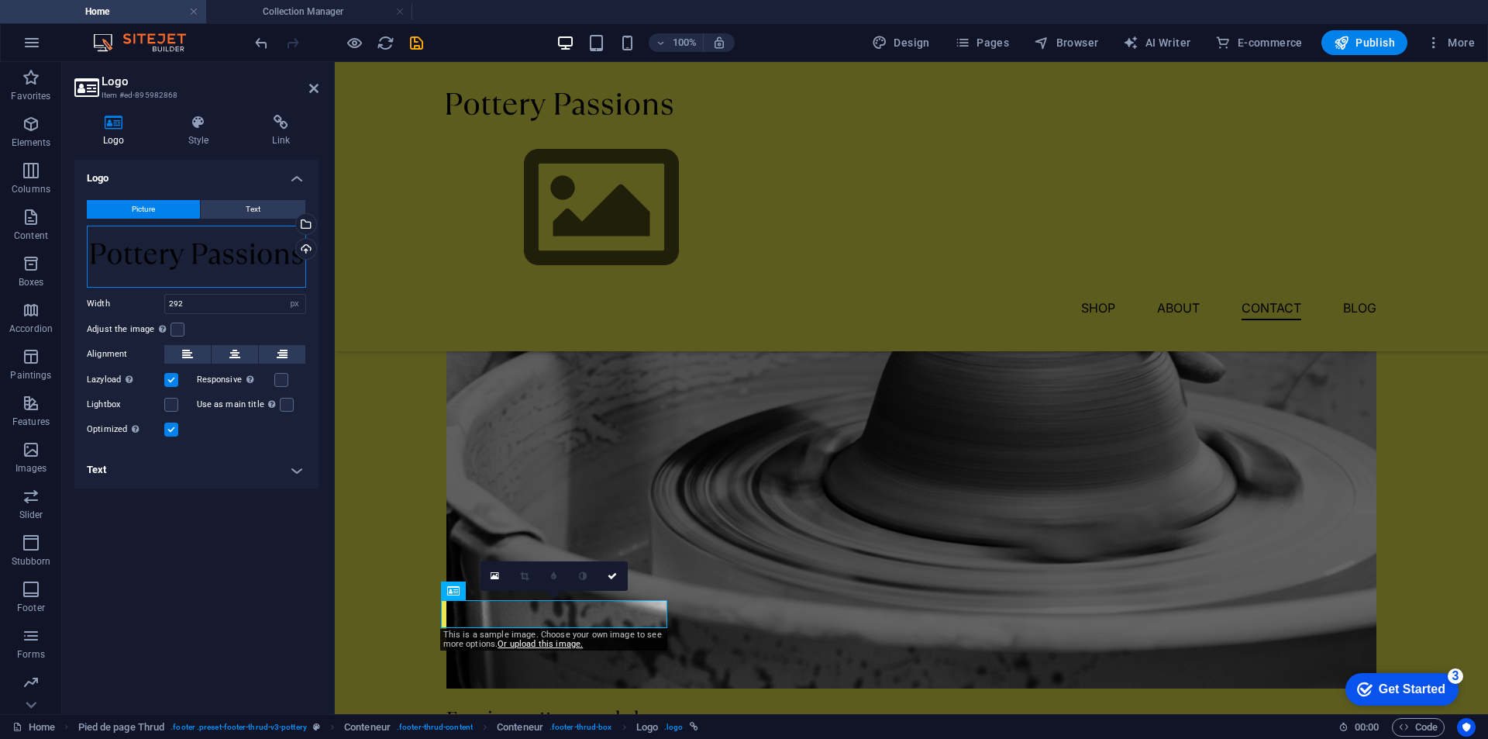
click at [257, 263] on div "Drag files here, click to choose files, or select files from Files or from our …" at bounding box center [196, 257] width 219 height 62
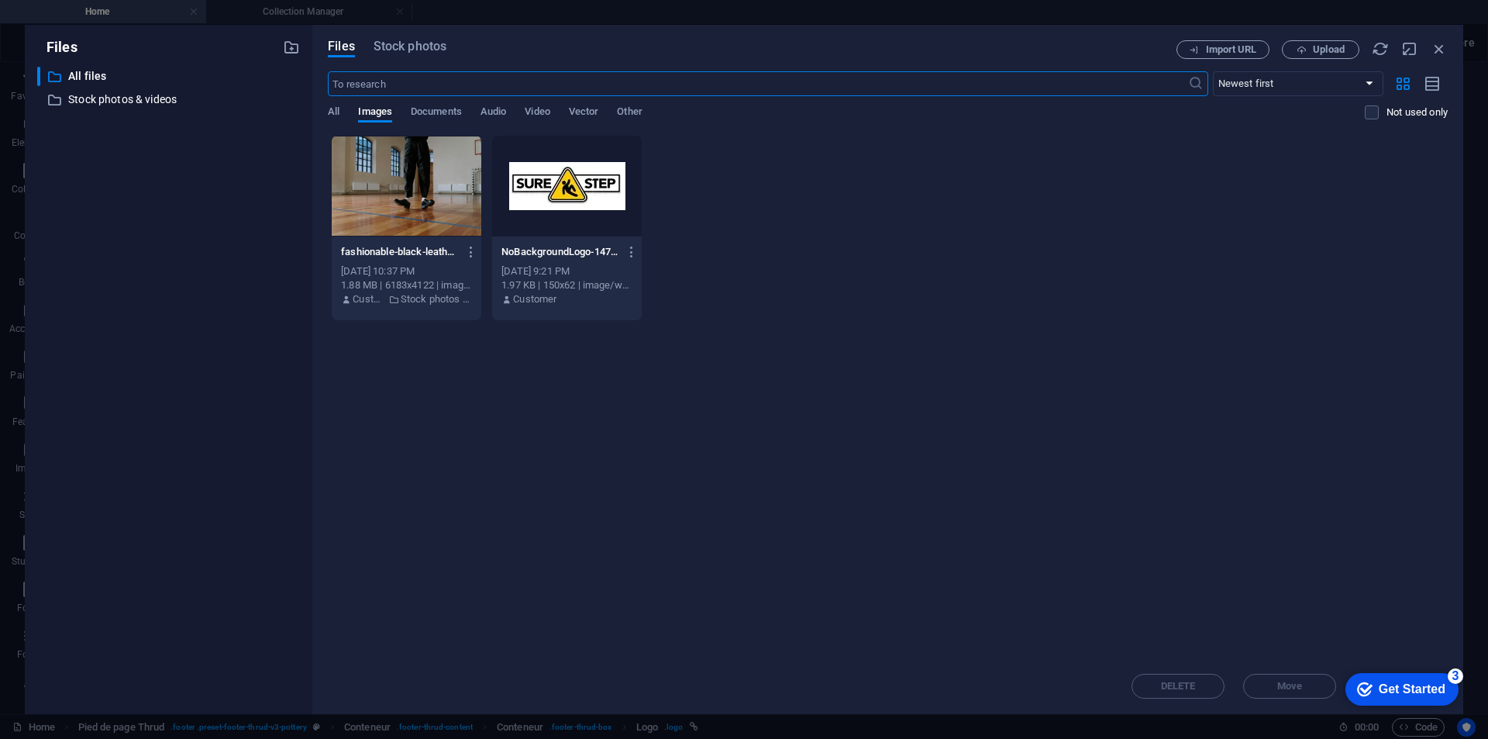
click at [110, 17] on div "Files ​ Tous les fichiers All files ​ Stock photos & videos Stock photos & vide…" at bounding box center [744, 369] width 1488 height 739
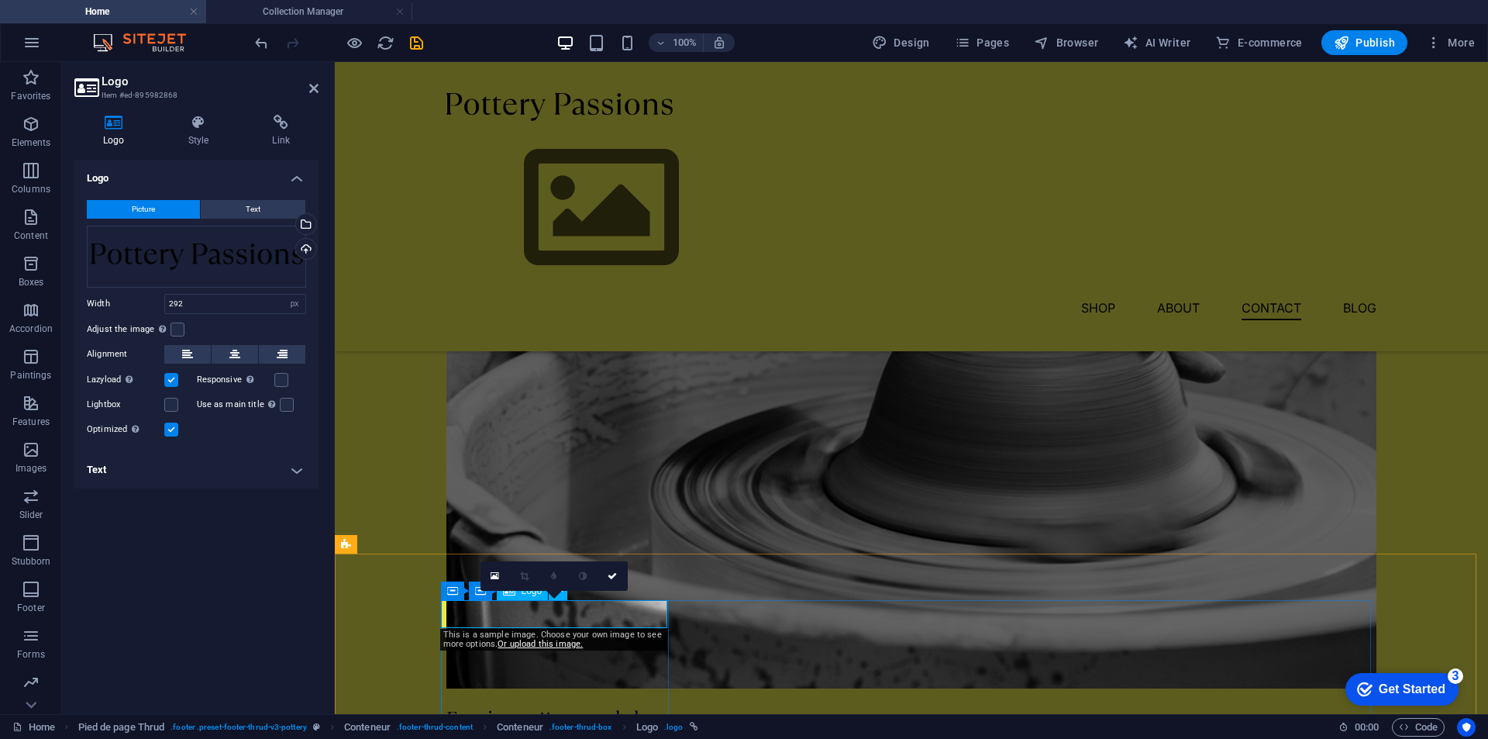
click at [244, 211] on button "Text" at bounding box center [253, 209] width 105 height 19
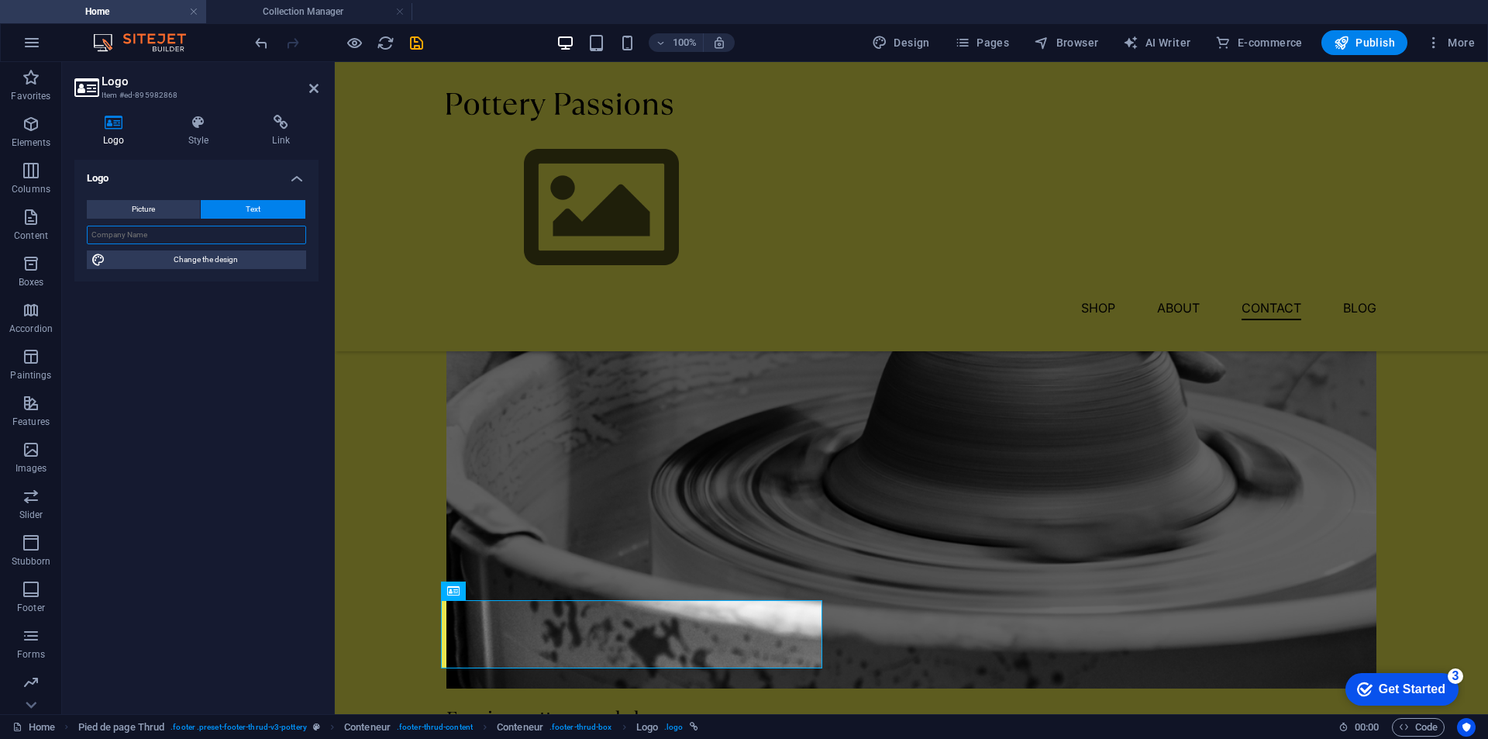
click at [174, 236] on input "text" at bounding box center [196, 235] width 219 height 19
drag, startPoint x: 146, startPoint y: 236, endPoint x: 76, endPoint y: 236, distance: 69.8
click at [76, 236] on div "Picture Text Drag files here, click to choose files, or select files from Files…" at bounding box center [196, 235] width 244 height 94
type input "[DEMOGRAPHIC_DATA]"
click at [193, 129] on icon at bounding box center [199, 123] width 78 height 16
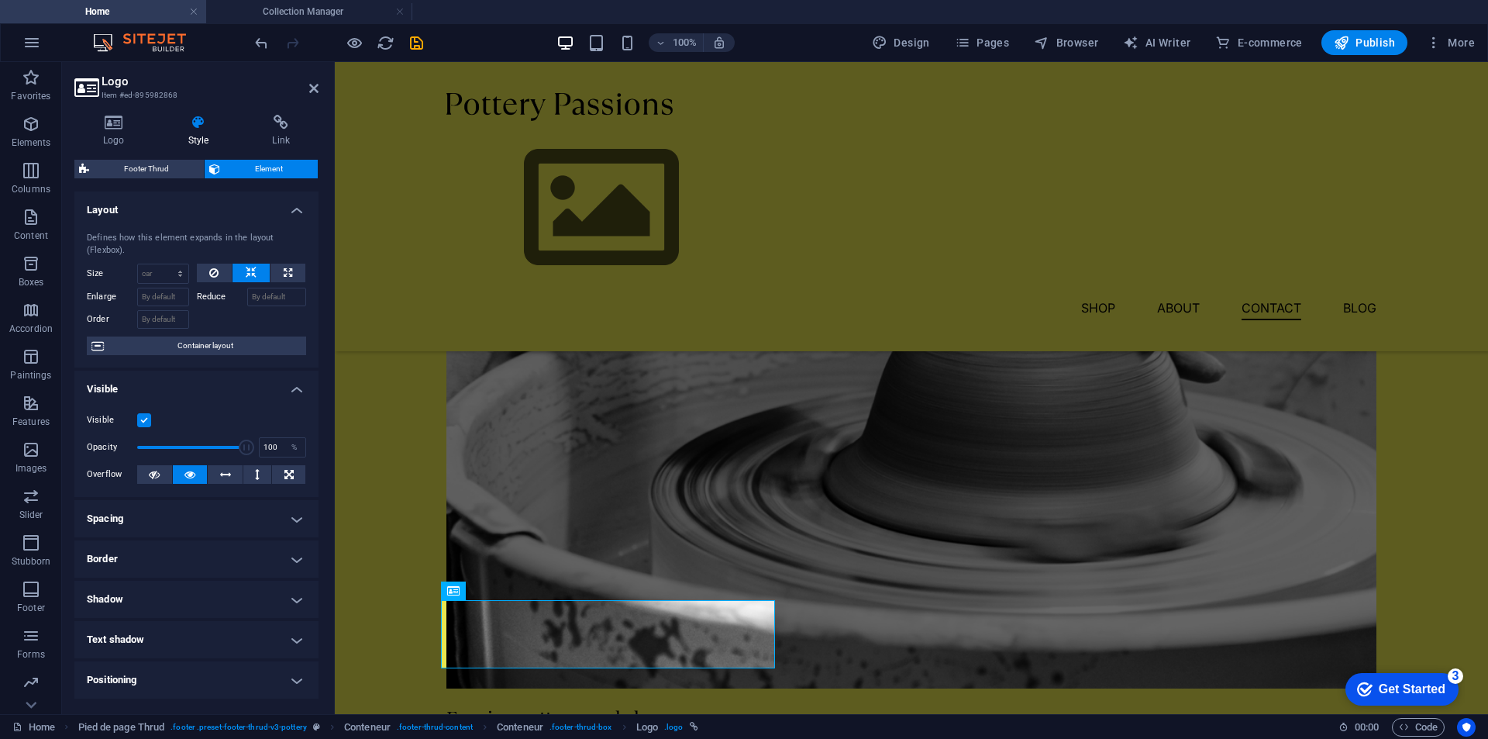
click at [212, 295] on font "Reduce" at bounding box center [211, 296] width 29 height 10
click at [247, 295] on input "Reduce" at bounding box center [277, 297] width 60 height 19
click at [179, 274] on select "By default car px % 1/1 1/2 1/3 1/4 1/5 1/6 1/7 1/8 1/9 1/10" at bounding box center [163, 273] width 50 height 19
select select "%"
click at [164, 264] on select "By default car px % 1/1 1/2 1/3 1/4 1/5 1/6 1/7 1/8 1/9 1/10" at bounding box center [163, 273] width 50 height 19
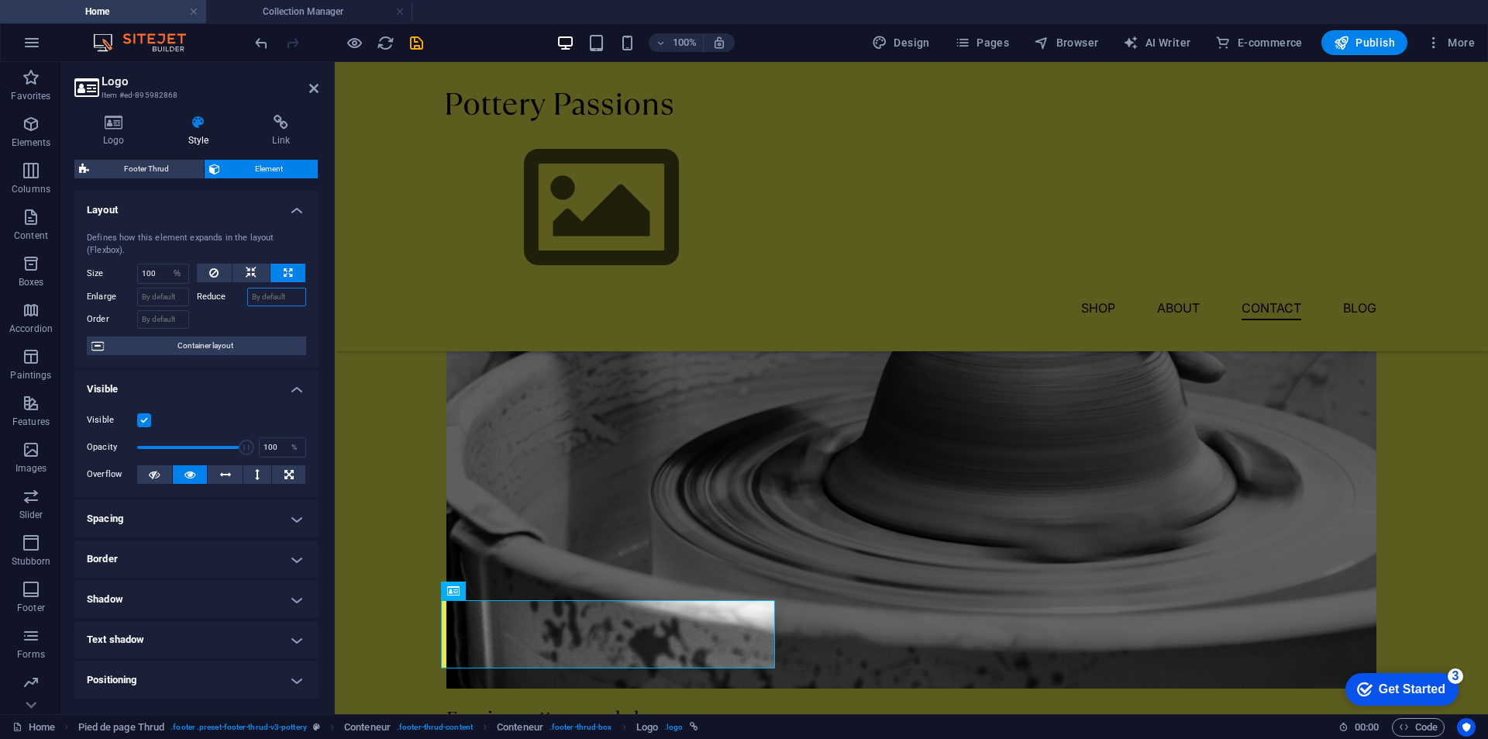
click at [261, 298] on input "Reduce" at bounding box center [277, 297] width 60 height 19
drag, startPoint x: 154, startPoint y: 273, endPoint x: 129, endPoint y: 273, distance: 24.8
click at [129, 273] on div "Size 100 By default car px % 1/1 1/2 1/3 1/4 1/5 1/6 1/7 1/8 1/9 1/10" at bounding box center [138, 274] width 102 height 20
click at [158, 295] on input "Enlarge" at bounding box center [163, 297] width 52 height 19
drag, startPoint x: 155, startPoint y: 272, endPoint x: 109, endPoint y: 279, distance: 46.3
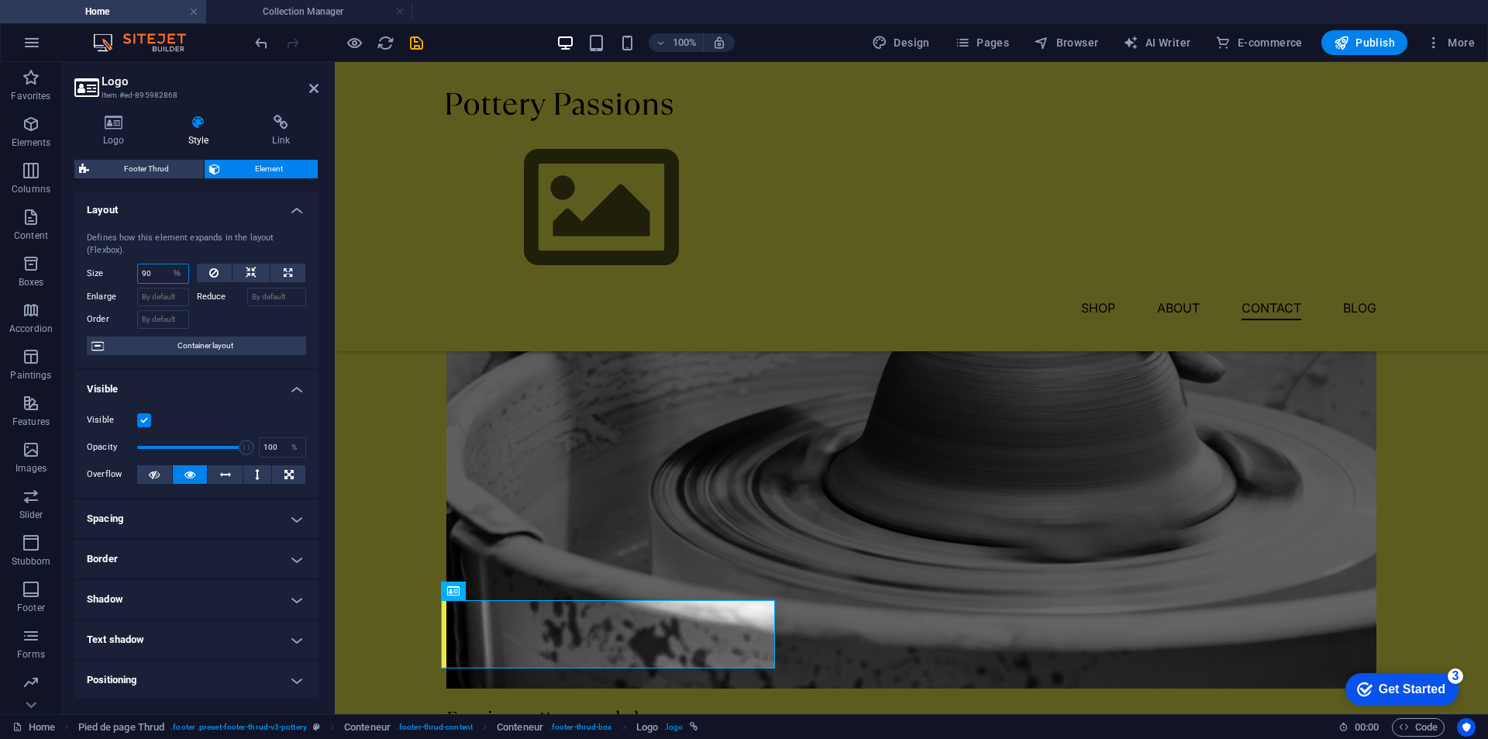
click at [111, 277] on div "Size 90 By default car px % 1/1 1/2 1/3 1/4 1/5 1/6 1/7 1/8 1/9 1/10" at bounding box center [138, 274] width 102 height 20
drag, startPoint x: 153, startPoint y: 271, endPoint x: 119, endPoint y: 274, distance: 35.0
click at [119, 274] on div "Size 80 By default car px % 1/1 1/2 1/3 1/4 1/5 1/6 1/7 1/8 1/9 1/10" at bounding box center [138, 274] width 102 height 20
type input "50"
click at [232, 316] on div at bounding box center [252, 317] width 110 height 22
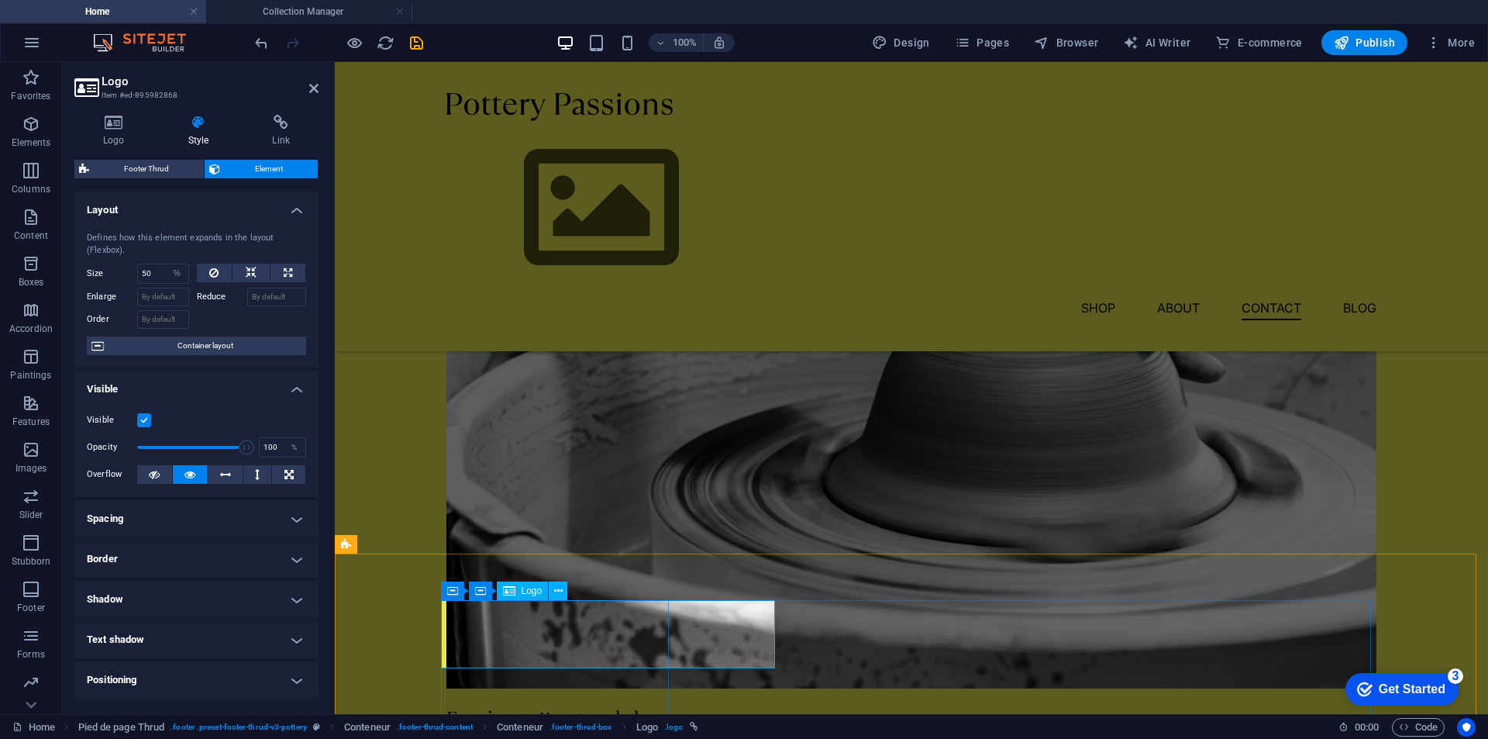
click at [550, 591] on icon at bounding box center [548, 591] width 9 height 16
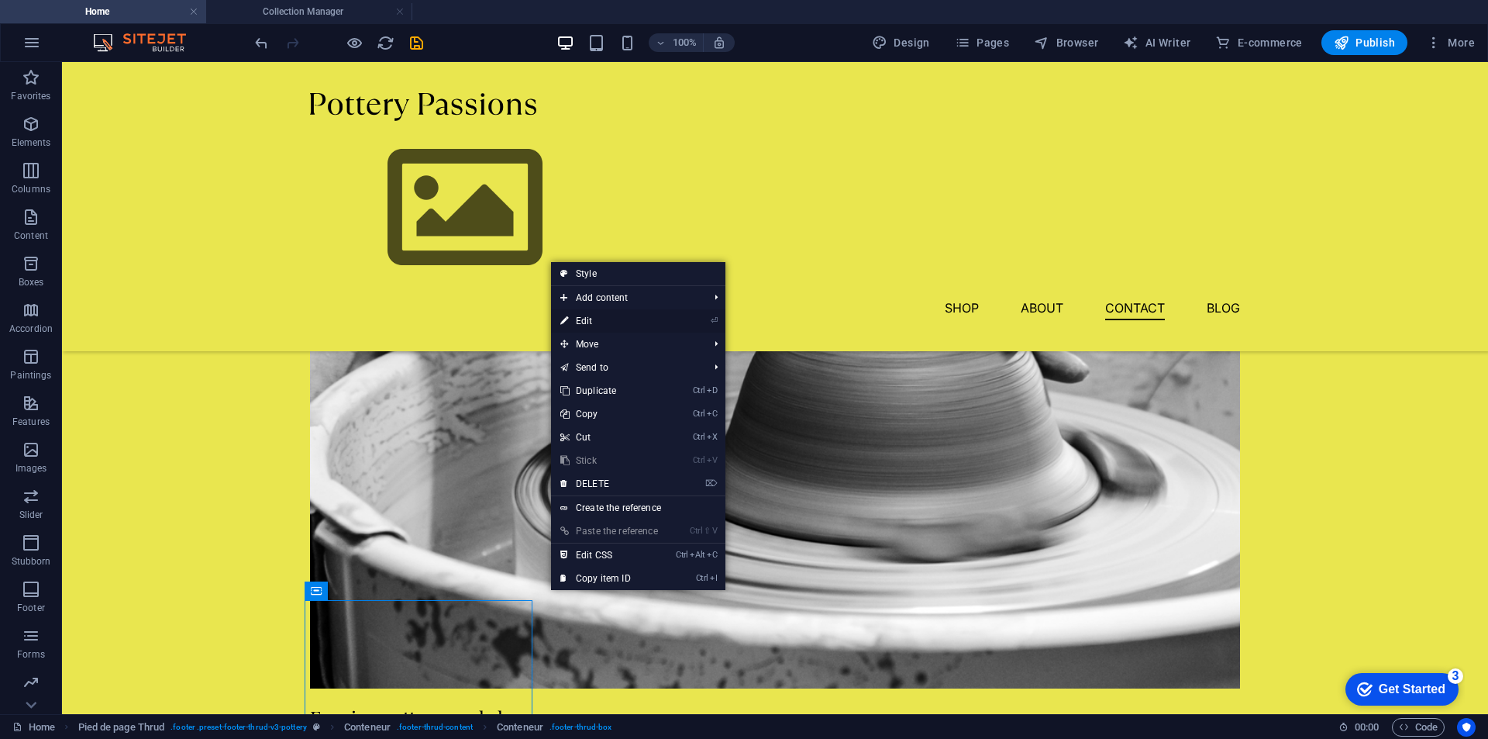
click at [583, 320] on font "Edit" at bounding box center [584, 320] width 17 height 11
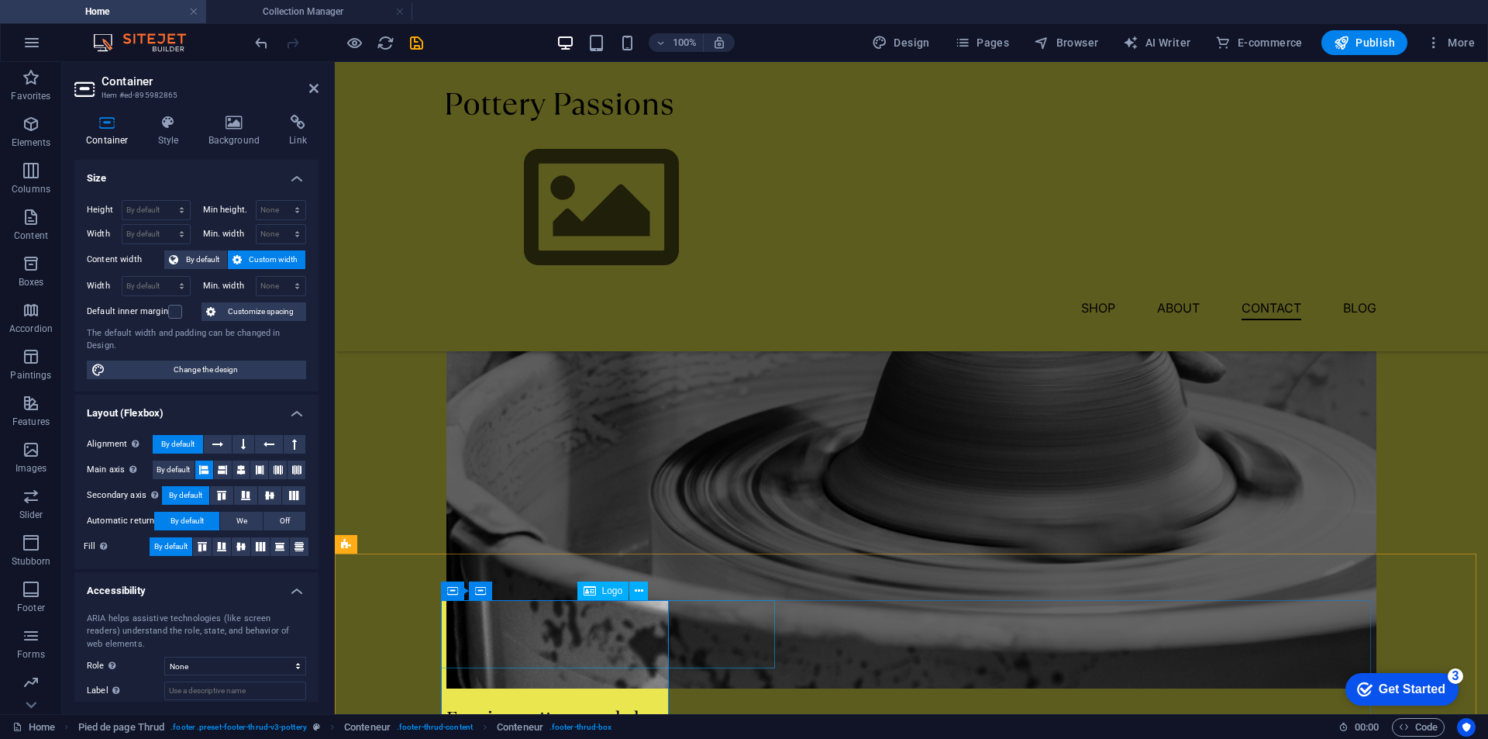
select select "%"
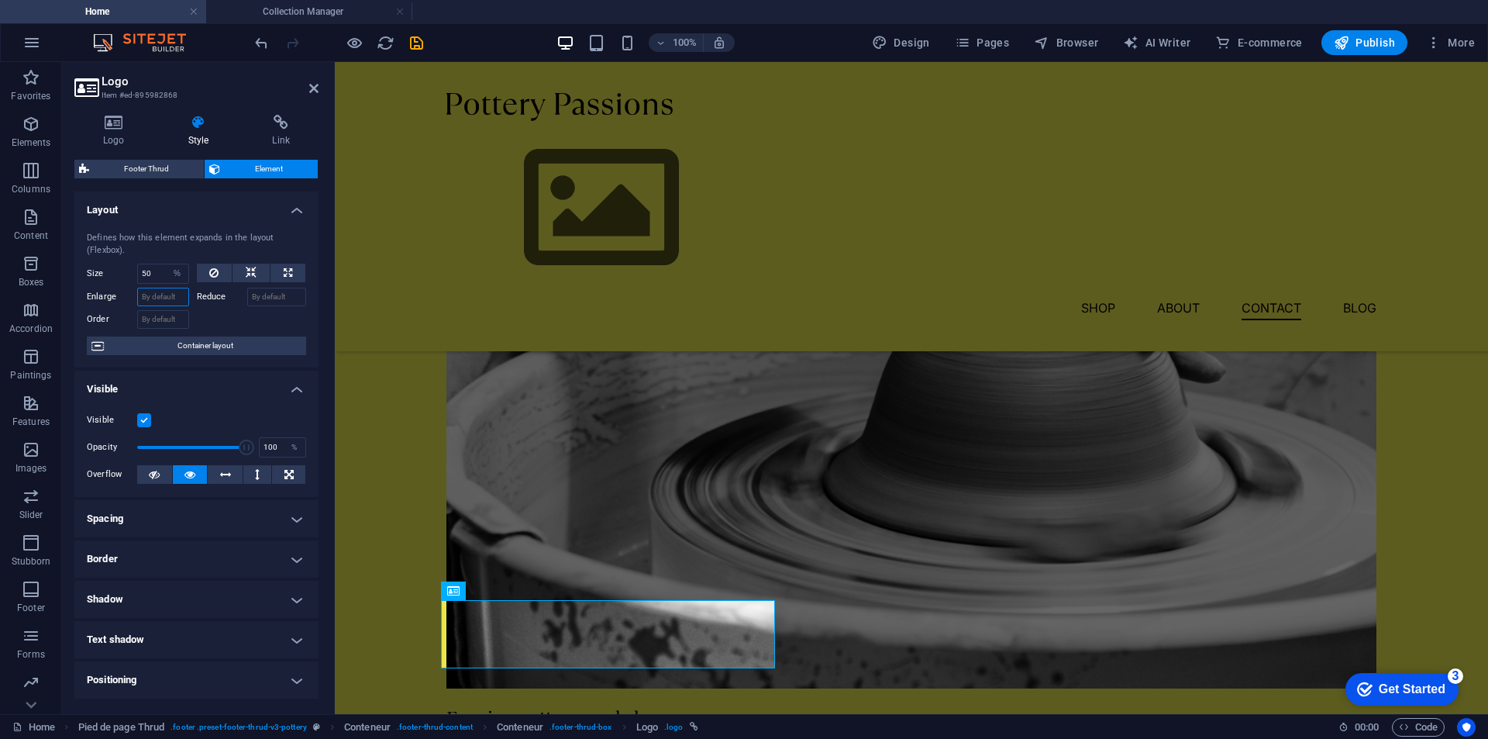
click at [174, 298] on input "Enlarge" at bounding box center [163, 297] width 52 height 19
click at [264, 294] on input "Reduce" at bounding box center [277, 297] width 60 height 19
type input "20"
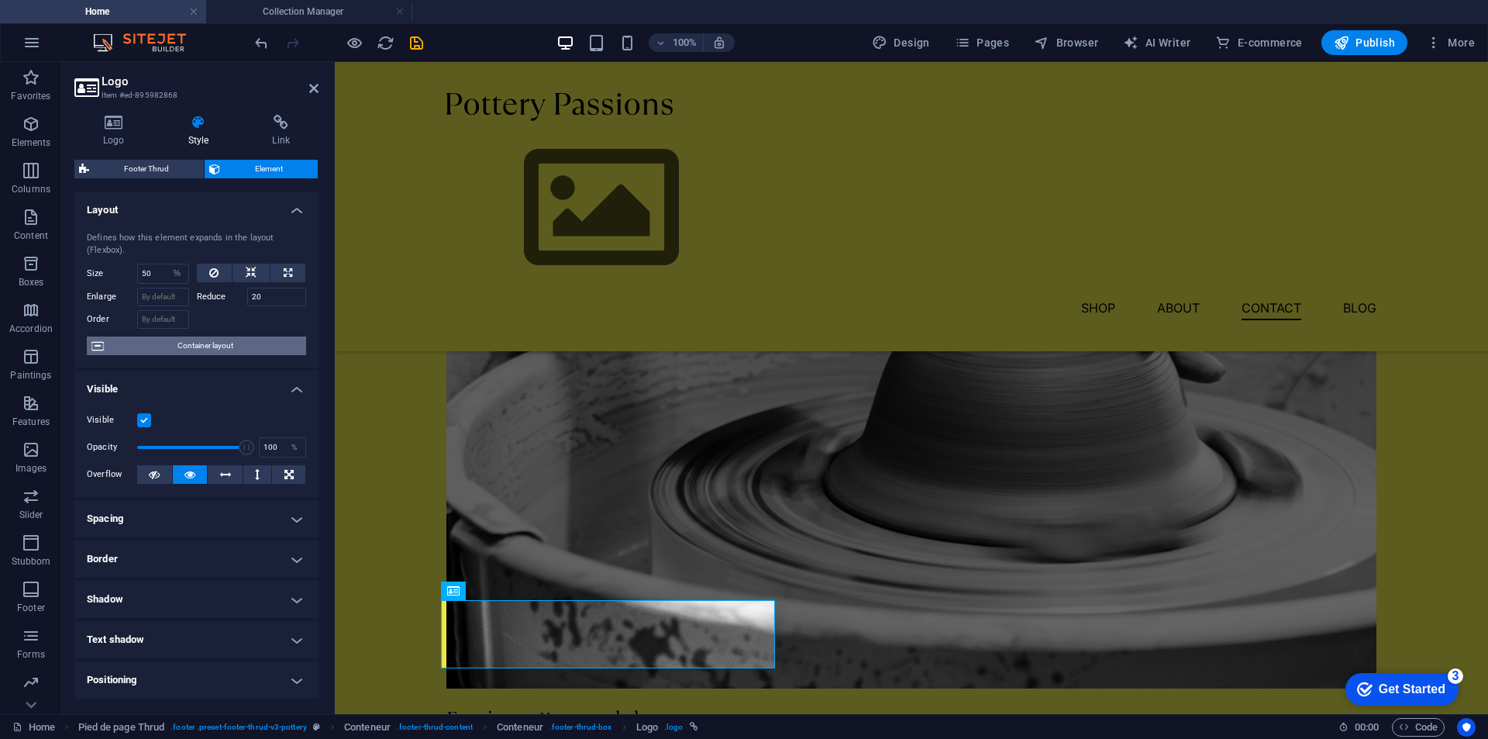
click at [243, 344] on span "Container layout" at bounding box center [205, 345] width 193 height 19
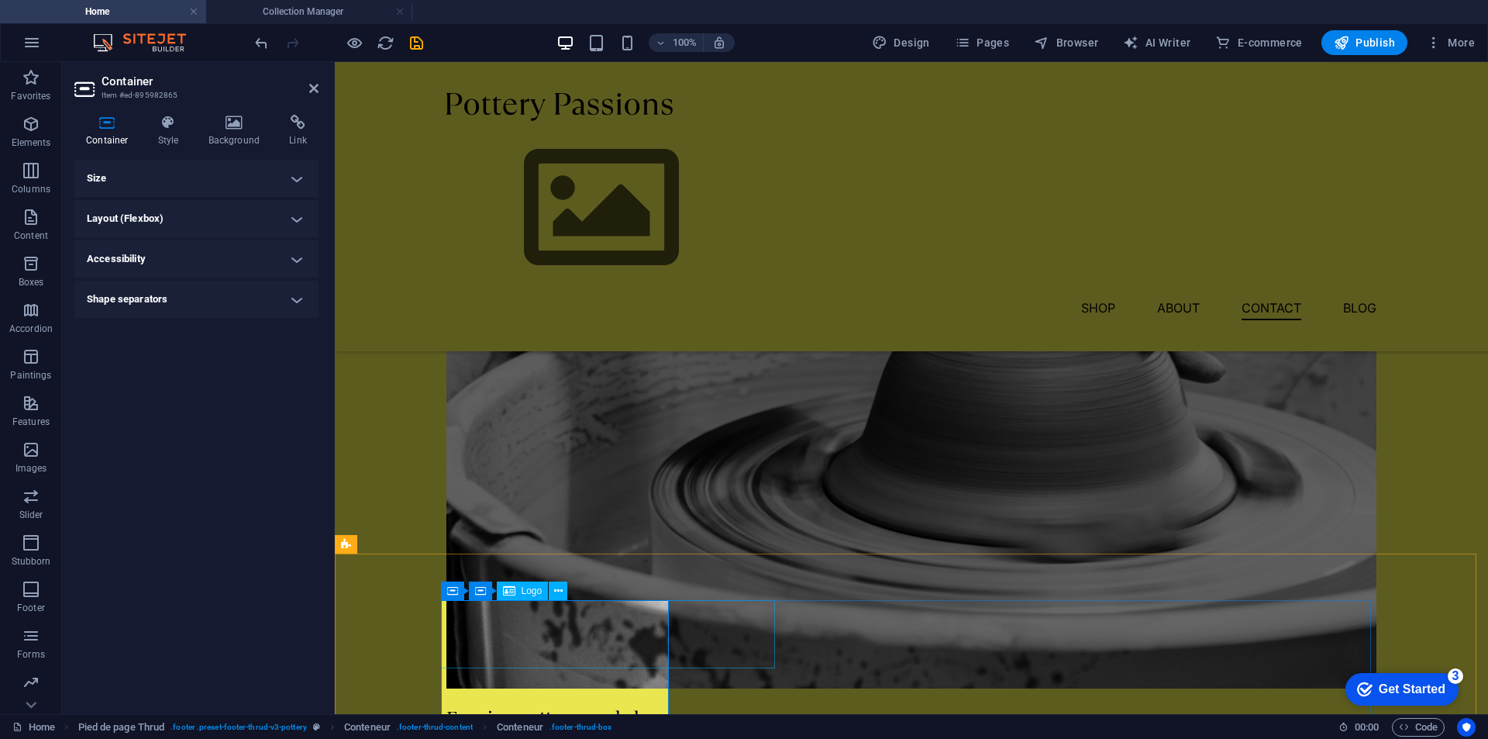
select select "%"
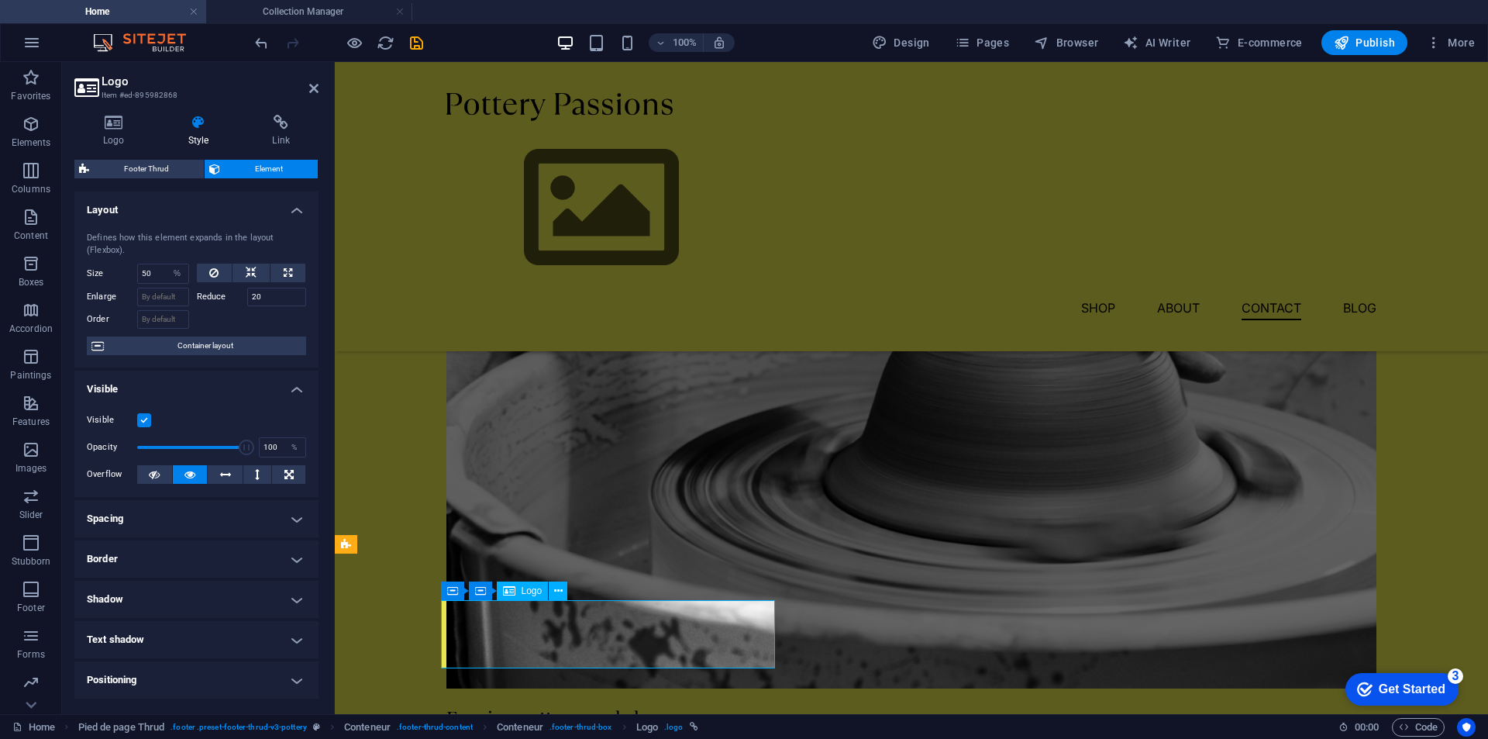
click at [767, 591] on font "H3" at bounding box center [766, 590] width 12 height 11
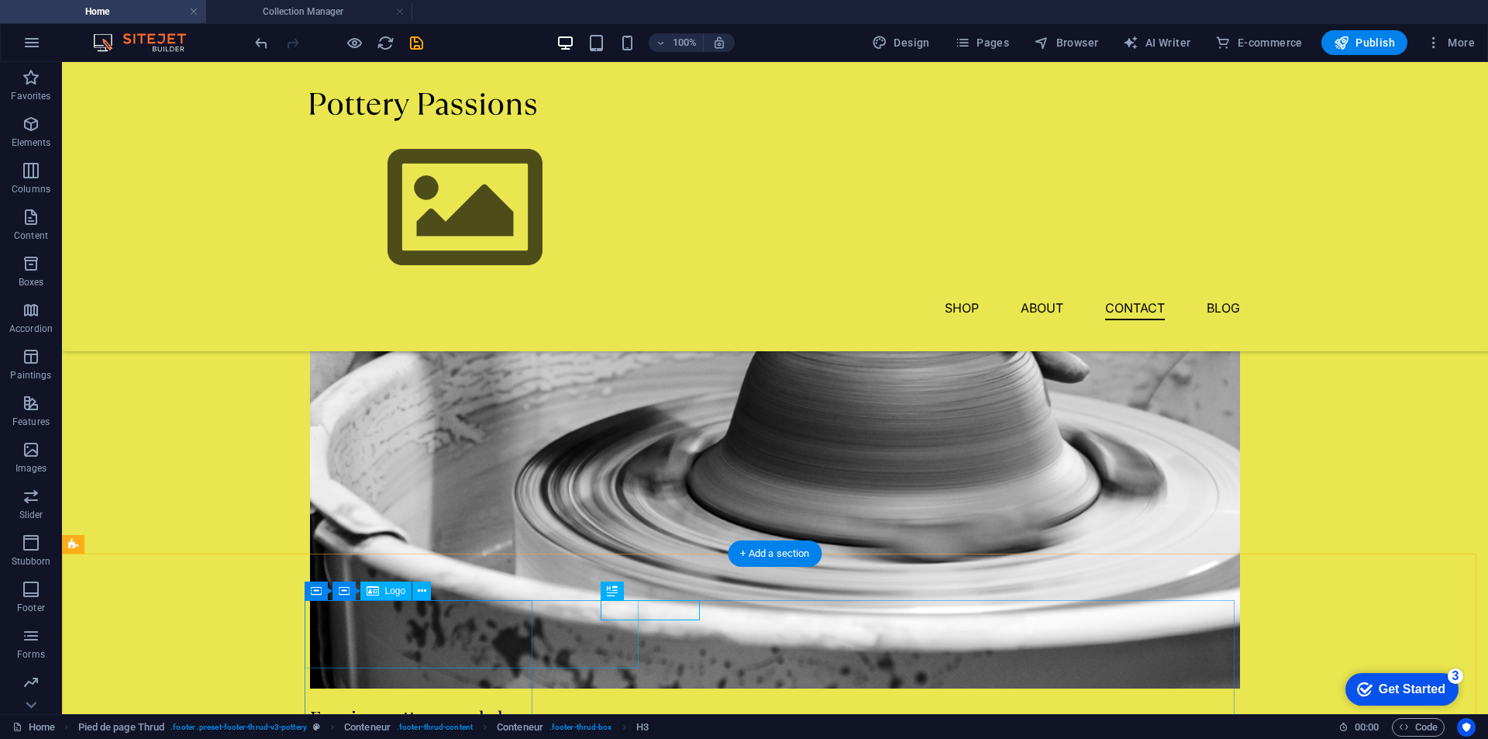
select select "%"
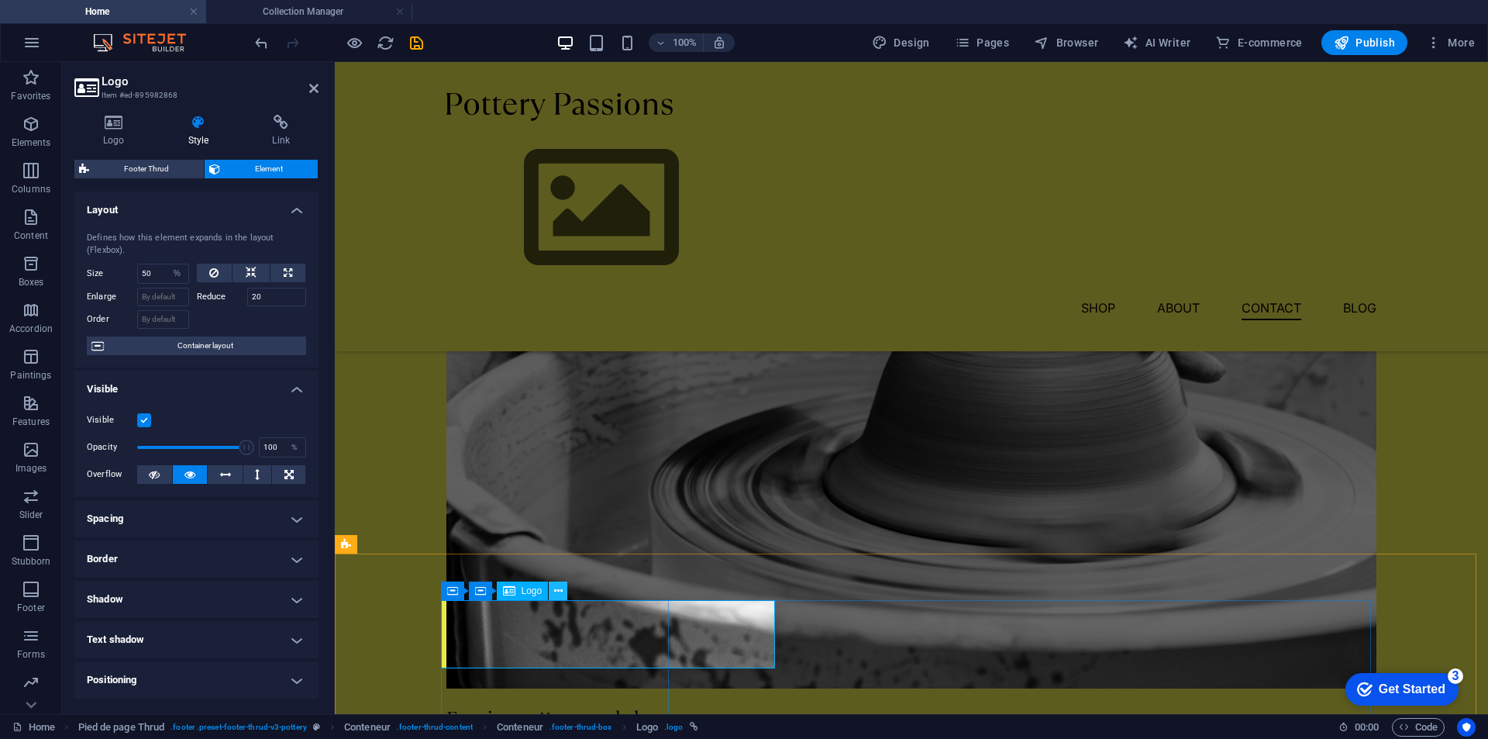
click at [557, 591] on icon at bounding box center [558, 591] width 9 height 16
click at [519, 592] on div "Logo" at bounding box center [523, 590] width 52 height 19
click at [114, 130] on h4 "Logo" at bounding box center [116, 131] width 85 height 33
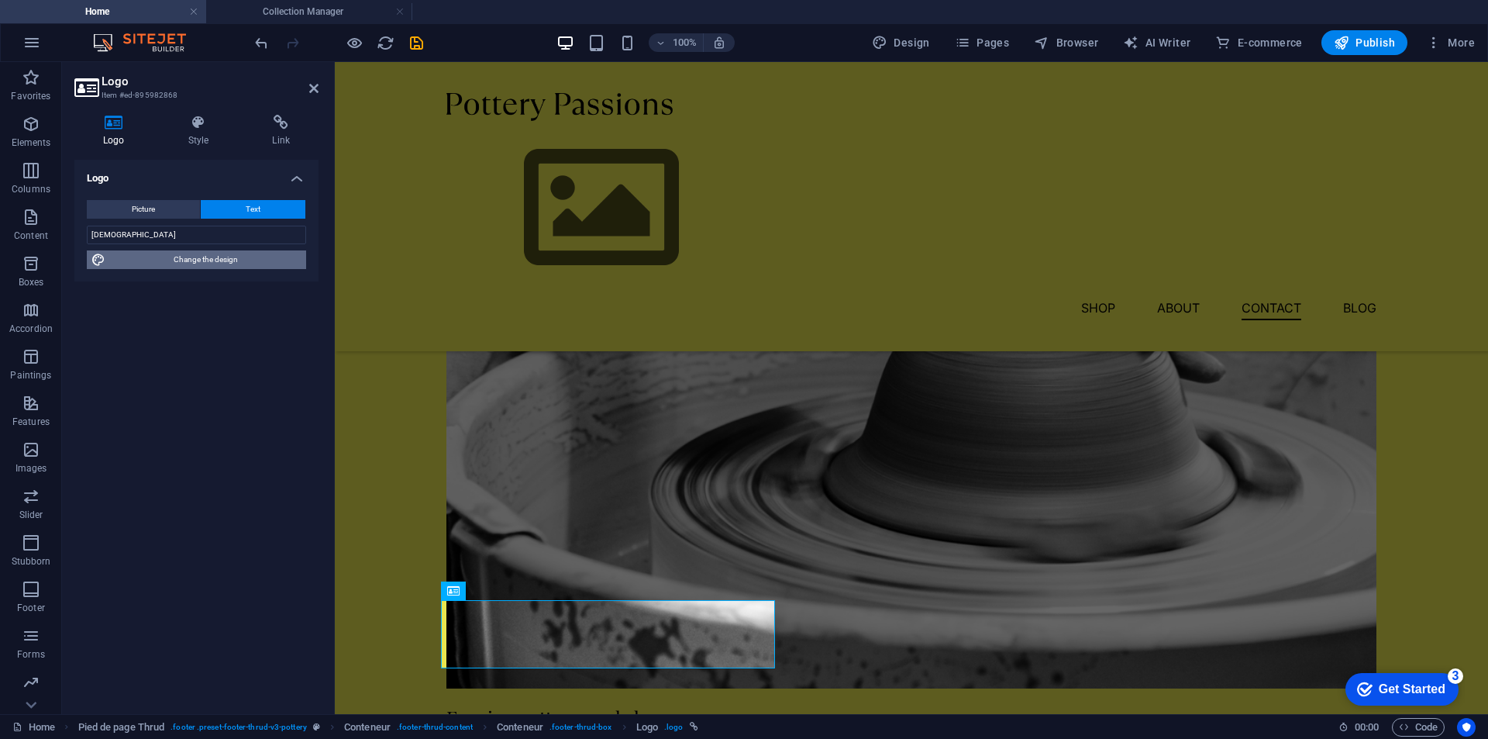
click at [198, 260] on font "Change the design" at bounding box center [206, 259] width 64 height 9
select select "px"
select select "300"
select select "px"
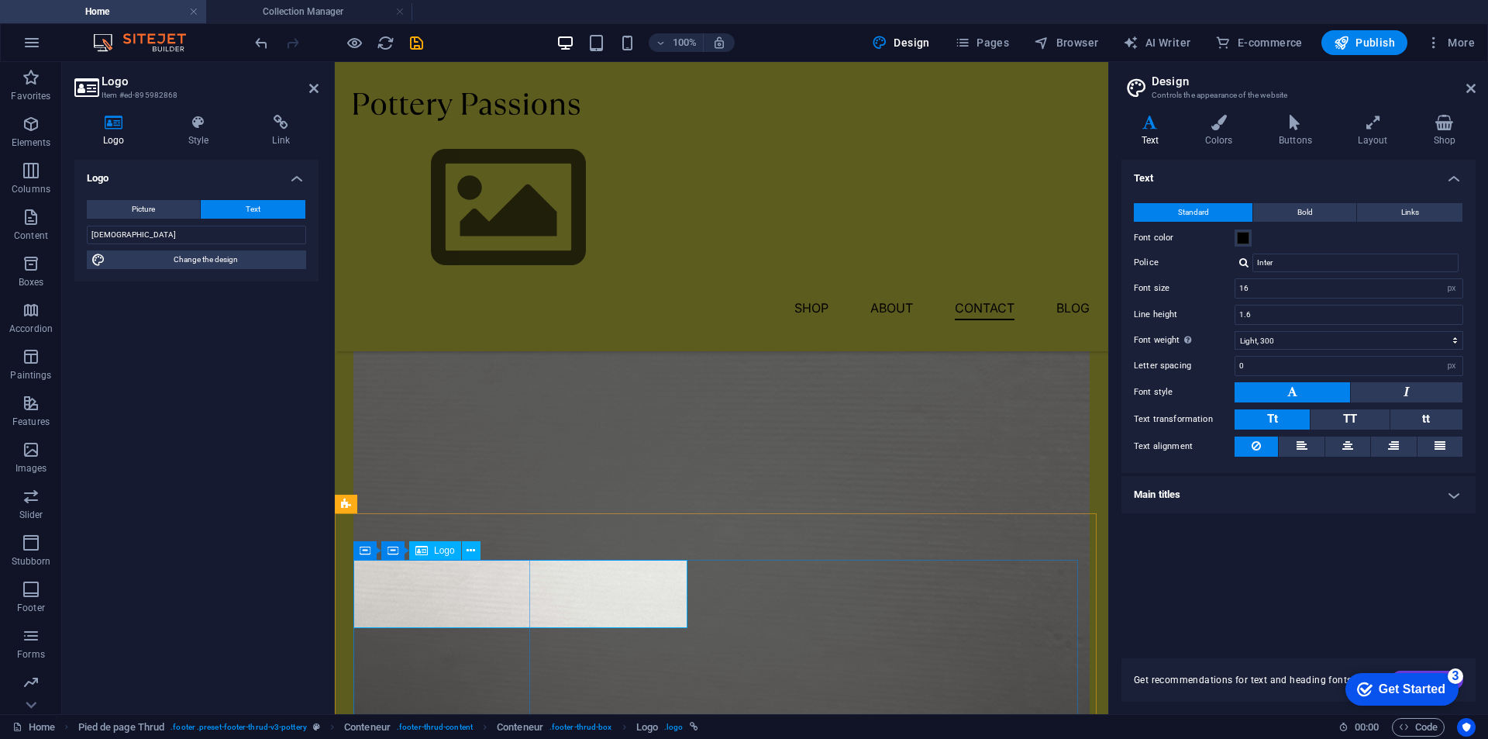
click at [412, 550] on font "Container" at bounding box center [425, 550] width 40 height 11
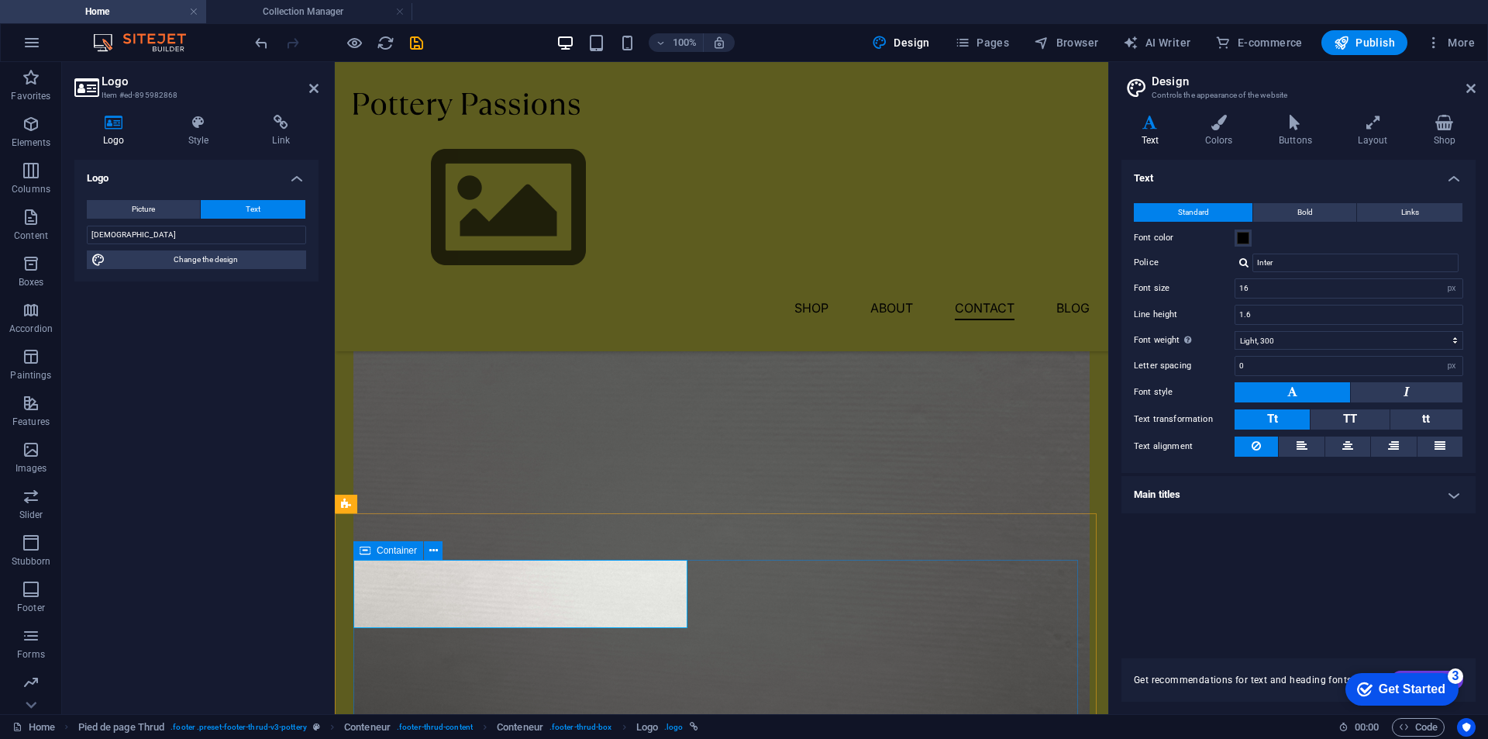
click at [368, 550] on icon at bounding box center [365, 550] width 11 height 19
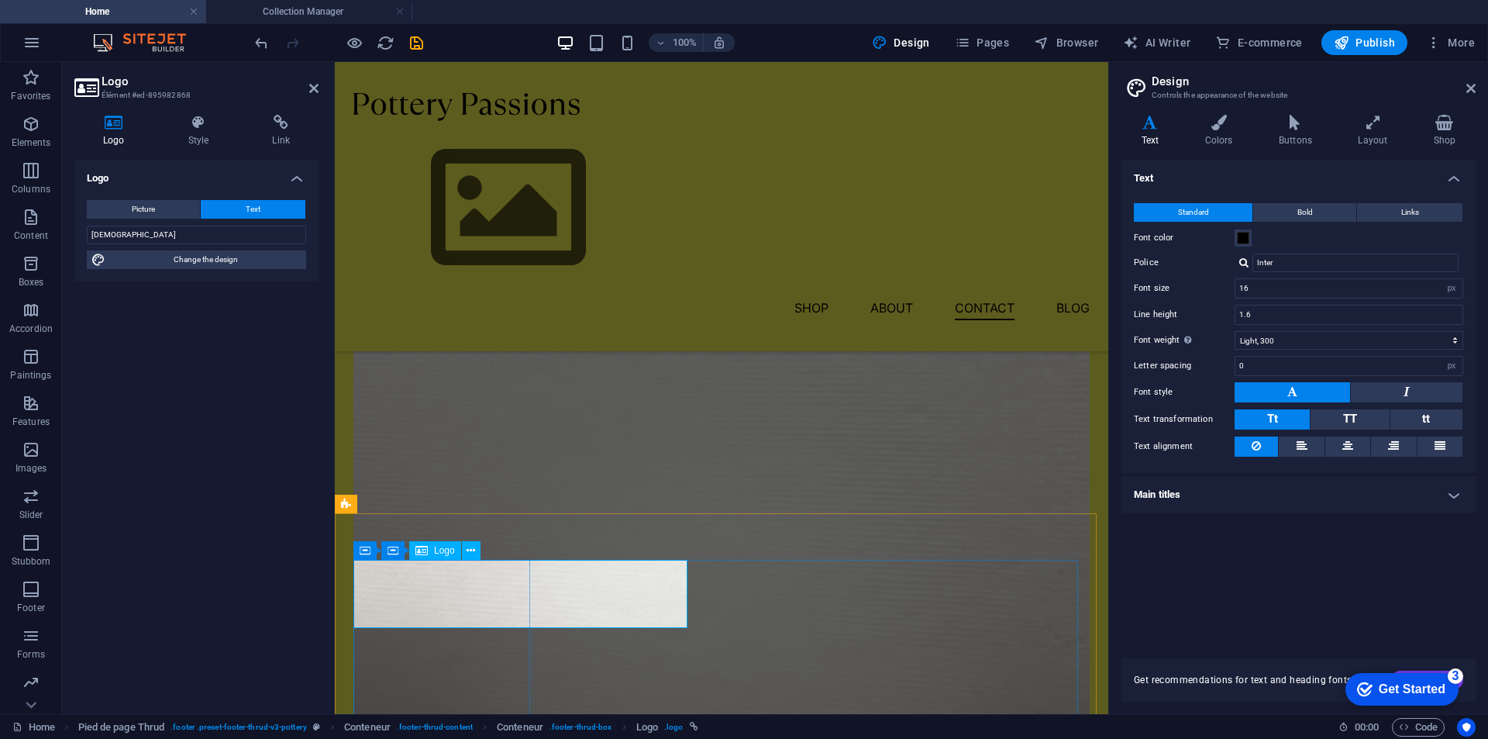
click at [498, 551] on icon at bounding box center [500, 551] width 9 height 16
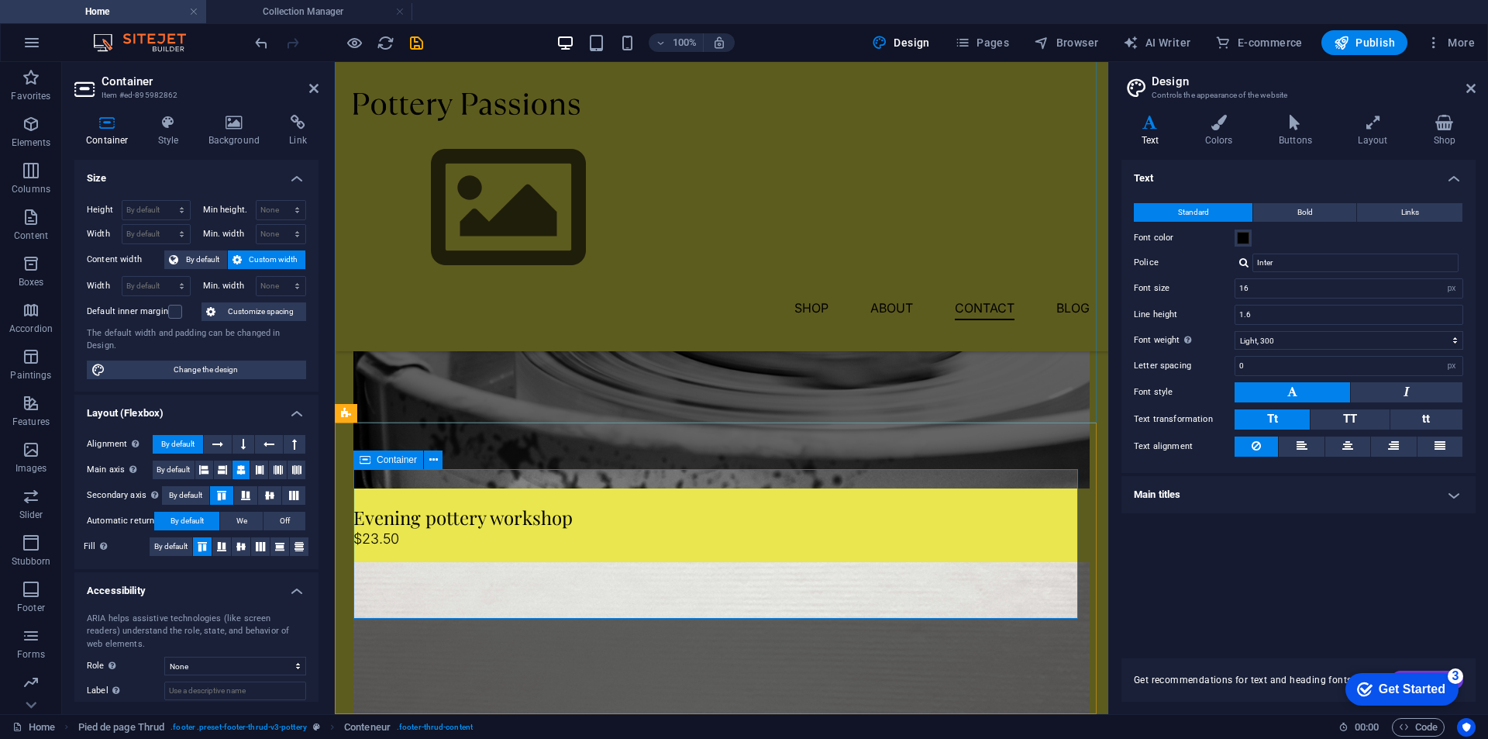
scroll to position [3979, 0]
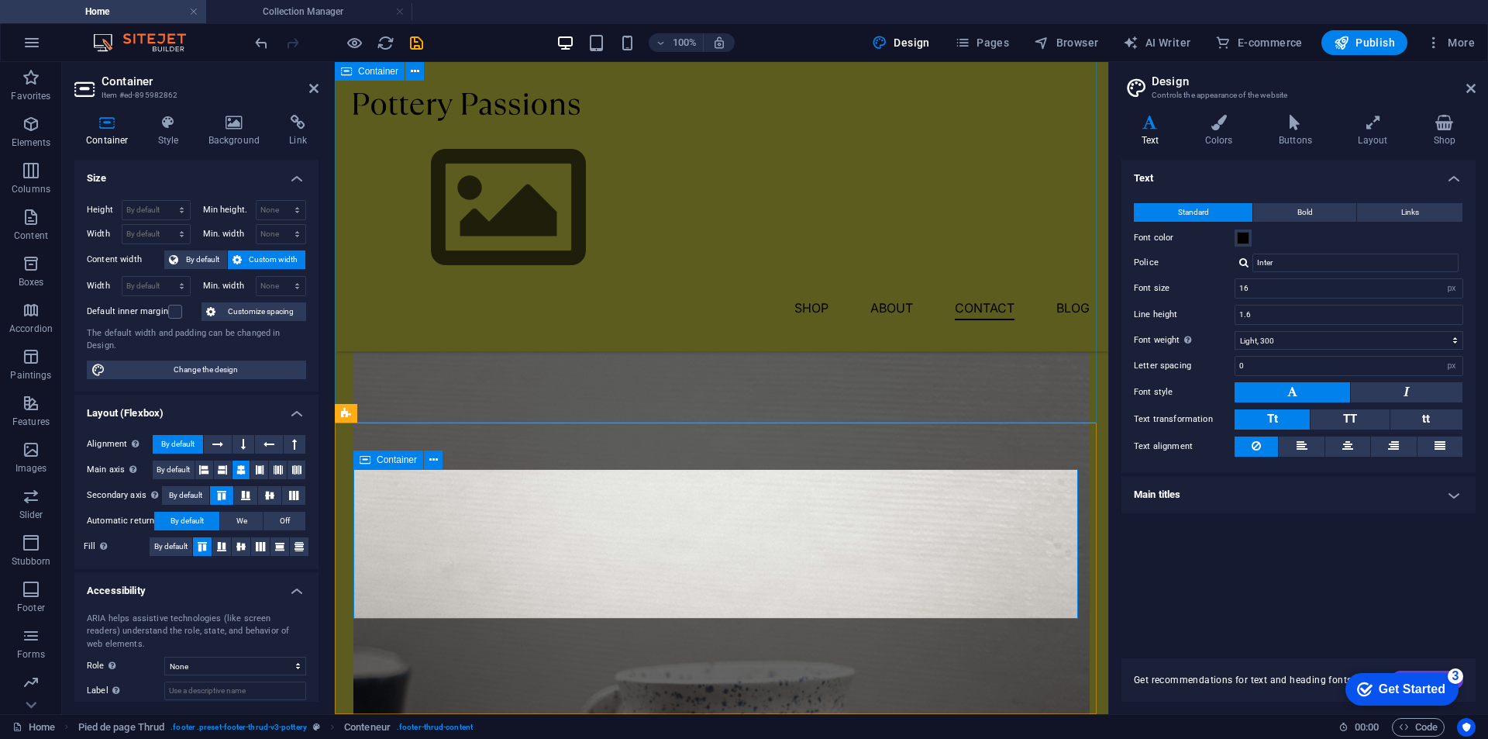
click at [258, 45] on icon "undo" at bounding box center [262, 43] width 18 height 18
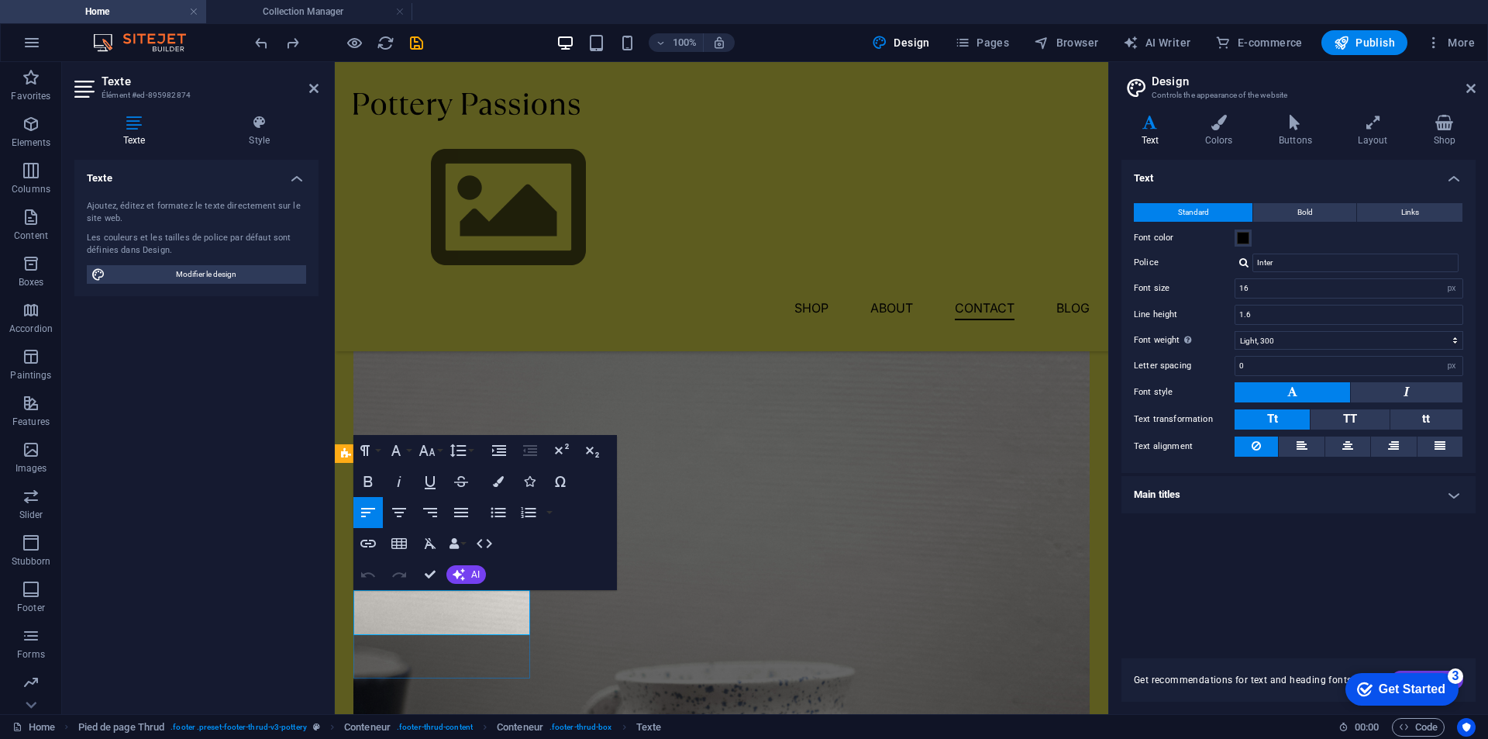
scroll to position [3939, 0]
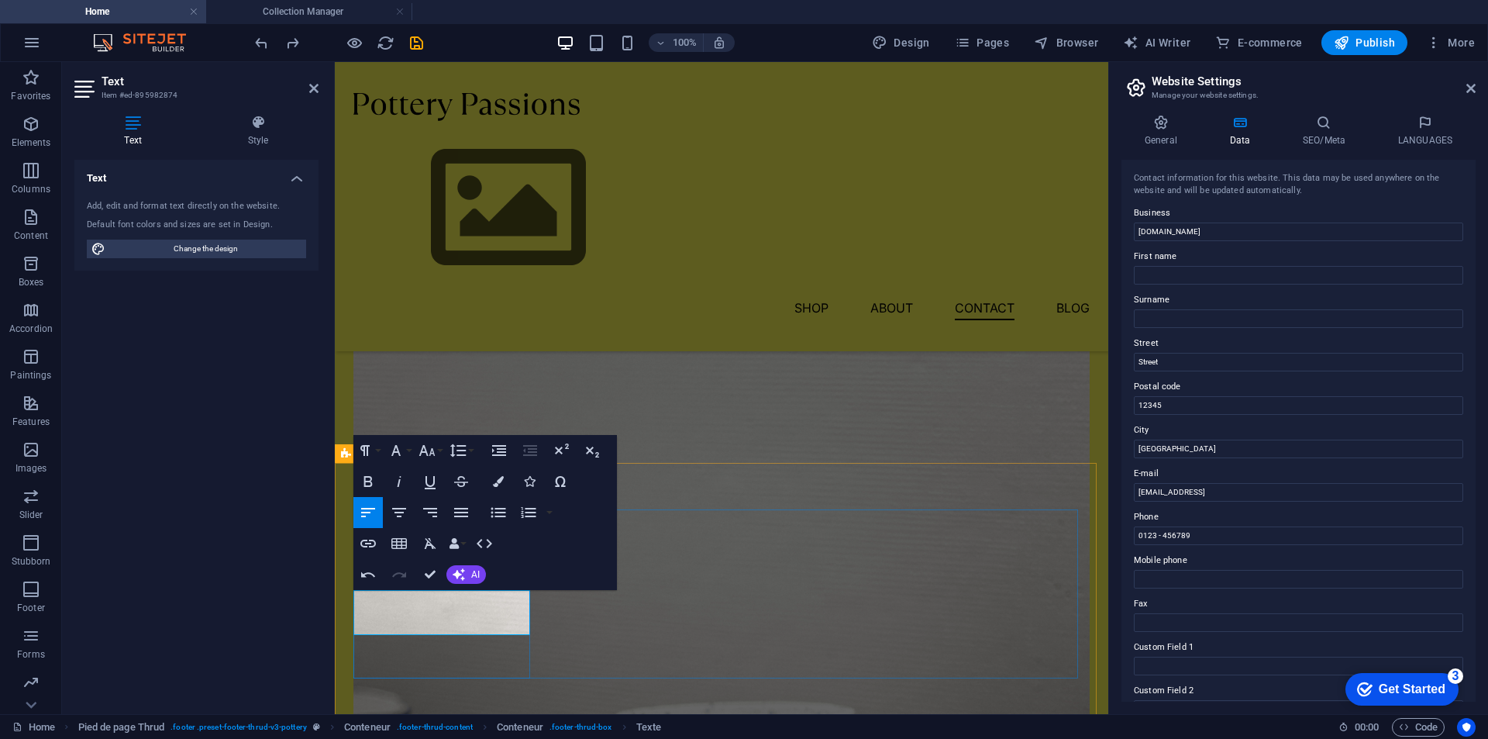
drag, startPoint x: 395, startPoint y: 622, endPoint x: 340, endPoint y: 619, distance: 54.3
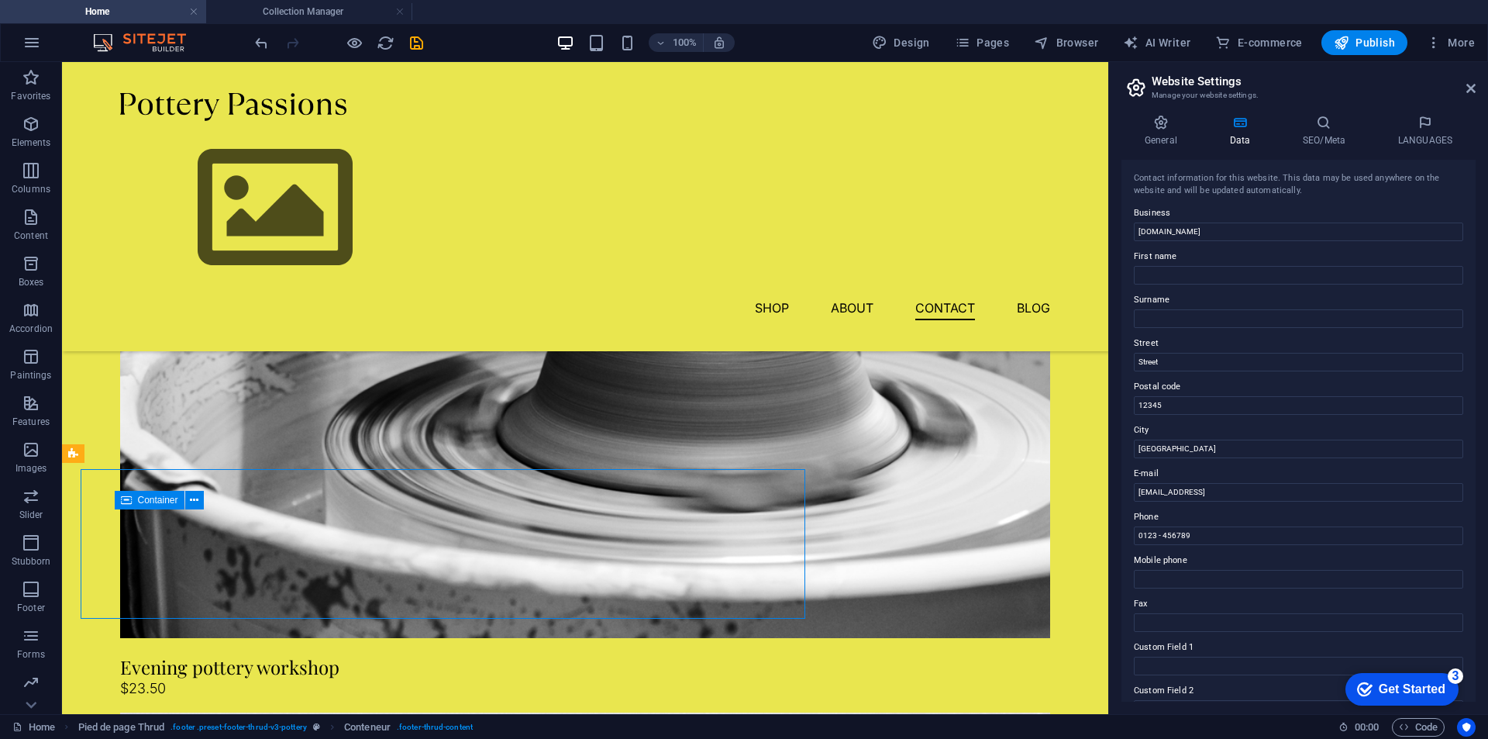
scroll to position [3979, 0]
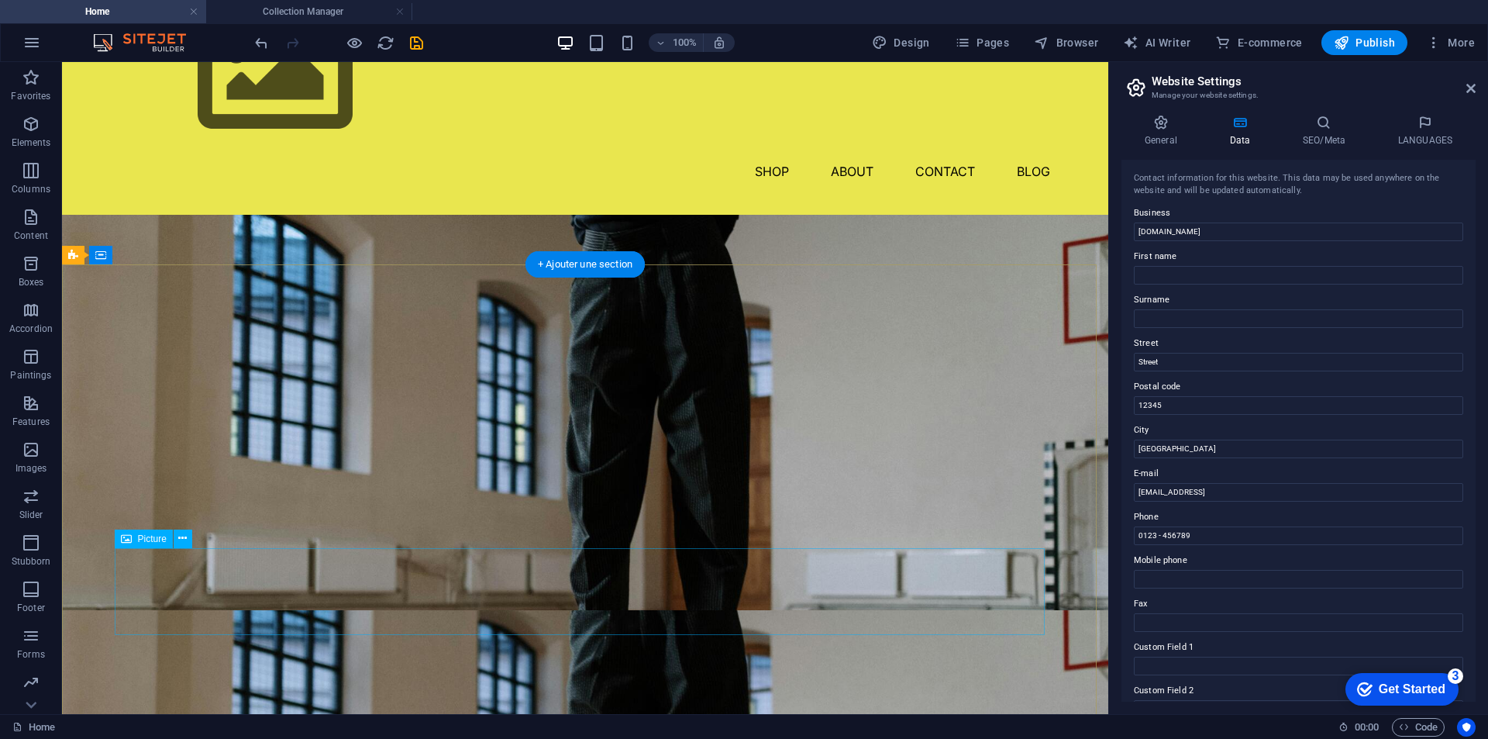
scroll to position [0, 0]
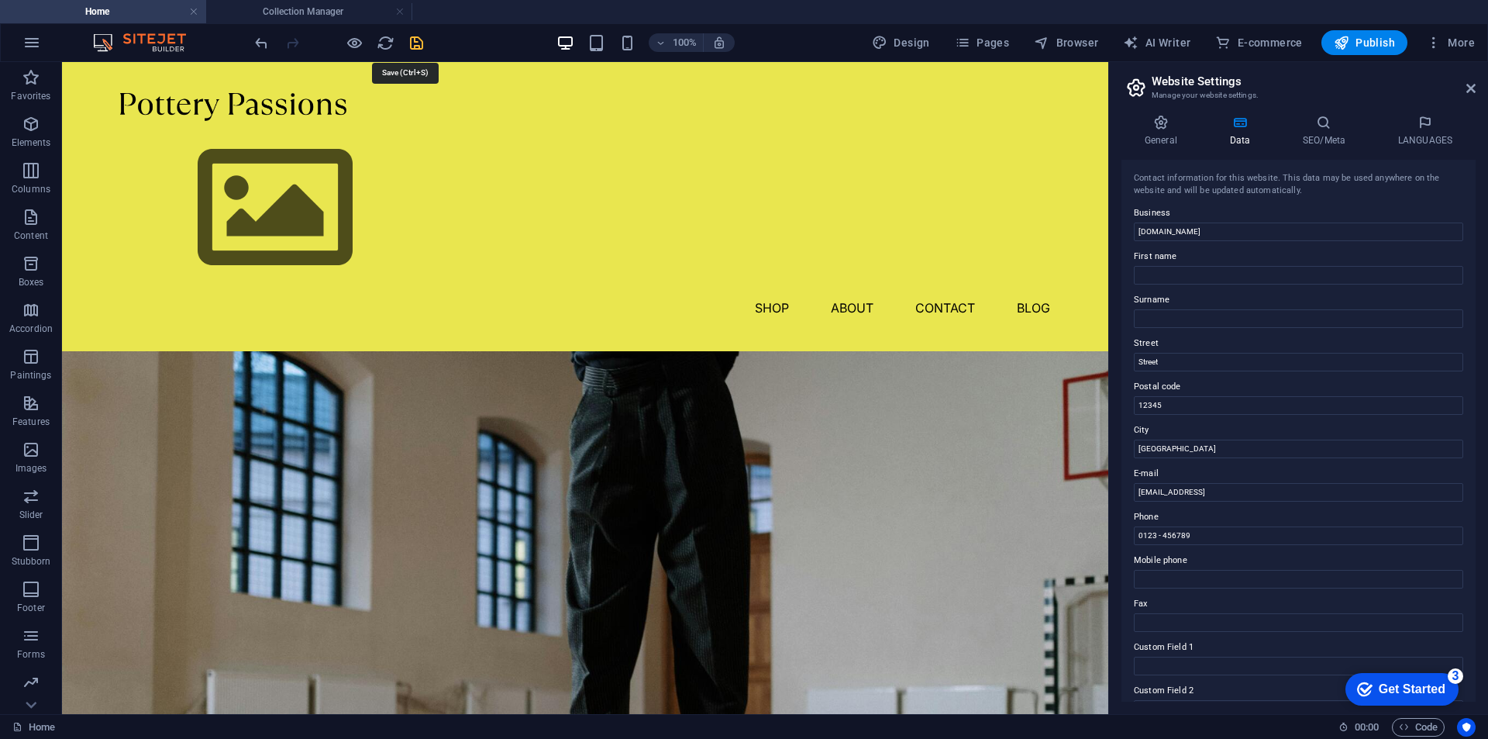
click at [417, 45] on icon "save" at bounding box center [417, 43] width 18 height 18
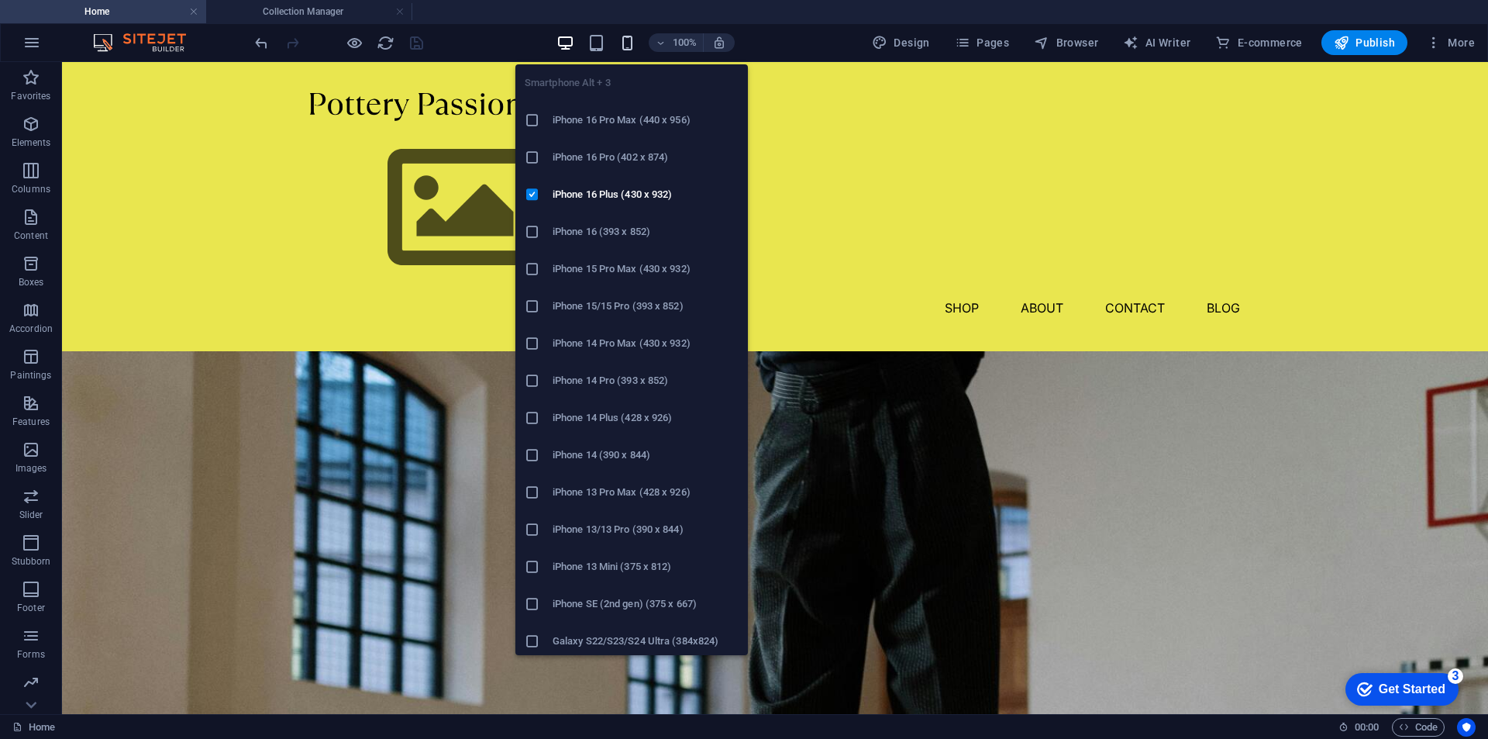
click at [625, 43] on icon "button" at bounding box center [628, 43] width 18 height 18
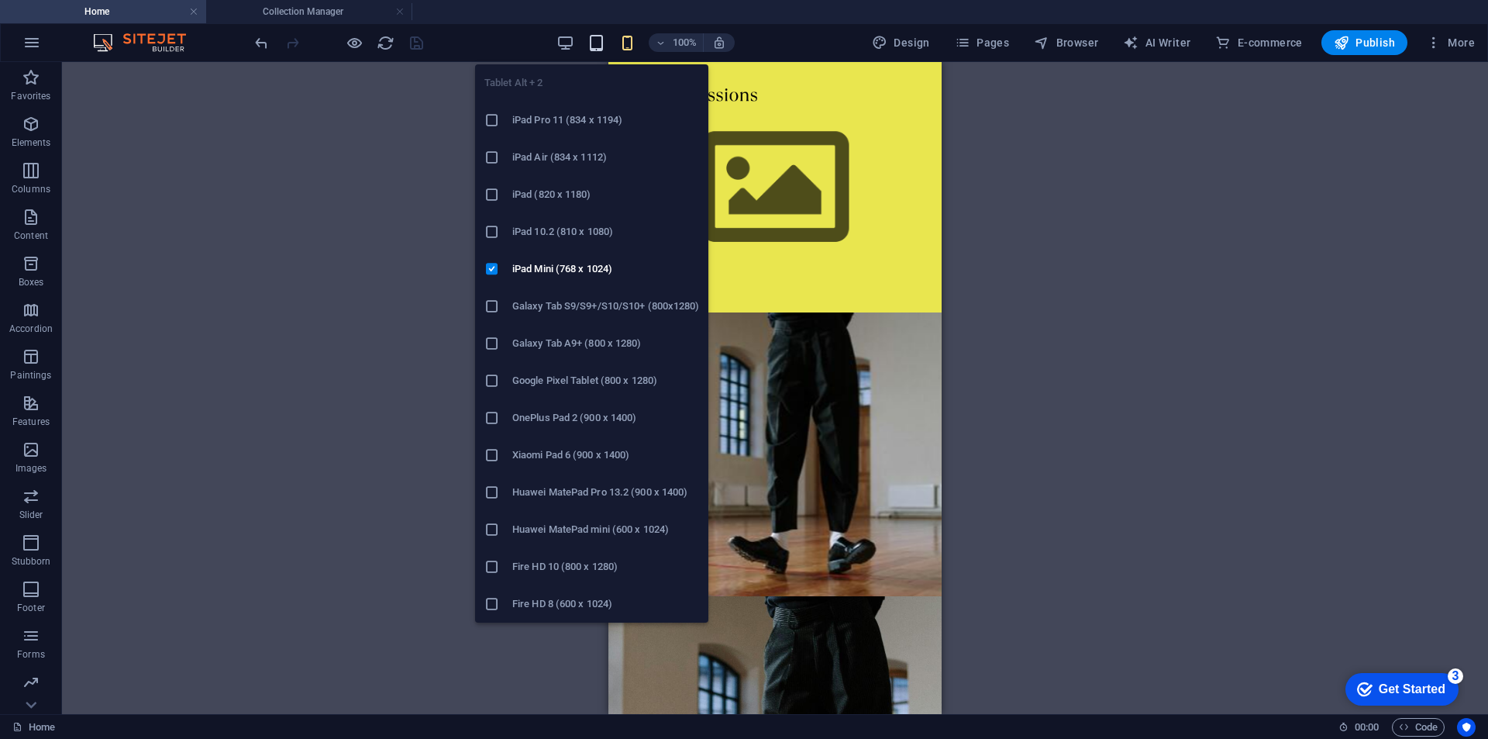
click at [596, 42] on icon "button" at bounding box center [597, 43] width 18 height 18
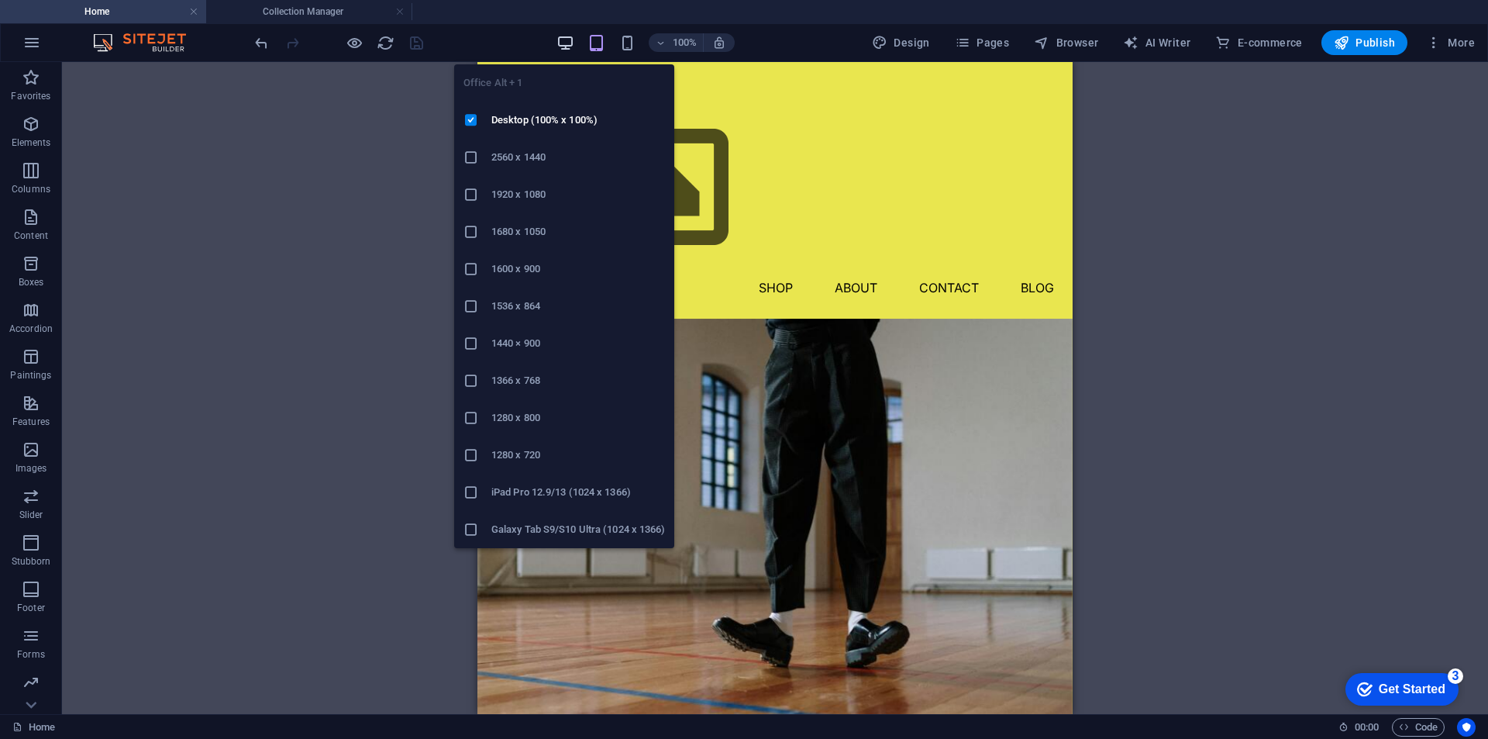
click at [566, 44] on icon "button" at bounding box center [566, 43] width 18 height 18
